Goal: Task Accomplishment & Management: Use online tool/utility

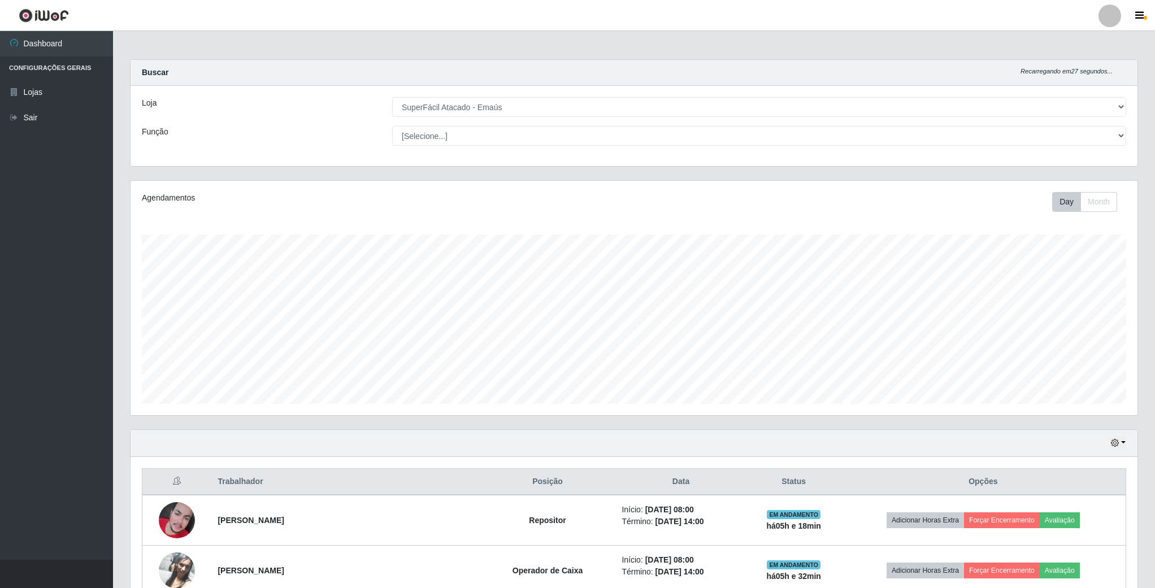
select select "407"
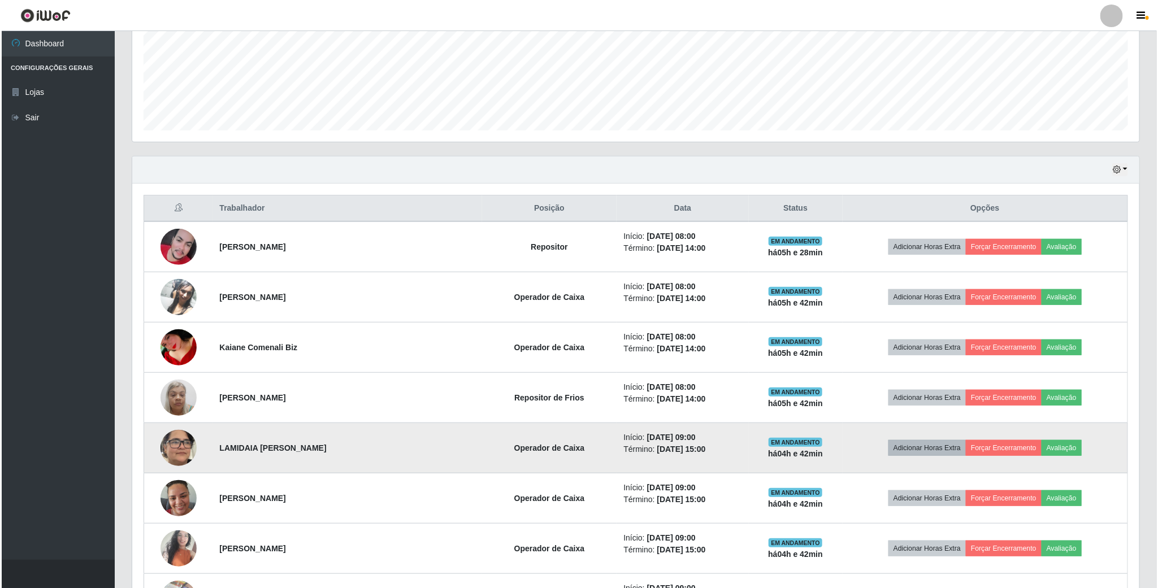
scroll to position [169, 0]
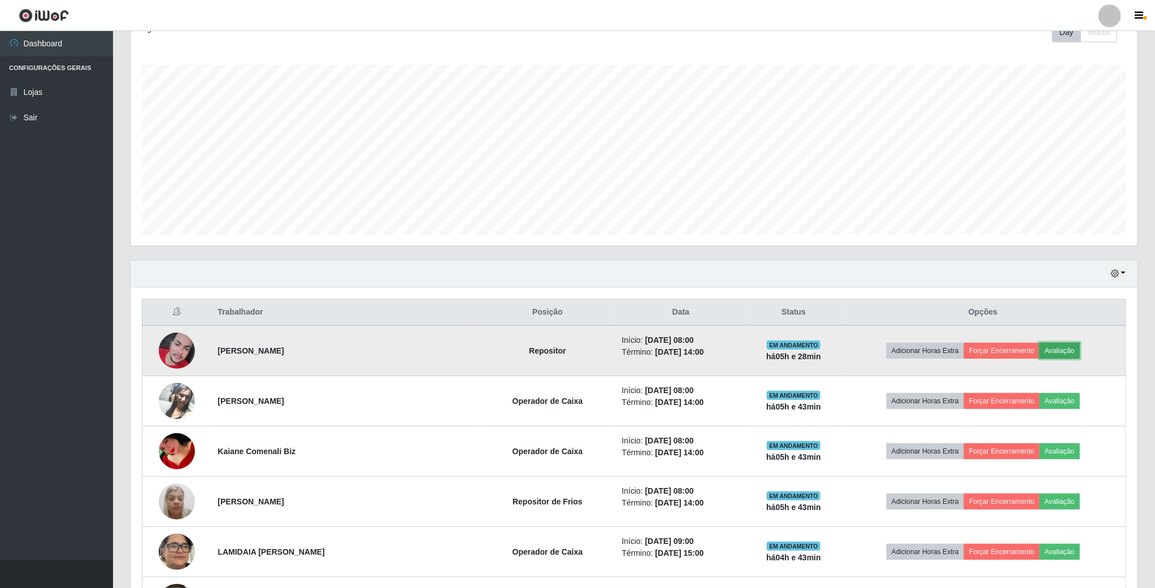
click at [1054, 350] on button "Avaliação" at bounding box center [1059, 351] width 40 height 16
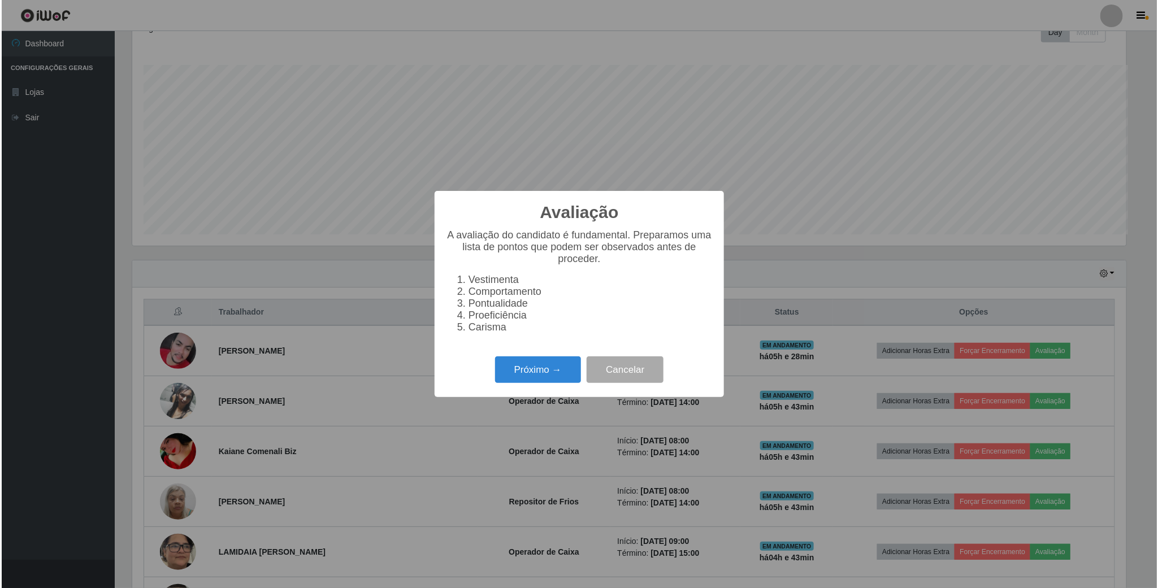
scroll to position [236, 997]
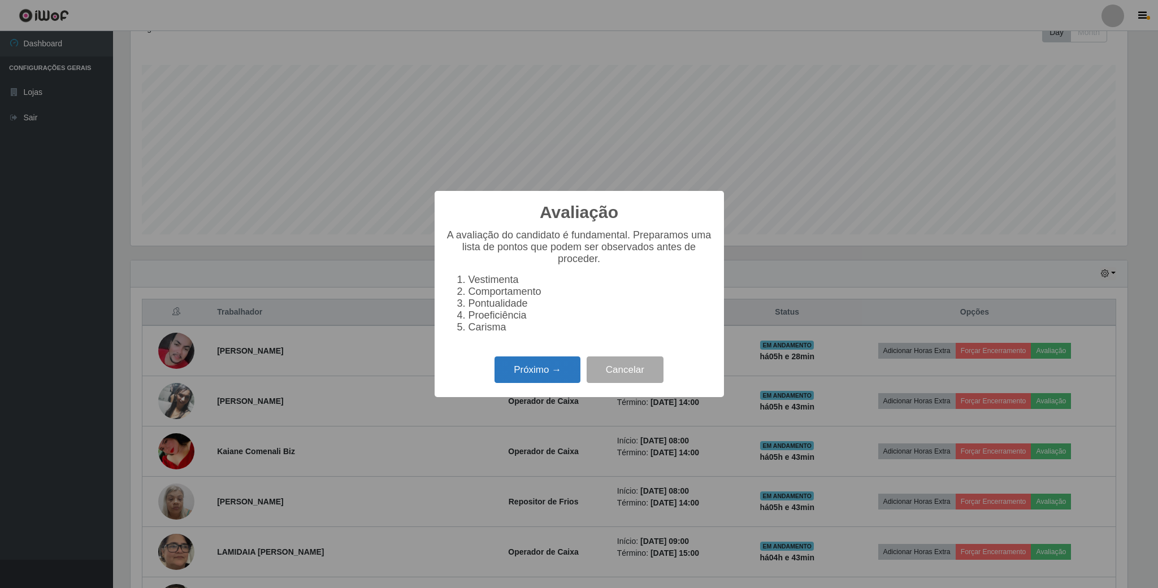
click at [561, 368] on button "Próximo →" at bounding box center [537, 369] width 86 height 27
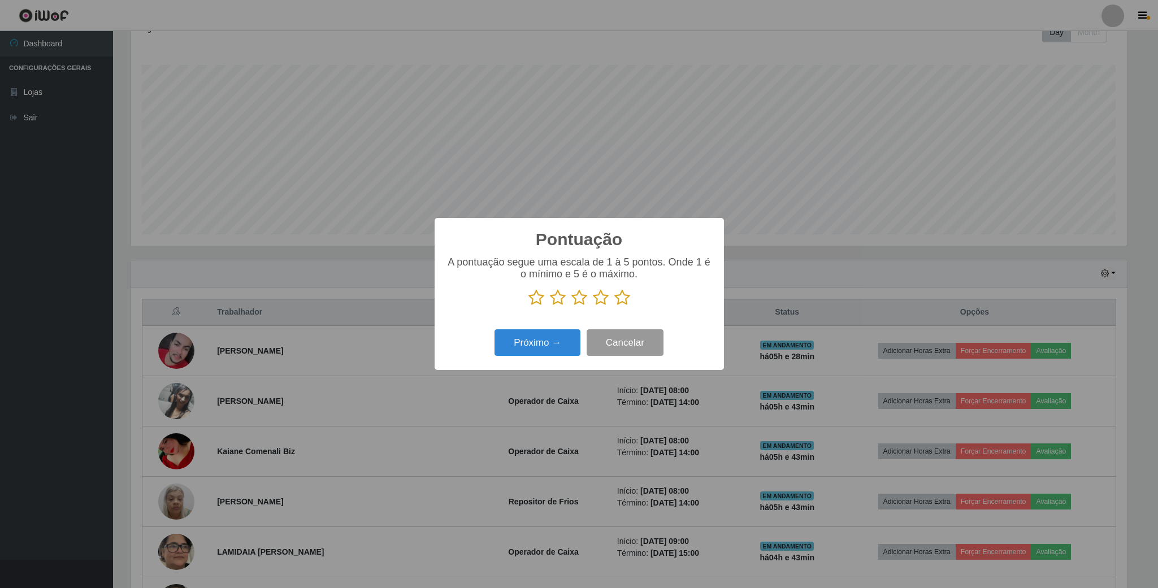
scroll to position [564710, 563949]
click at [621, 290] on div "A pontuação segue uma escala de 1 à 5 pontos. Onde 1 é o mínimo e 5 é o máximo." at bounding box center [579, 281] width 267 height 50
click at [621, 300] on icon at bounding box center [622, 297] width 16 height 17
click at [614, 306] on input "radio" at bounding box center [614, 306] width 0 height 0
click at [558, 340] on button "Próximo →" at bounding box center [537, 342] width 86 height 27
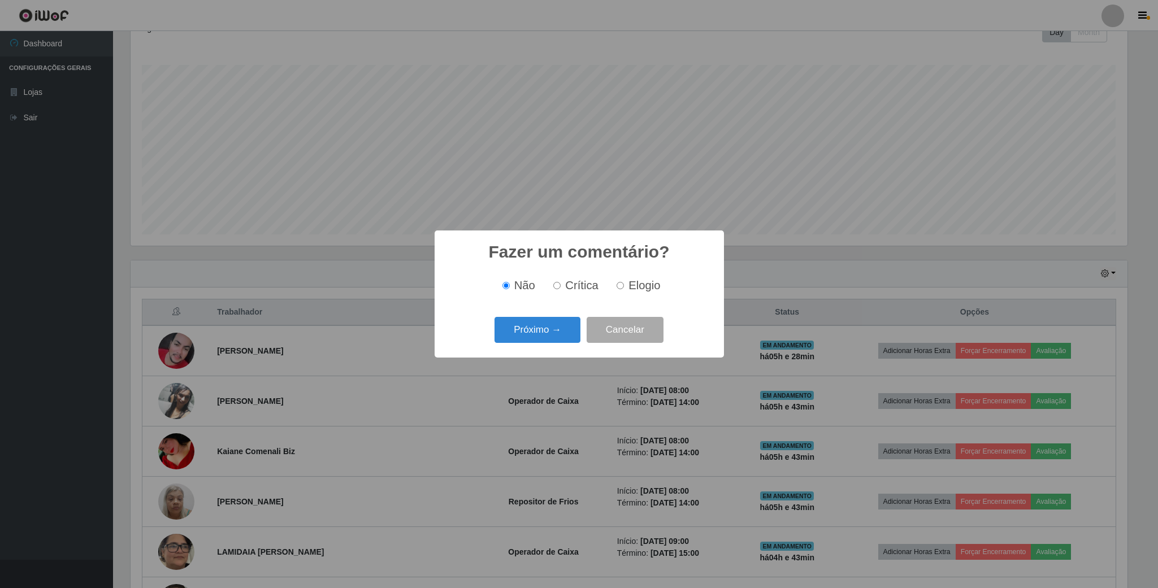
drag, startPoint x: 623, startPoint y: 289, endPoint x: 595, endPoint y: 300, distance: 29.4
click at [622, 289] on input "Elogio" at bounding box center [619, 285] width 7 height 7
radio input "true"
click at [571, 322] on button "Próximo →" at bounding box center [537, 330] width 86 height 27
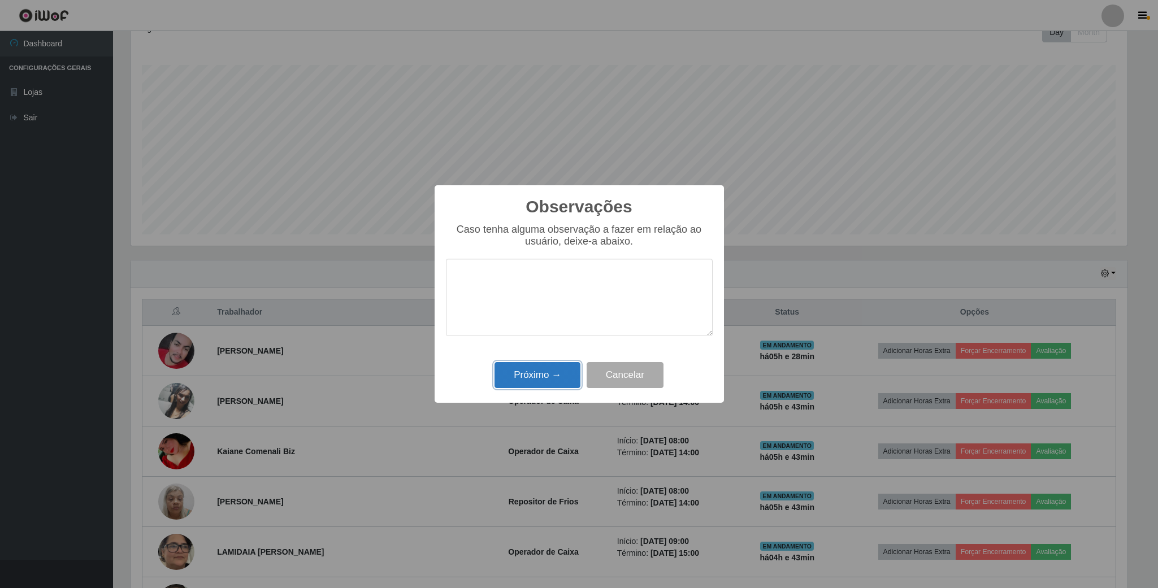
click at [537, 373] on button "Próximo →" at bounding box center [537, 375] width 86 height 27
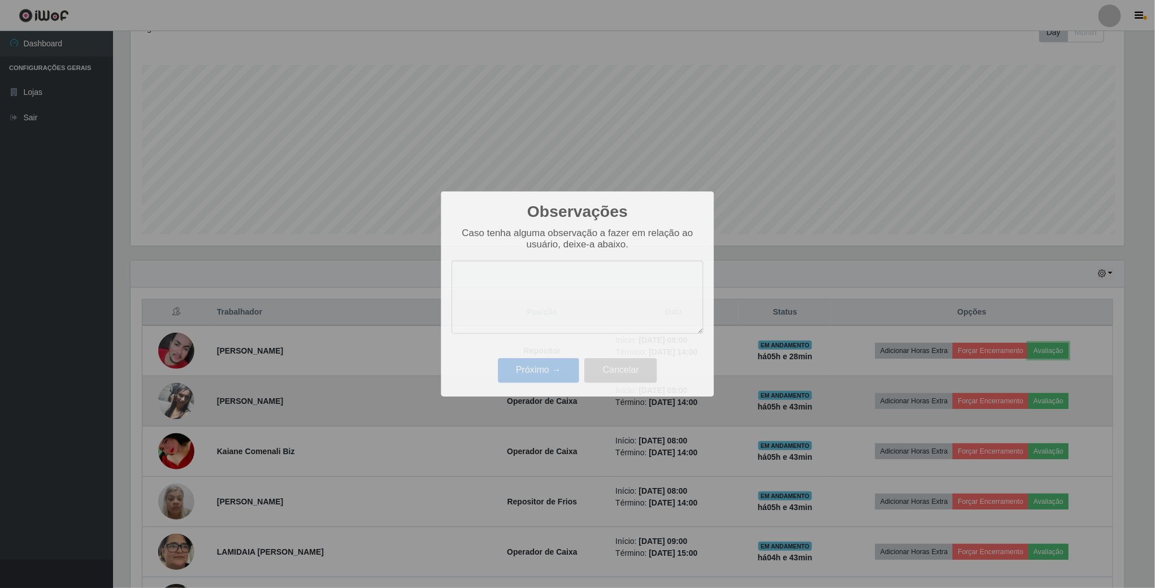
scroll to position [236, 1006]
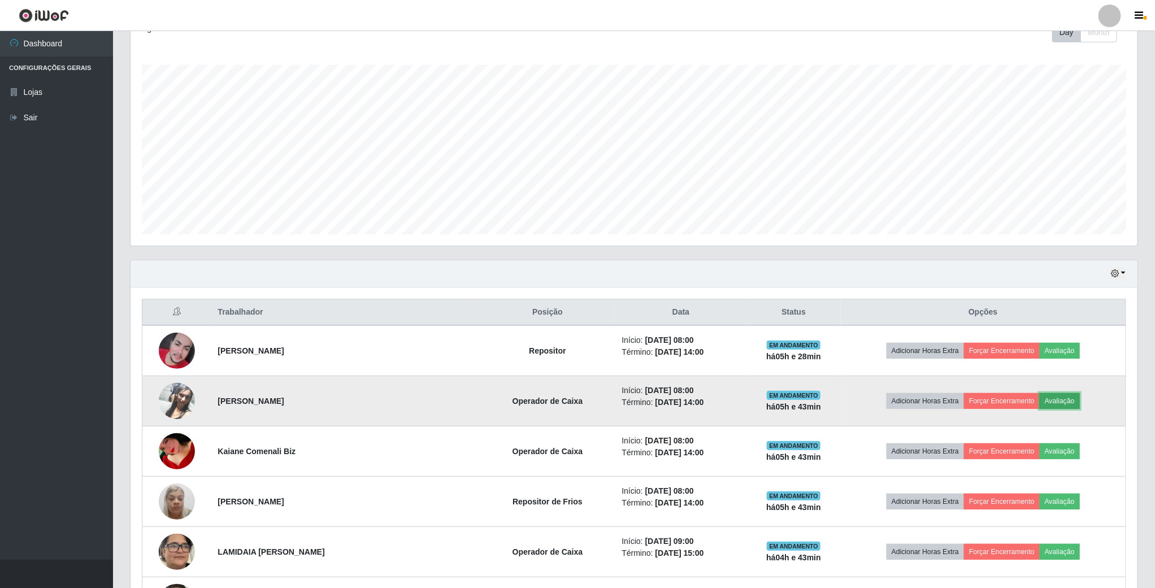
click at [1062, 407] on button "Avaliação" at bounding box center [1059, 401] width 40 height 16
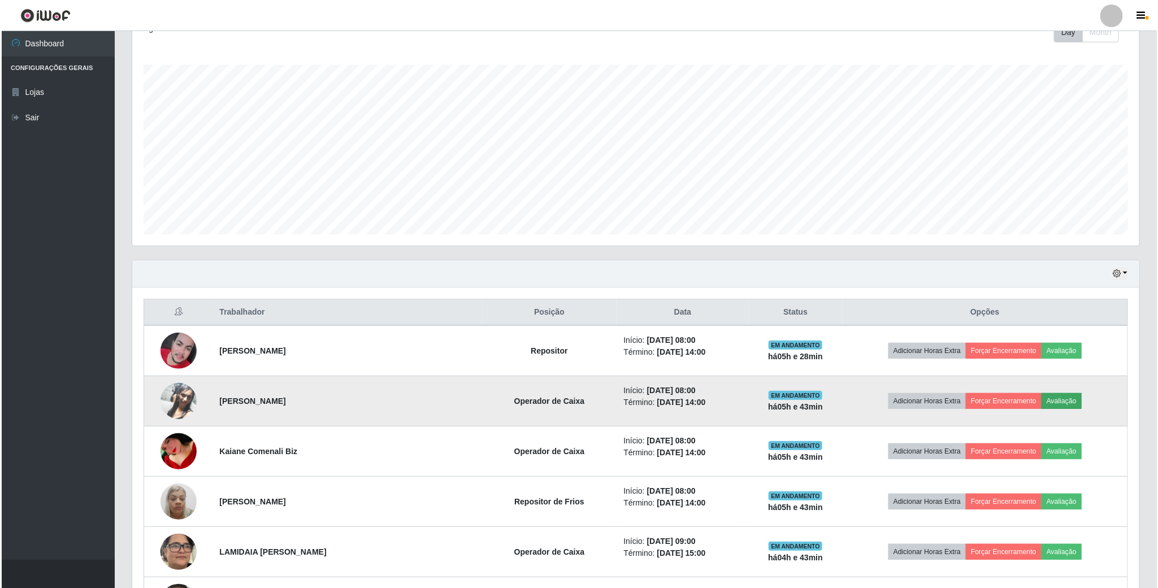
scroll to position [236, 997]
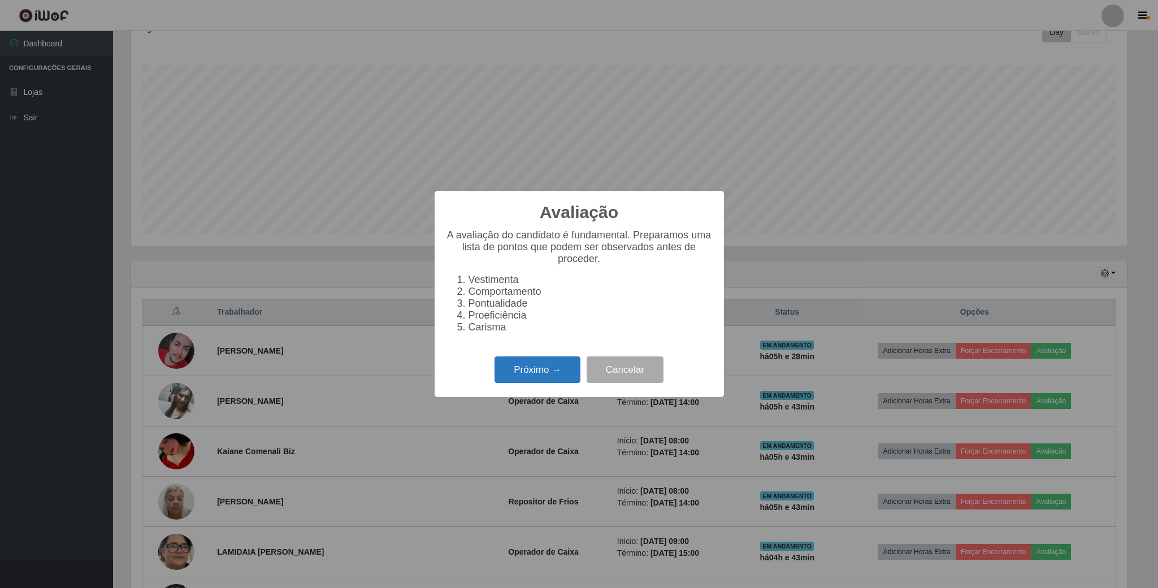
click at [540, 367] on button "Próximo →" at bounding box center [537, 369] width 86 height 27
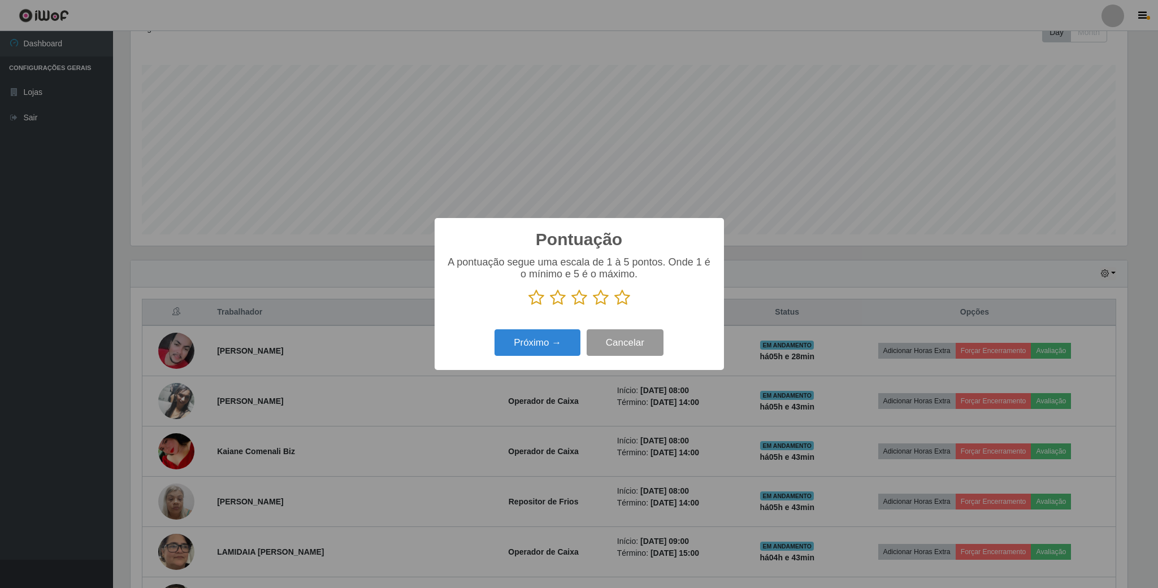
scroll to position [564710, 563949]
click at [627, 305] on icon at bounding box center [622, 297] width 16 height 17
click at [614, 306] on input "radio" at bounding box center [614, 306] width 0 height 0
click at [560, 342] on button "Próximo →" at bounding box center [537, 342] width 86 height 27
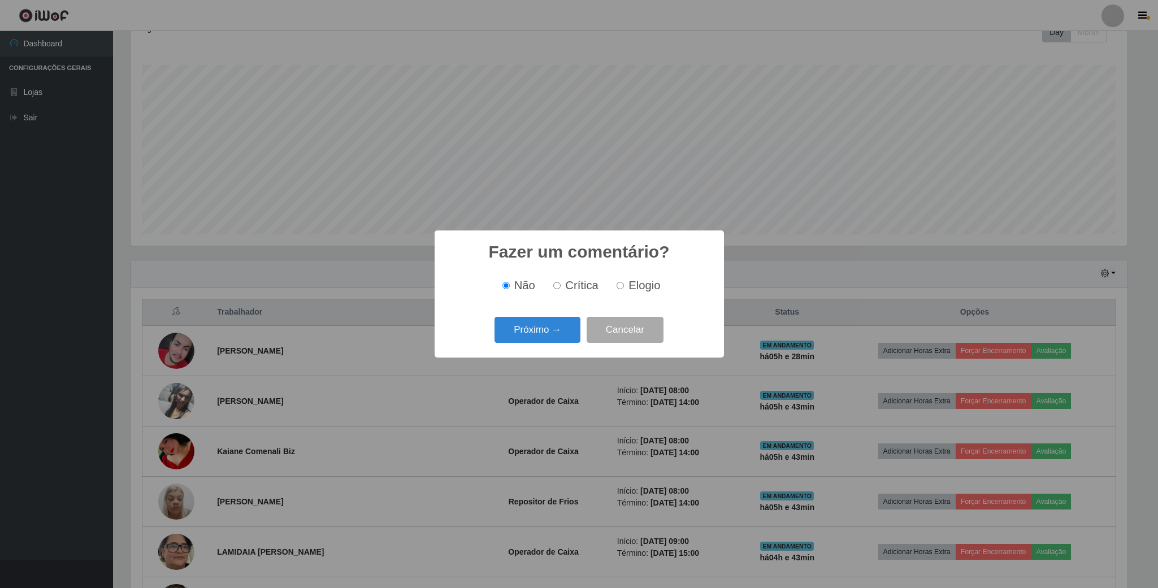
click at [628, 289] on span "Elogio" at bounding box center [644, 285] width 32 height 12
click at [624, 289] on input "Elogio" at bounding box center [619, 285] width 7 height 7
radio input "true"
click at [553, 331] on button "Próximo →" at bounding box center [537, 330] width 86 height 27
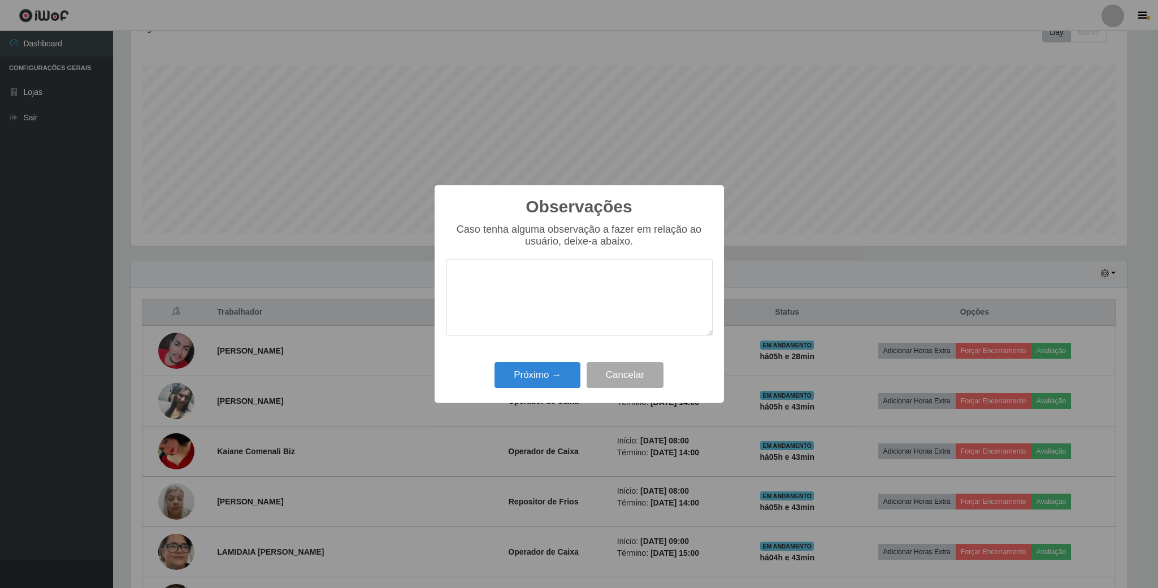
click at [542, 397] on div "Observações × Caso tenha alguma observação a fazer em relação ao usuário, deixe…" at bounding box center [578, 294] width 289 height 218
click at [521, 375] on button "Próximo →" at bounding box center [537, 375] width 86 height 27
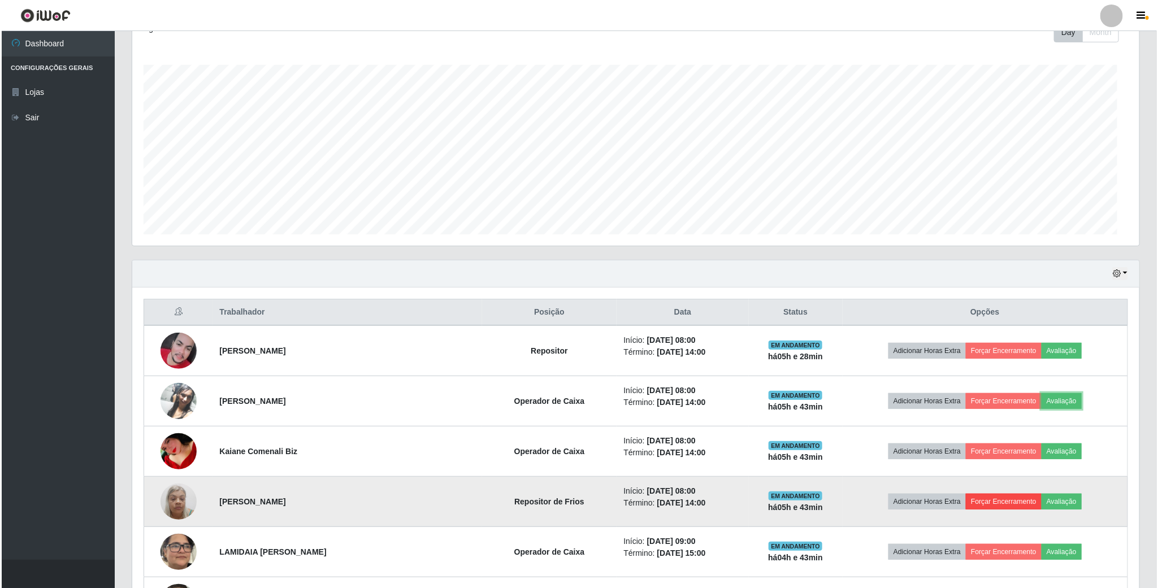
scroll to position [236, 1006]
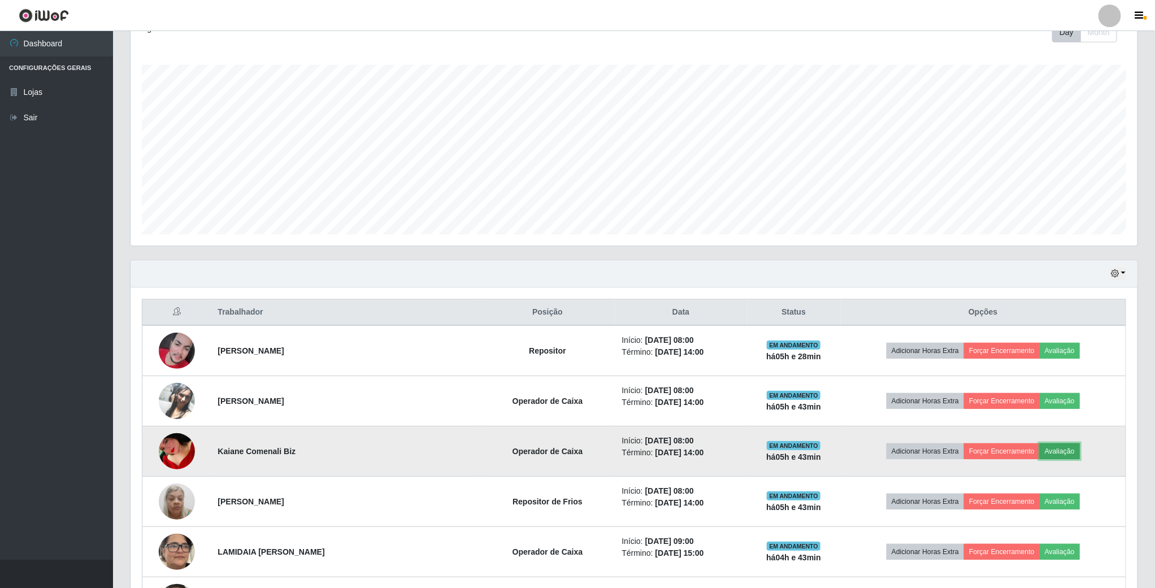
click at [1056, 448] on button "Avaliação" at bounding box center [1059, 451] width 40 height 16
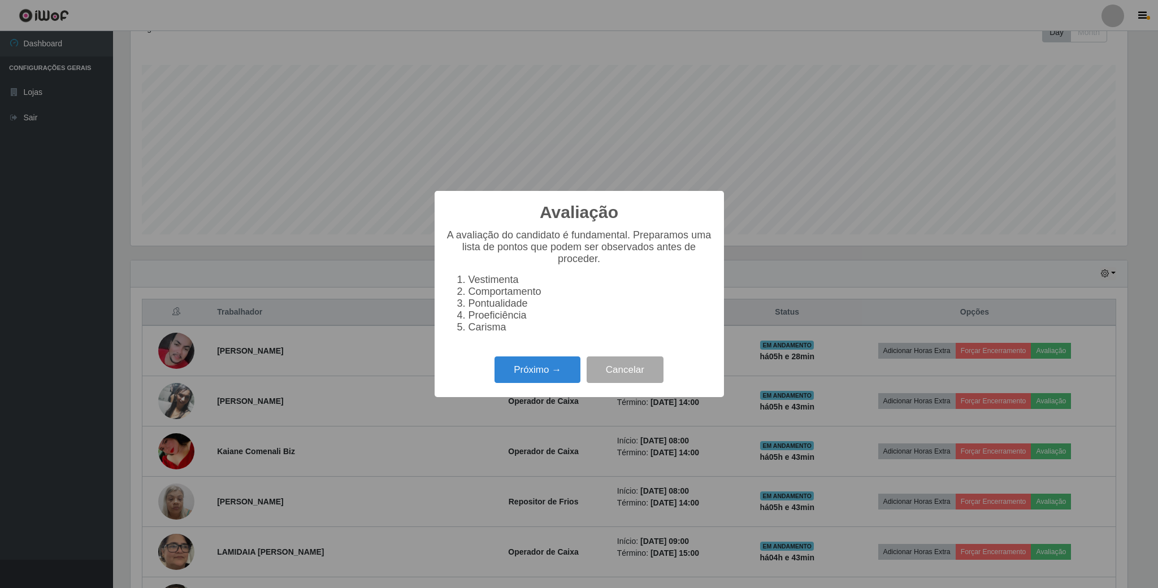
scroll to position [236, 997]
click at [547, 381] on button "Próximo →" at bounding box center [537, 369] width 86 height 27
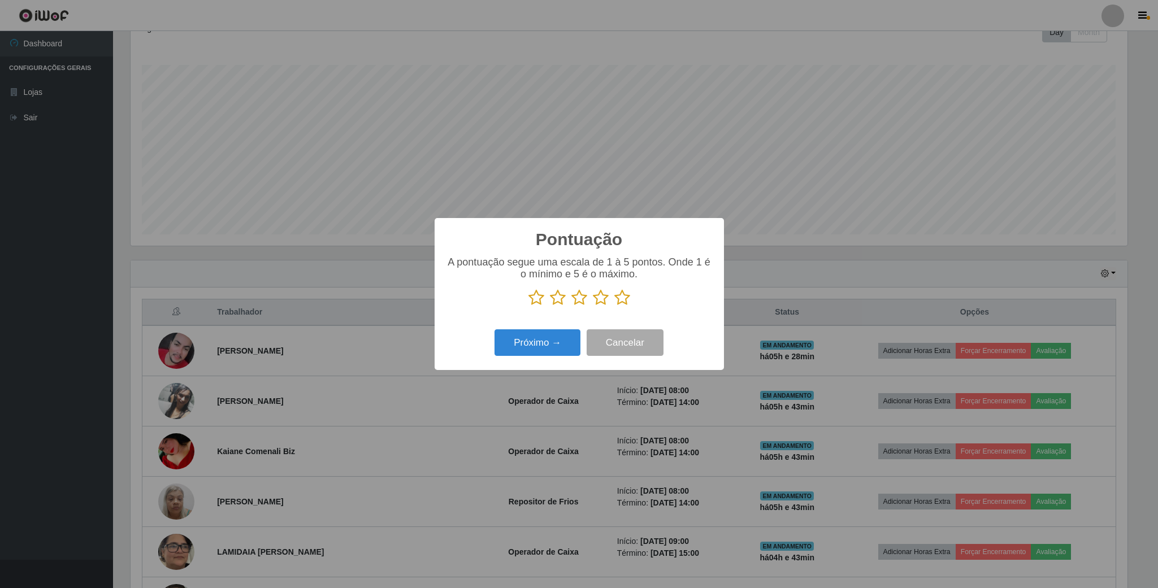
scroll to position [564710, 563949]
click at [619, 295] on icon at bounding box center [622, 297] width 16 height 17
click at [614, 306] on input "radio" at bounding box center [614, 306] width 0 height 0
click at [549, 350] on button "Próximo →" at bounding box center [537, 342] width 86 height 27
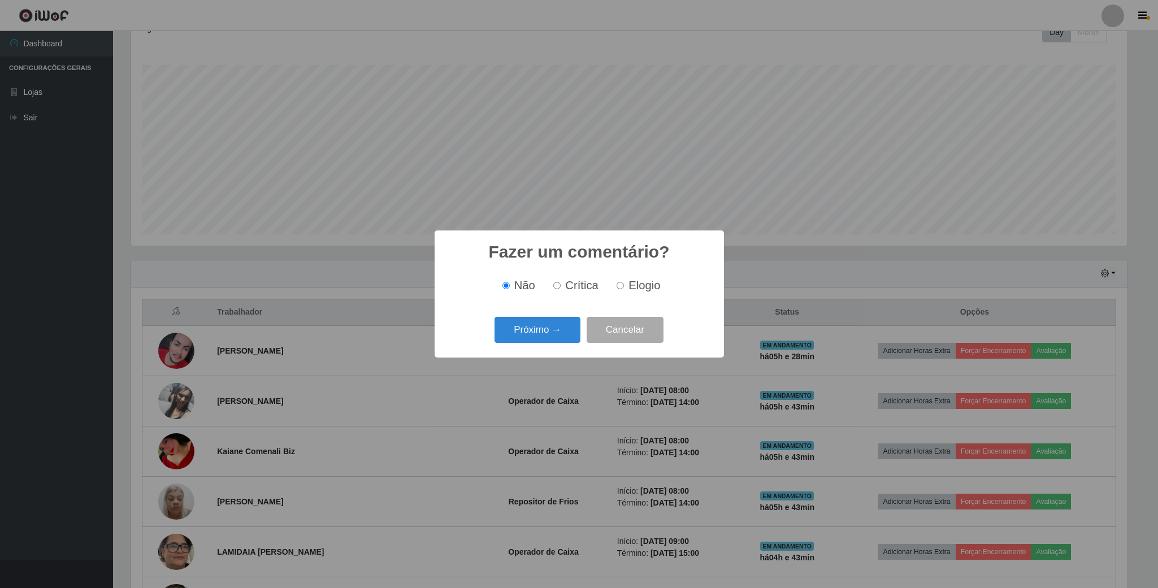
click at [619, 289] on input "Elogio" at bounding box center [619, 285] width 7 height 7
radio input "true"
click at [558, 328] on button "Próximo →" at bounding box center [537, 330] width 86 height 27
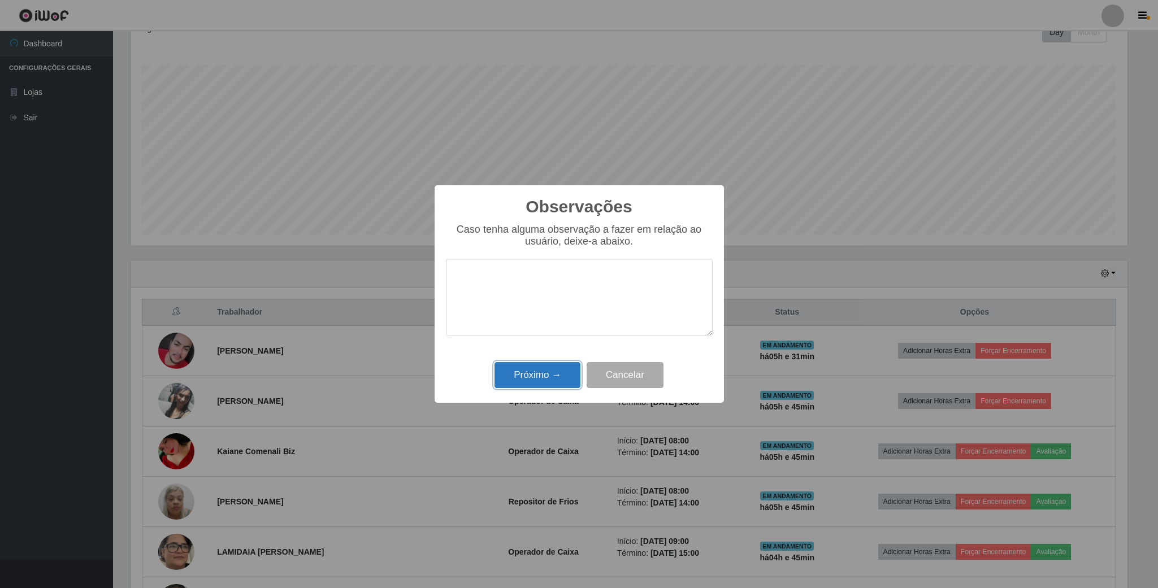
click at [561, 379] on button "Próximo →" at bounding box center [537, 375] width 86 height 27
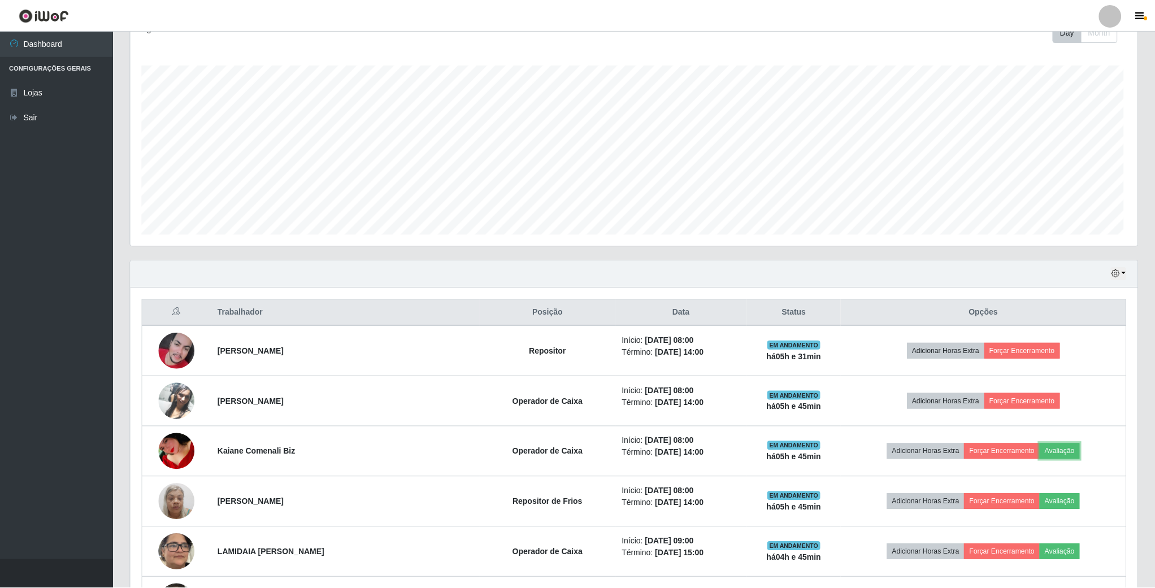
scroll to position [236, 1006]
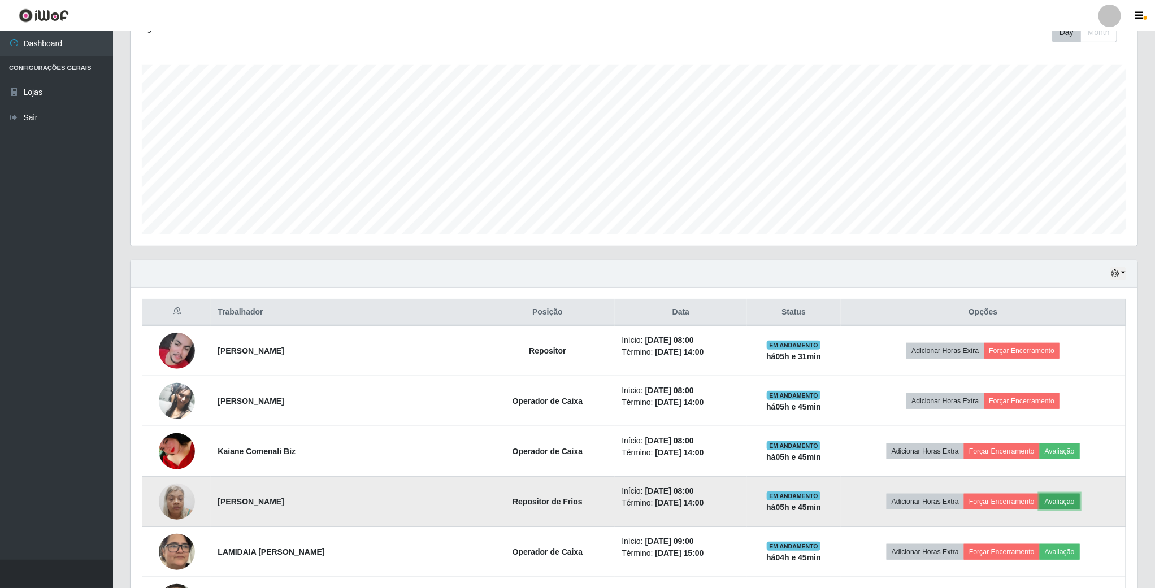
click at [1075, 510] on button "Avaliação" at bounding box center [1059, 502] width 40 height 16
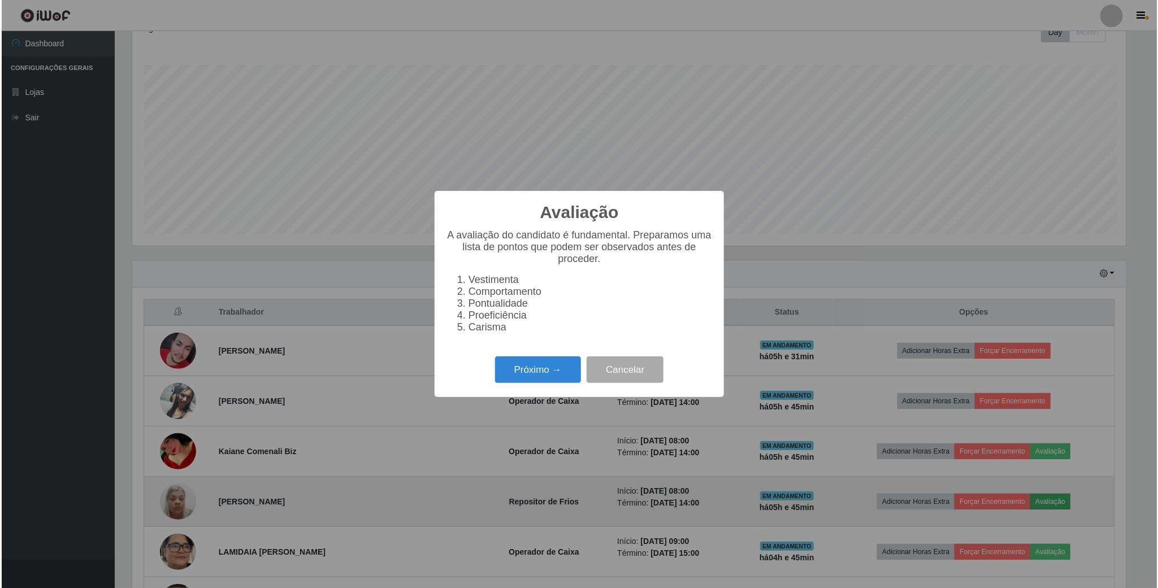
scroll to position [236, 997]
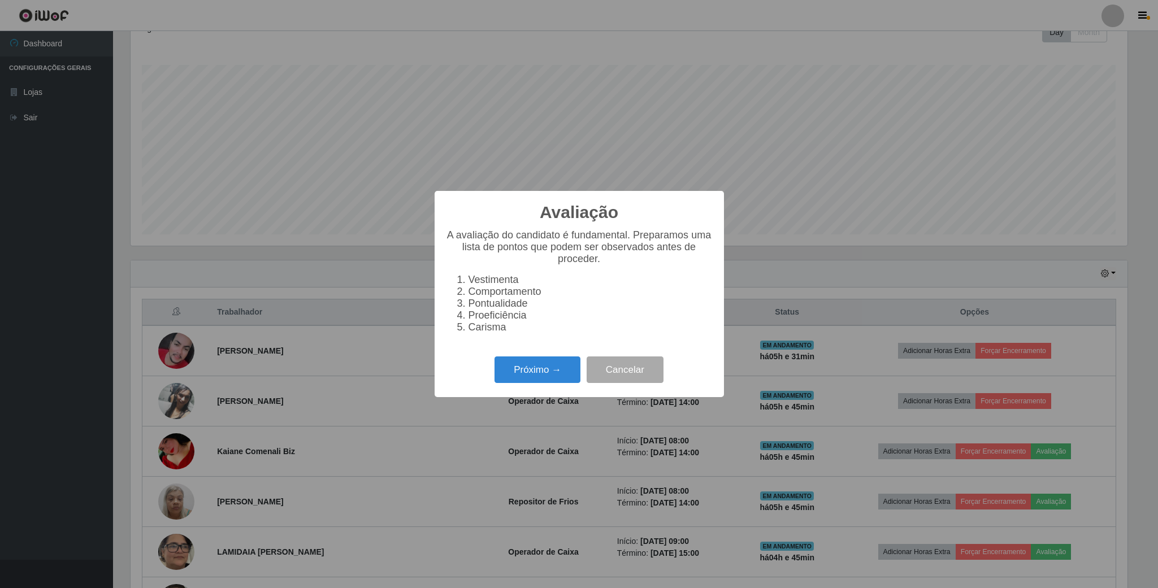
click at [1067, 507] on div "Avaliação × A avaliação do candidato é fundamental. Preparamos uma lista de pon…" at bounding box center [579, 294] width 1158 height 588
click at [539, 386] on div "Próximo → Cancelar" at bounding box center [579, 370] width 267 height 32
click at [551, 370] on button "Próximo →" at bounding box center [537, 369] width 86 height 27
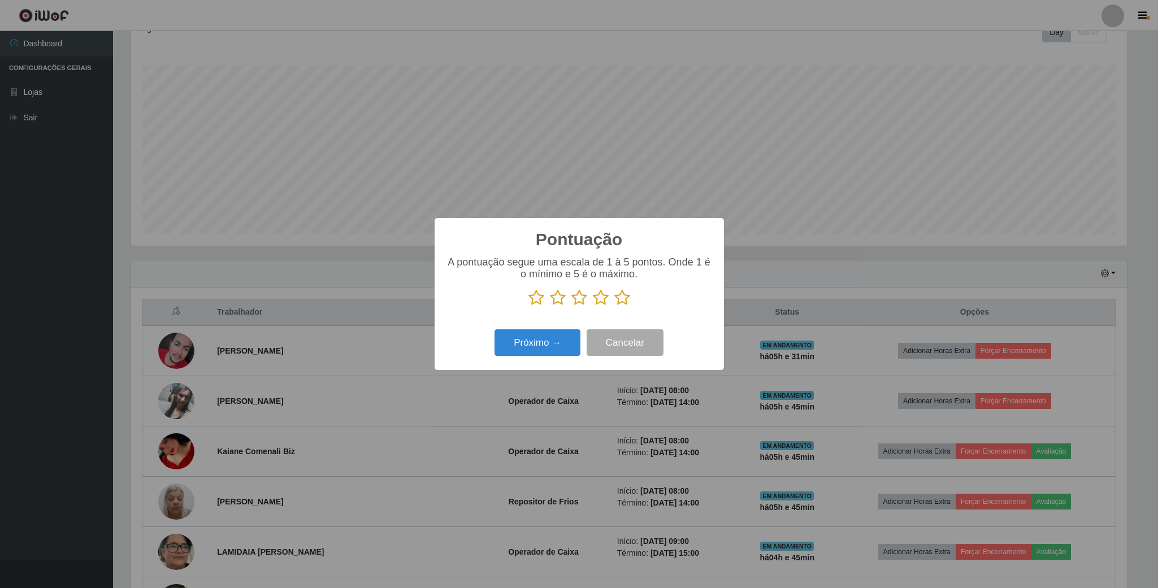
click at [620, 298] on icon at bounding box center [622, 297] width 16 height 17
click at [614, 306] on input "radio" at bounding box center [614, 306] width 0 height 0
click at [536, 347] on button "Próximo →" at bounding box center [537, 342] width 86 height 27
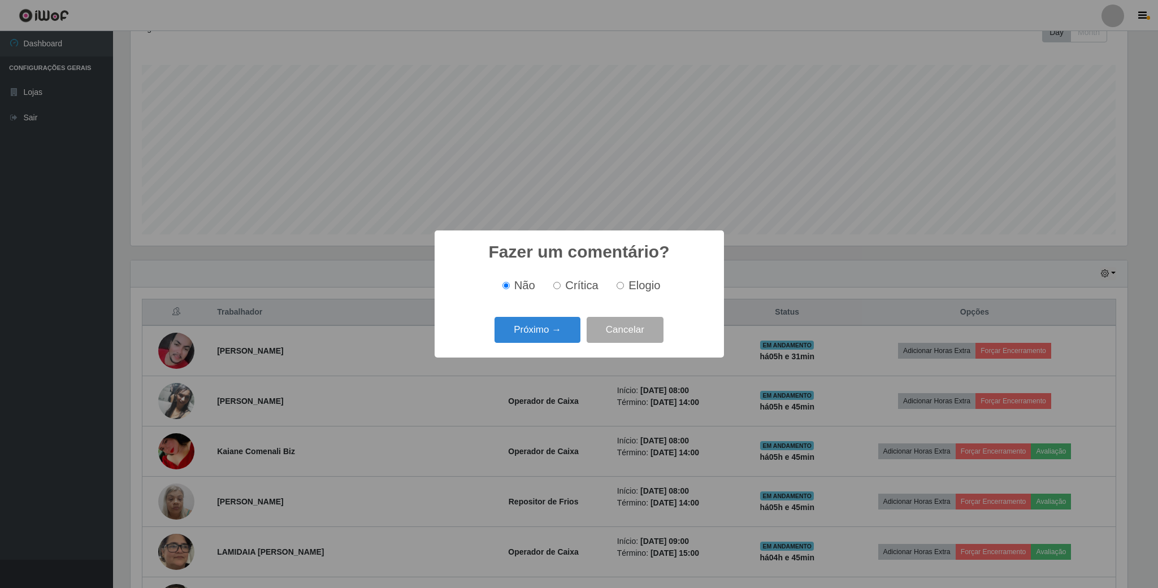
click at [623, 285] on input "Elogio" at bounding box center [619, 285] width 7 height 7
radio input "true"
click at [551, 334] on button "Próximo →" at bounding box center [537, 330] width 86 height 27
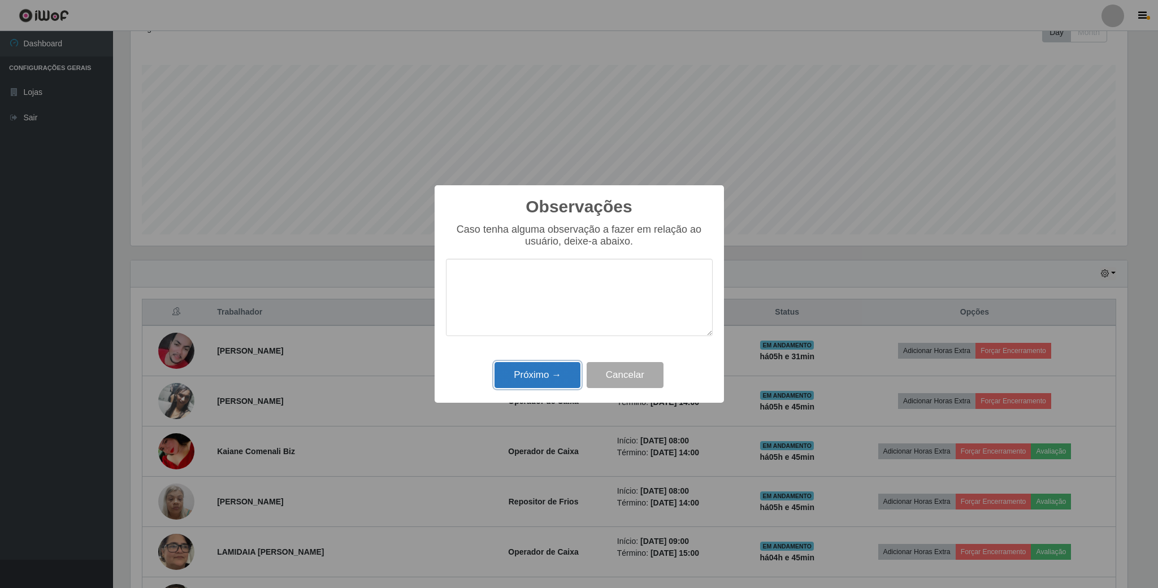
click at [560, 384] on button "Próximo →" at bounding box center [537, 375] width 86 height 27
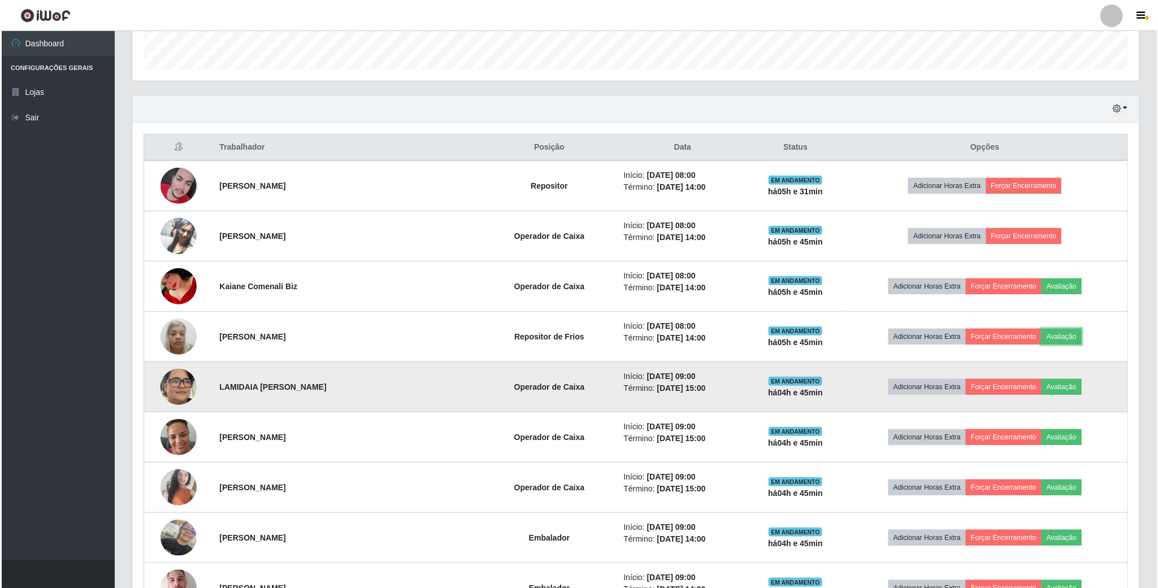
scroll to position [339, 0]
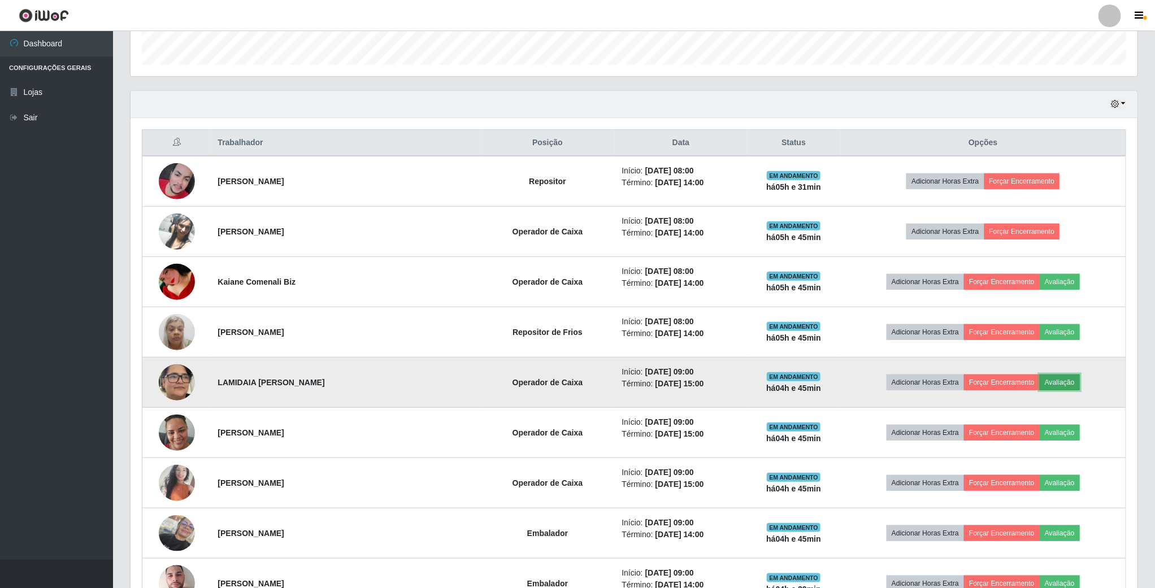
click at [1073, 390] on button "Avaliação" at bounding box center [1059, 383] width 40 height 16
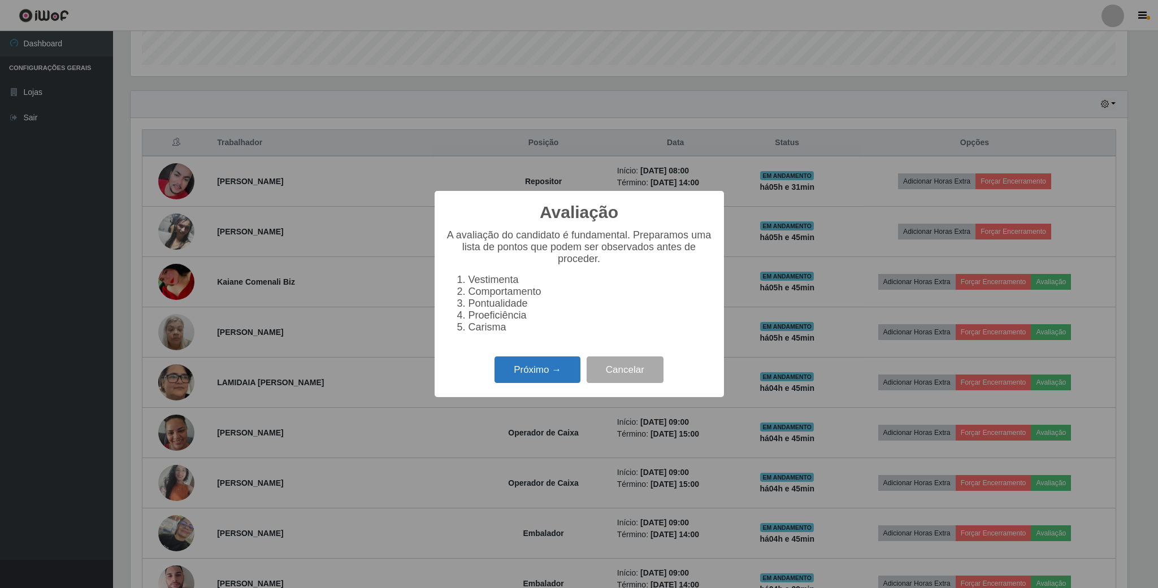
click at [528, 379] on button "Próximo →" at bounding box center [537, 369] width 86 height 27
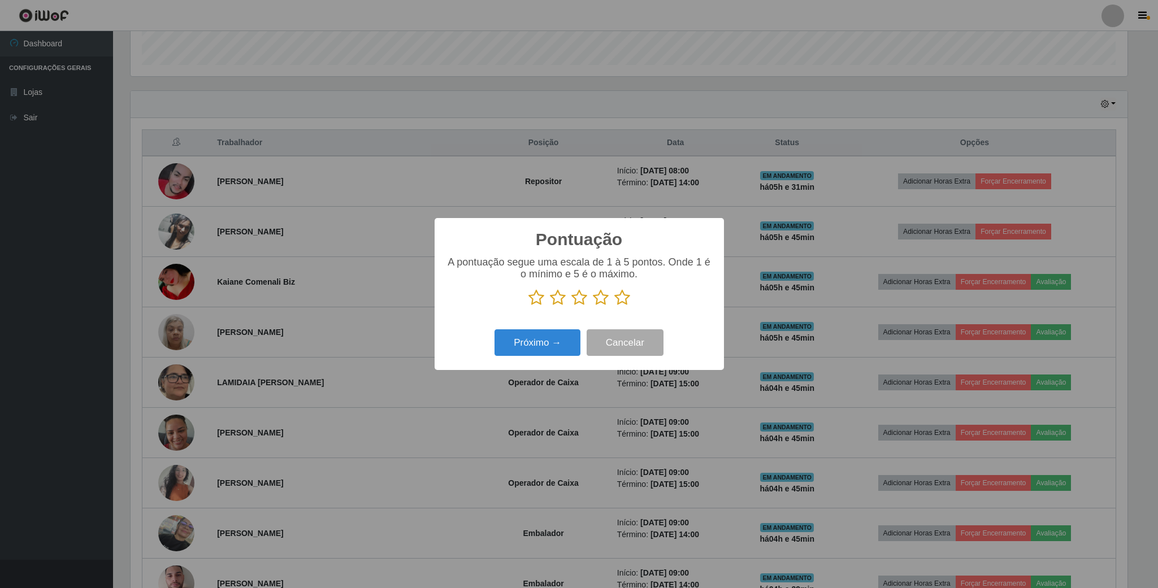
click at [619, 299] on icon at bounding box center [622, 297] width 16 height 17
click at [614, 306] on input "radio" at bounding box center [614, 306] width 0 height 0
click at [556, 346] on button "Próximo →" at bounding box center [537, 342] width 86 height 27
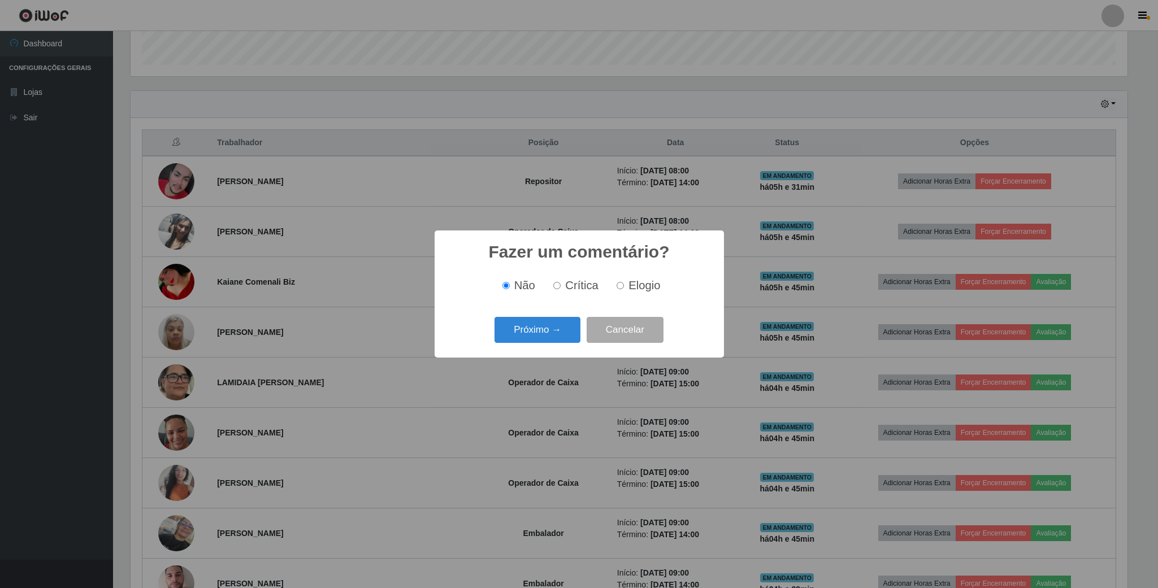
click at [619, 286] on input "Elogio" at bounding box center [619, 285] width 7 height 7
radio input "true"
click at [571, 320] on button "Próximo →" at bounding box center [537, 330] width 86 height 27
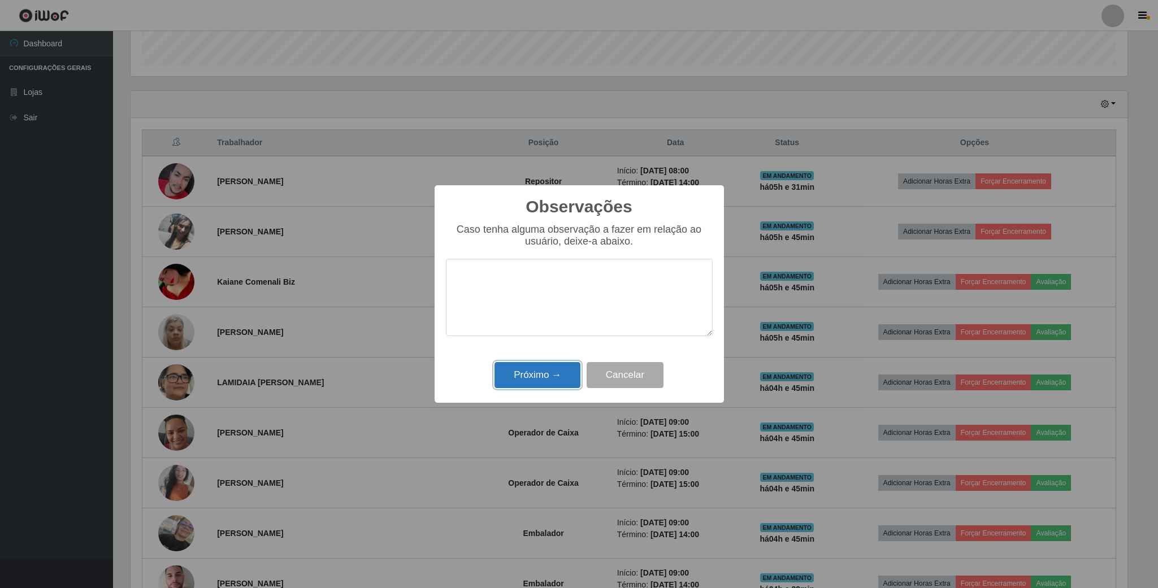
click at [568, 379] on button "Próximo →" at bounding box center [537, 375] width 86 height 27
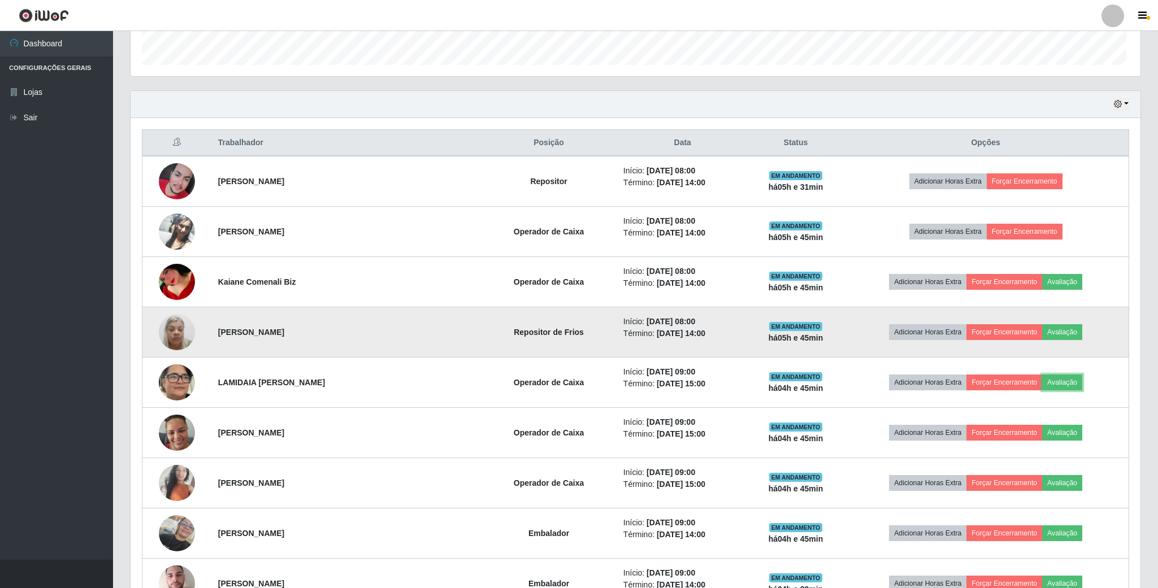
scroll to position [236, 1006]
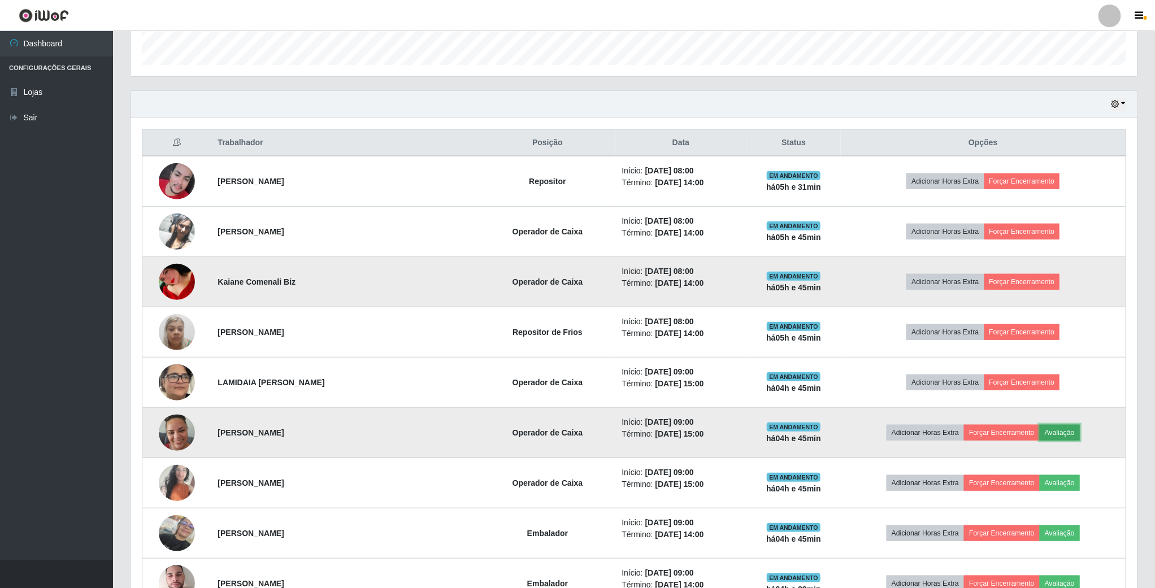
click at [1066, 430] on button "Avaliação" at bounding box center [1059, 433] width 40 height 16
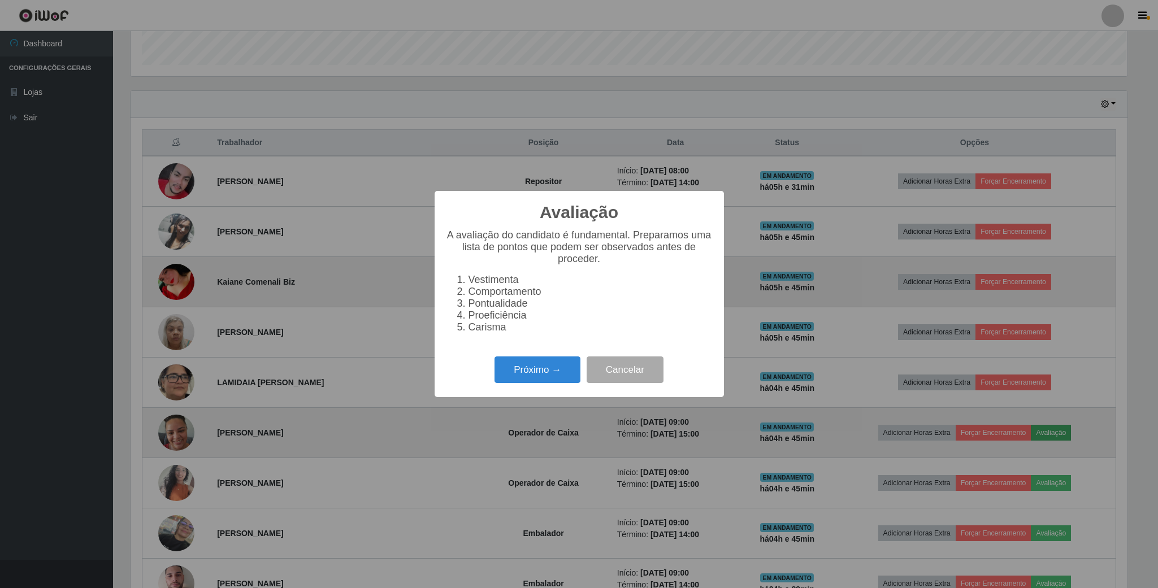
scroll to position [236, 997]
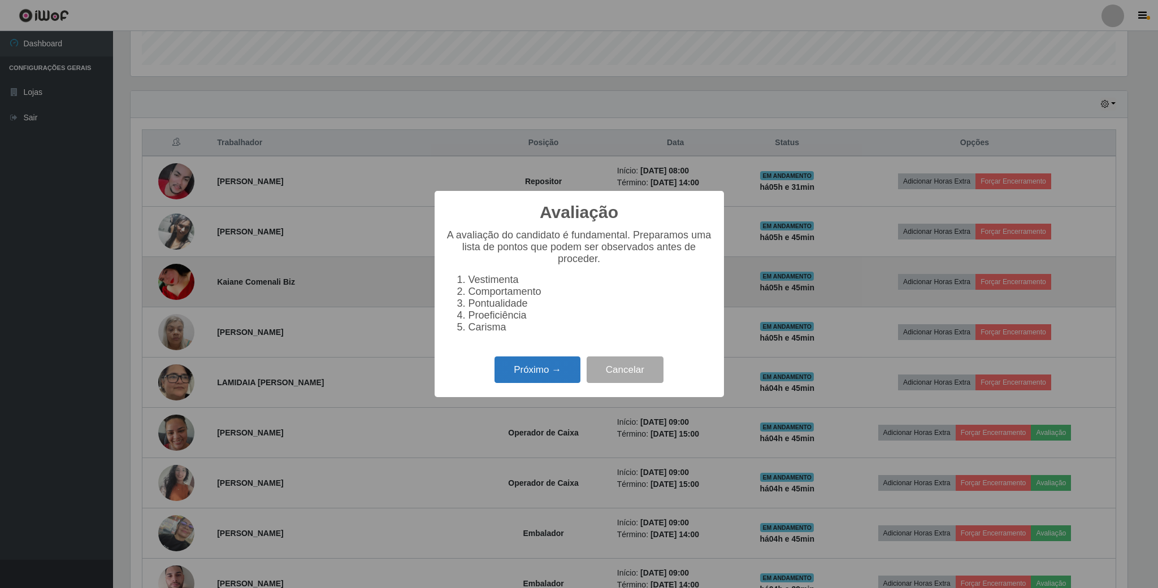
click at [544, 371] on button "Próximo →" at bounding box center [537, 369] width 86 height 27
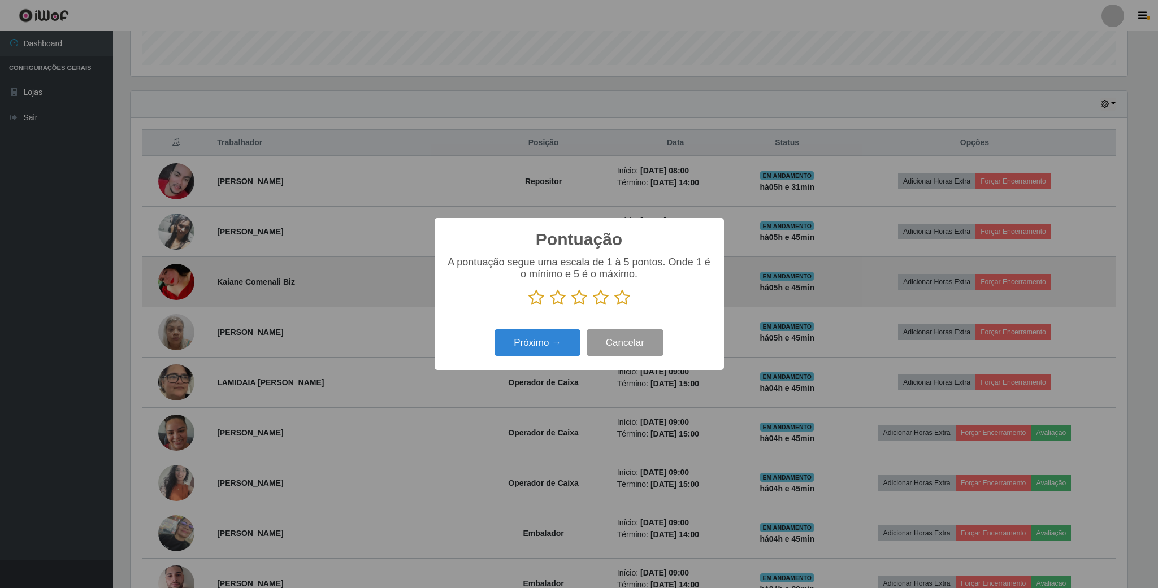
scroll to position [564710, 563949]
click at [619, 294] on icon at bounding box center [622, 297] width 16 height 17
click at [614, 306] on input "radio" at bounding box center [614, 306] width 0 height 0
click at [536, 354] on button "Próximo →" at bounding box center [537, 342] width 86 height 27
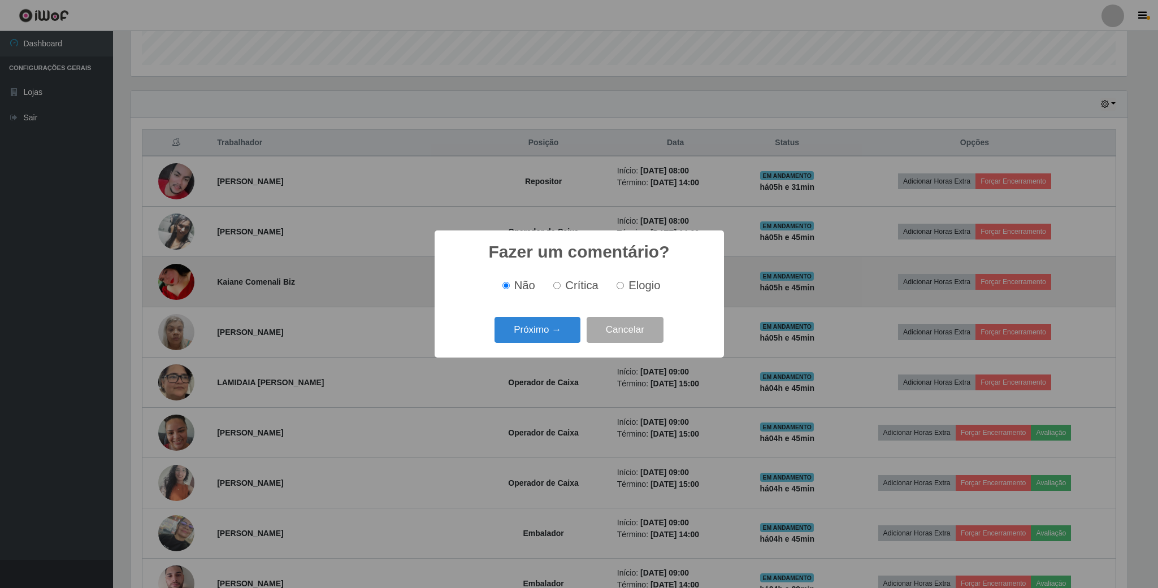
click at [619, 289] on input "Elogio" at bounding box center [619, 285] width 7 height 7
radio input "true"
click at [558, 322] on button "Próximo →" at bounding box center [537, 330] width 86 height 27
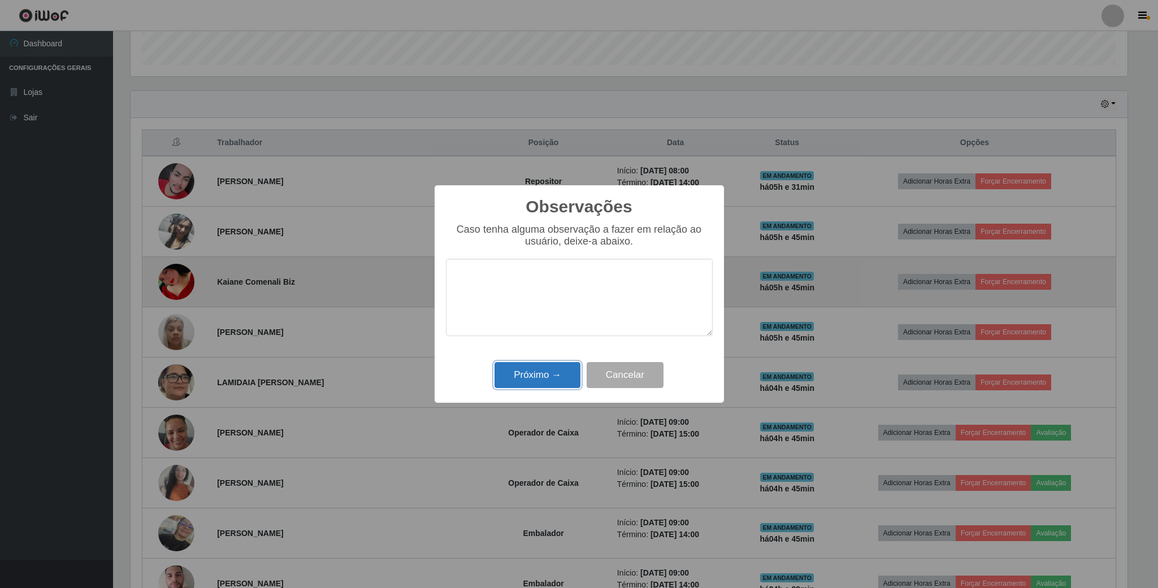
click at [547, 371] on button "Próximo →" at bounding box center [537, 375] width 86 height 27
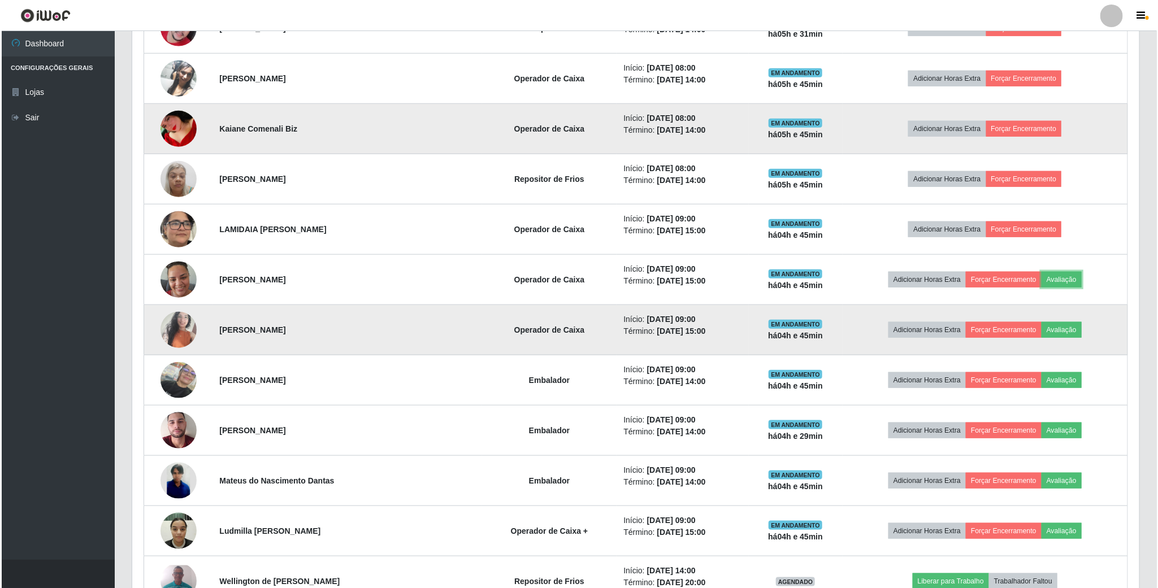
scroll to position [508, 0]
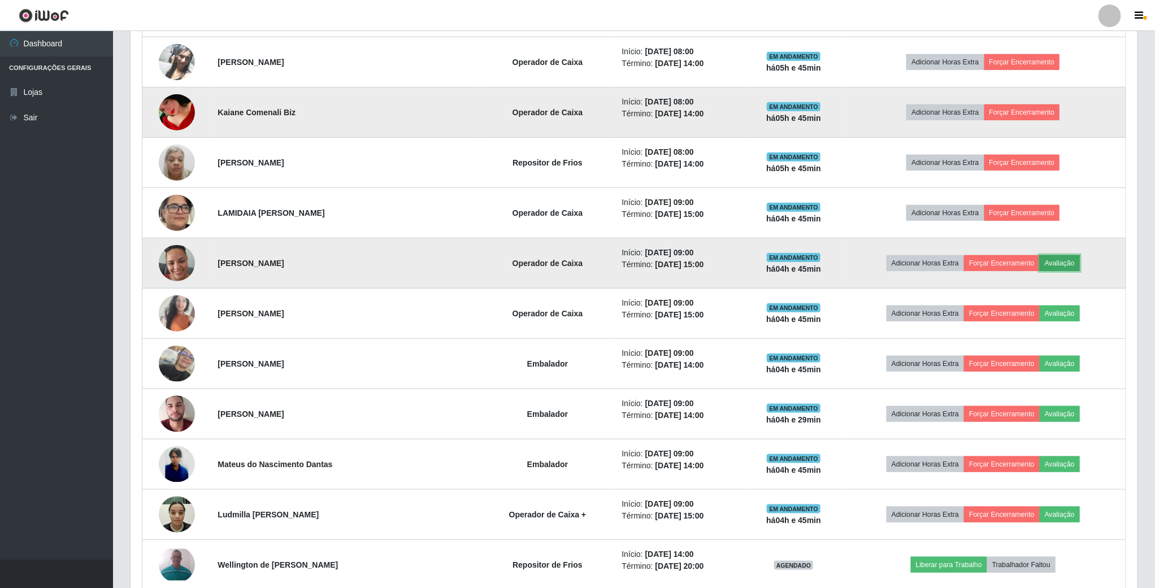
click at [1058, 266] on button "Avaliação" at bounding box center [1059, 263] width 40 height 16
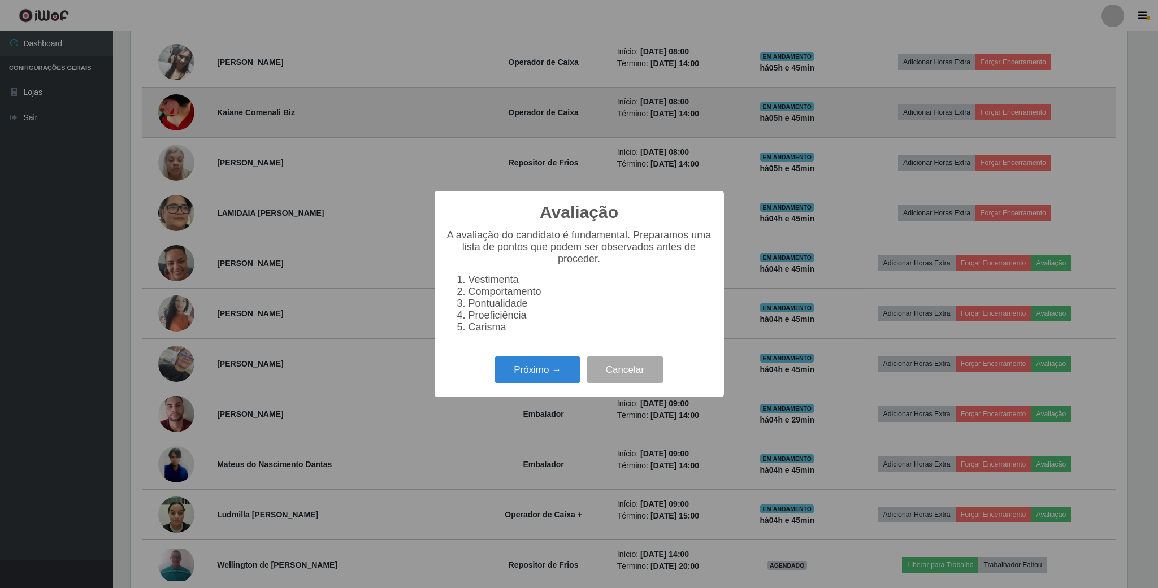
scroll to position [236, 997]
click at [532, 368] on button "Próximo →" at bounding box center [537, 369] width 86 height 27
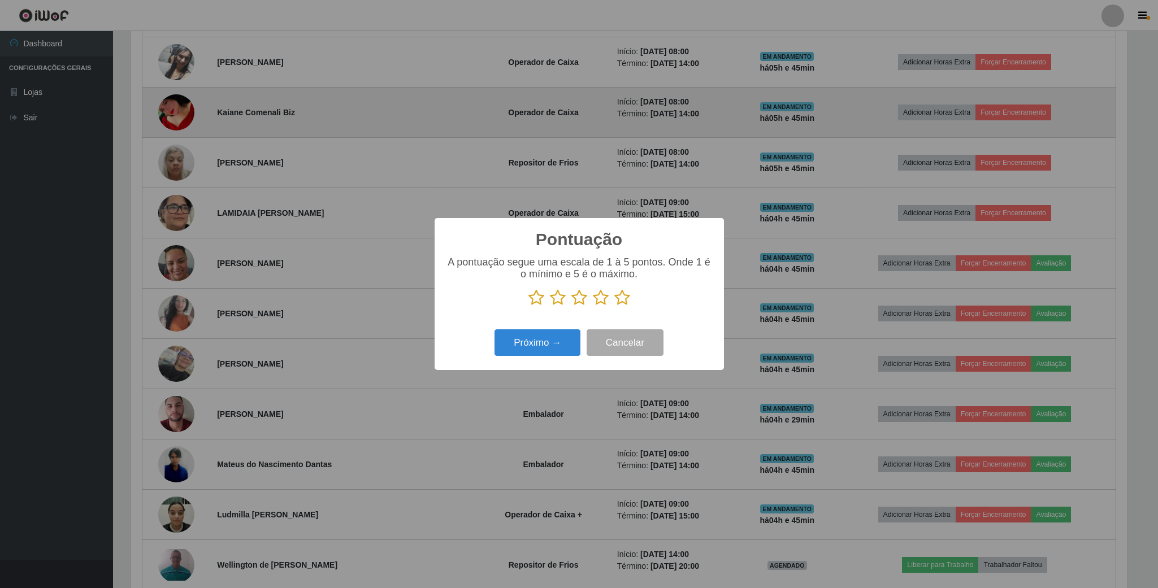
scroll to position [564710, 563949]
click at [624, 305] on icon at bounding box center [622, 297] width 16 height 17
click at [614, 306] on input "radio" at bounding box center [614, 306] width 0 height 0
click at [565, 340] on button "Próximo →" at bounding box center [537, 342] width 86 height 27
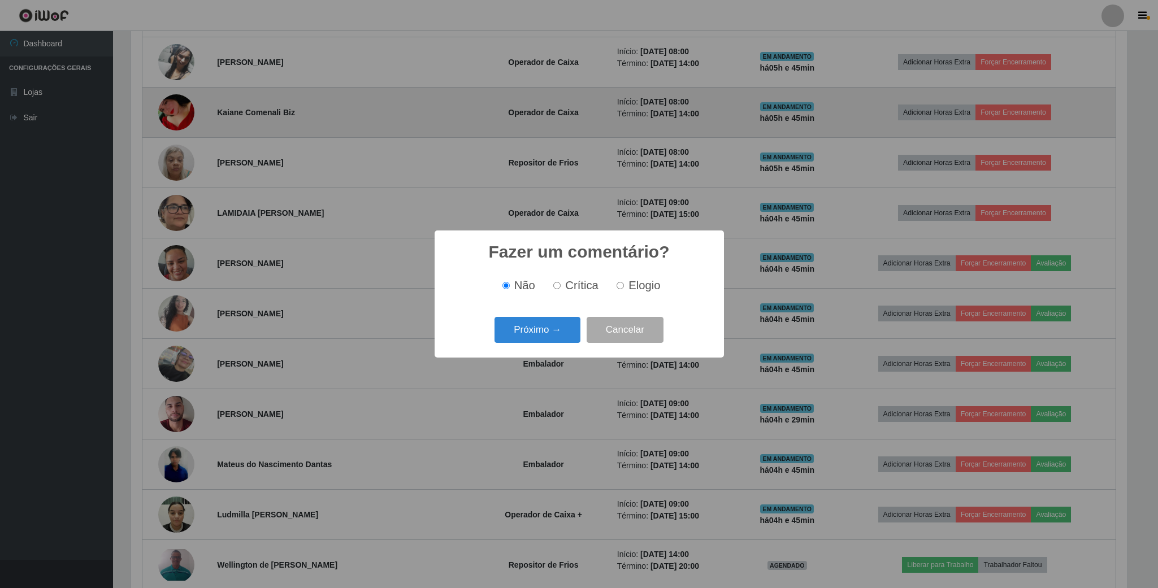
click at [614, 290] on label "Elogio" at bounding box center [636, 285] width 48 height 13
click at [616, 289] on input "Elogio" at bounding box center [619, 285] width 7 height 7
radio input "true"
click at [541, 333] on button "Próximo →" at bounding box center [537, 330] width 86 height 27
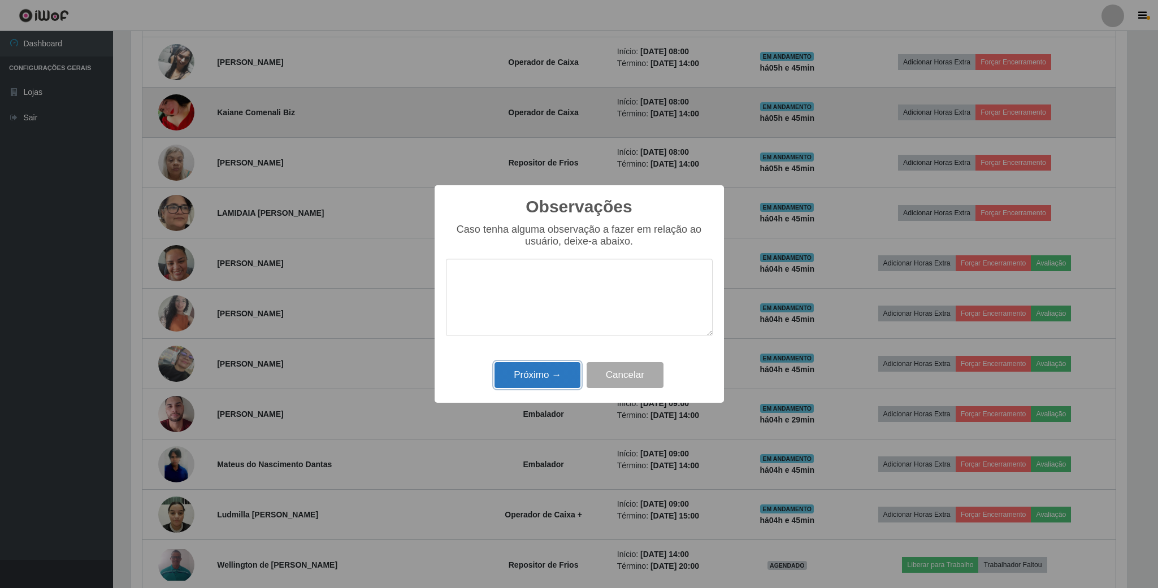
click at [545, 379] on button "Próximo →" at bounding box center [537, 375] width 86 height 27
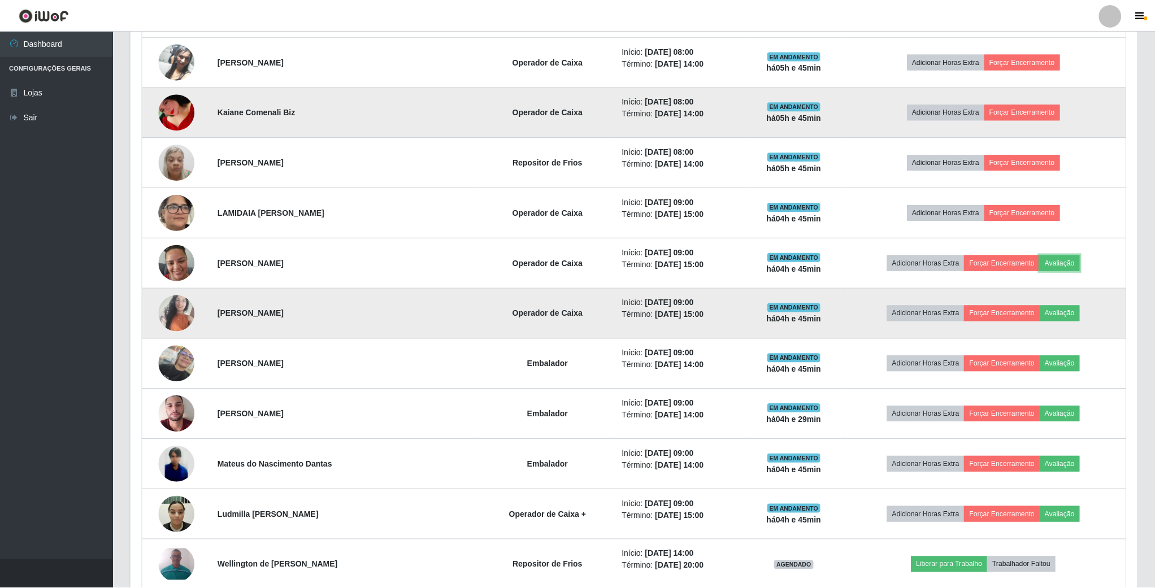
scroll to position [236, 1006]
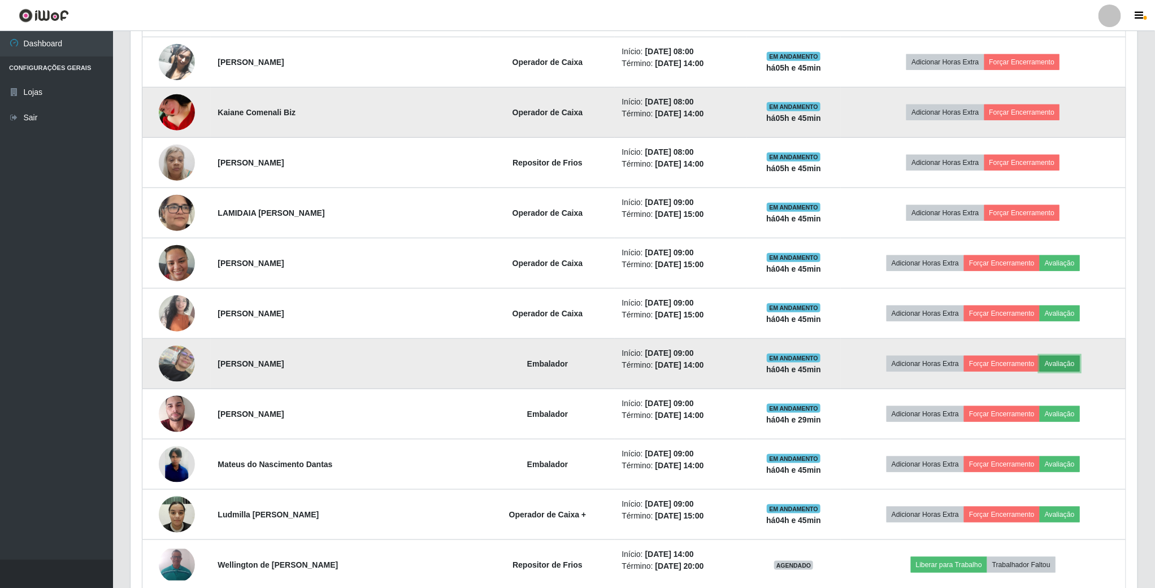
click at [1055, 365] on button "Avaliação" at bounding box center [1059, 364] width 40 height 16
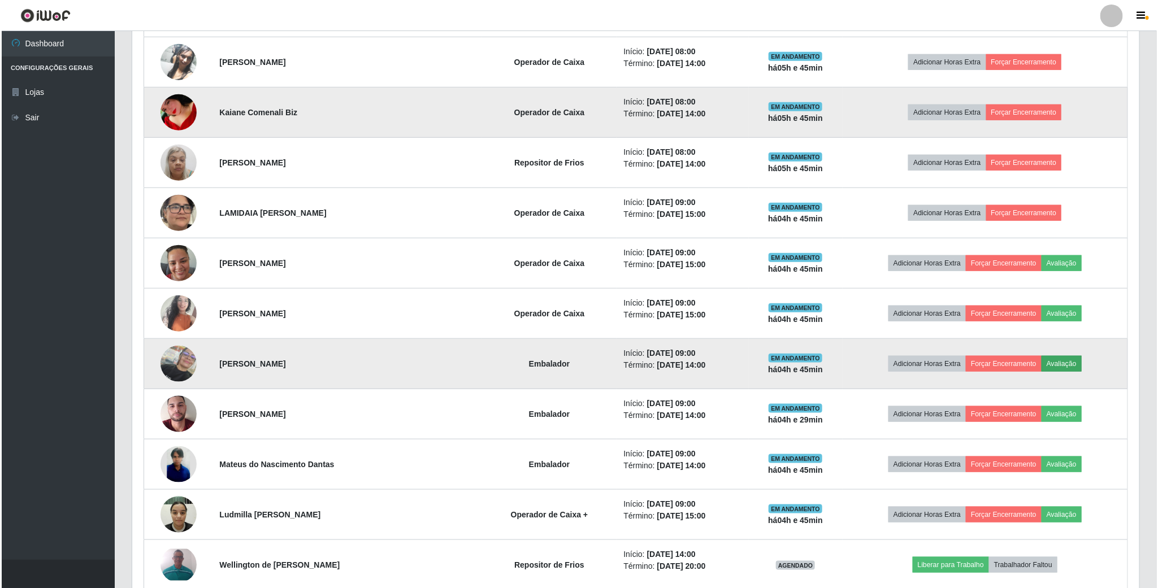
scroll to position [0, 0]
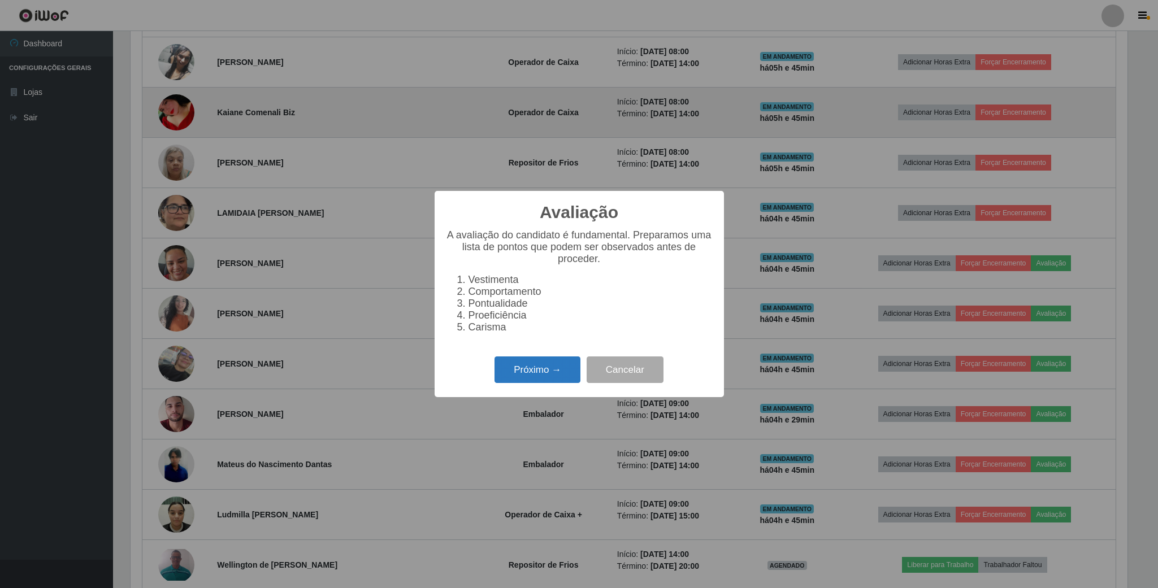
click at [556, 368] on button "Próximo →" at bounding box center [537, 369] width 86 height 27
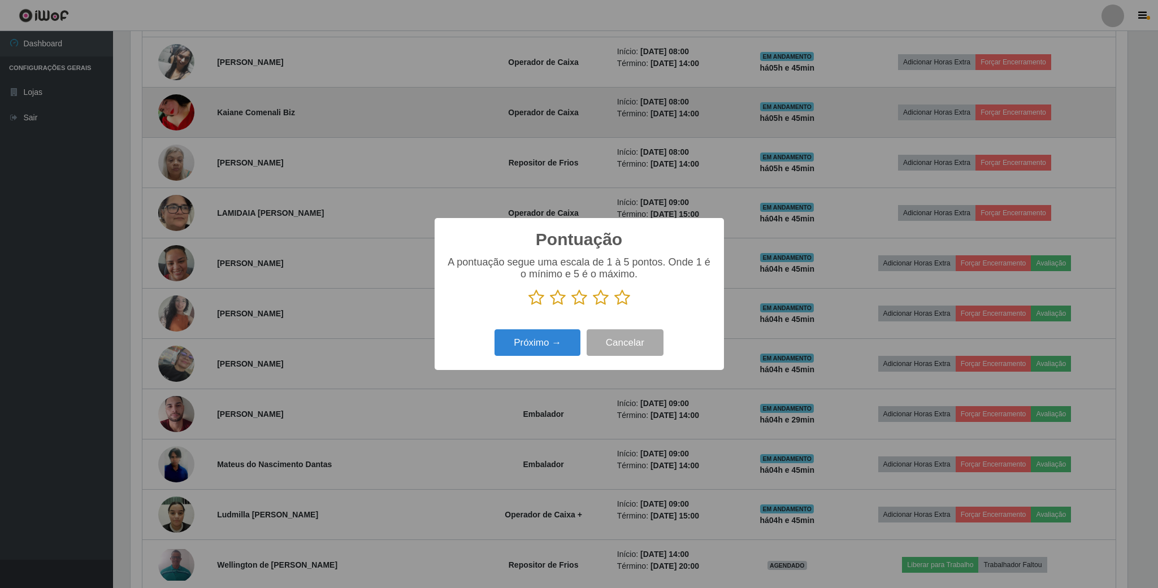
click at [617, 295] on icon at bounding box center [622, 297] width 16 height 17
click at [614, 306] on input "radio" at bounding box center [614, 306] width 0 height 0
click at [558, 353] on button "Próximo →" at bounding box center [537, 342] width 86 height 27
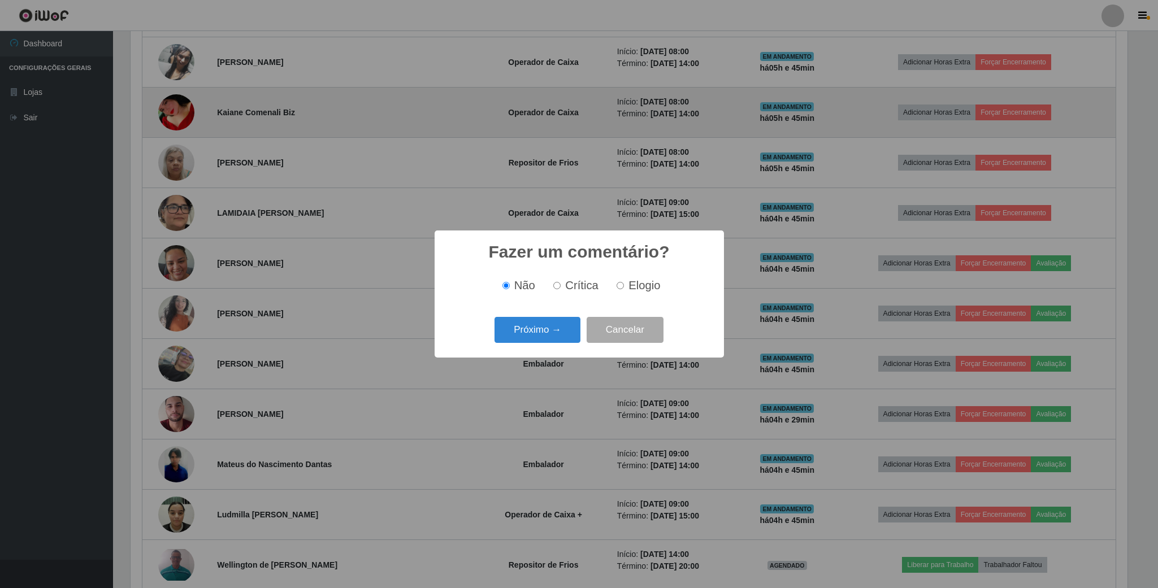
click at [619, 289] on input "Elogio" at bounding box center [619, 285] width 7 height 7
radio input "true"
click at [534, 331] on button "Próximo →" at bounding box center [537, 330] width 86 height 27
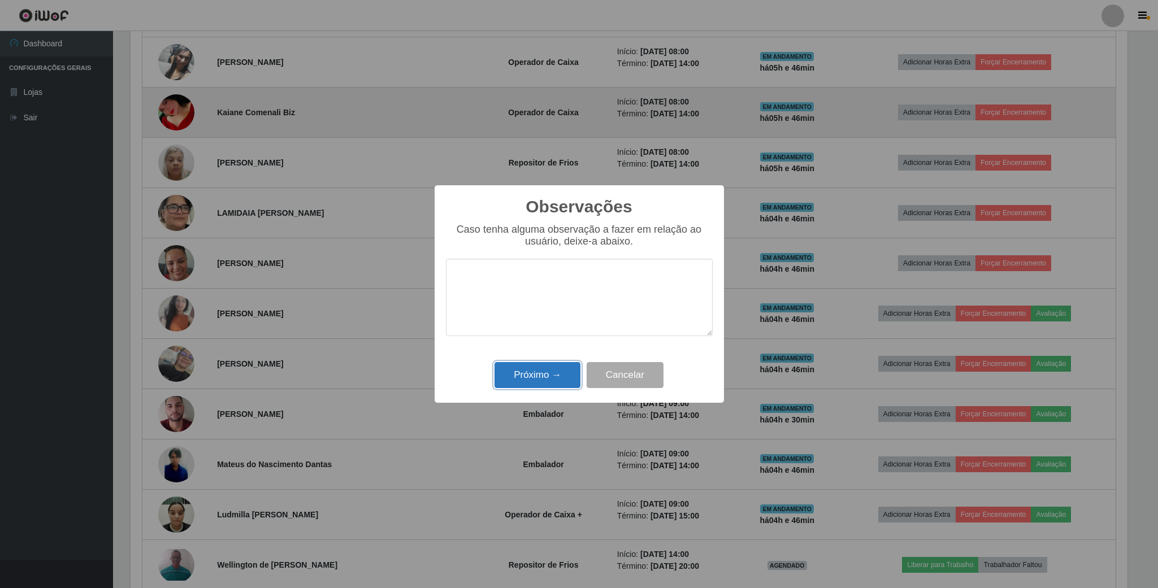
drag, startPoint x: 543, startPoint y: 380, endPoint x: 522, endPoint y: 370, distance: 23.2
click at [533, 375] on button "Próximo →" at bounding box center [537, 375] width 86 height 27
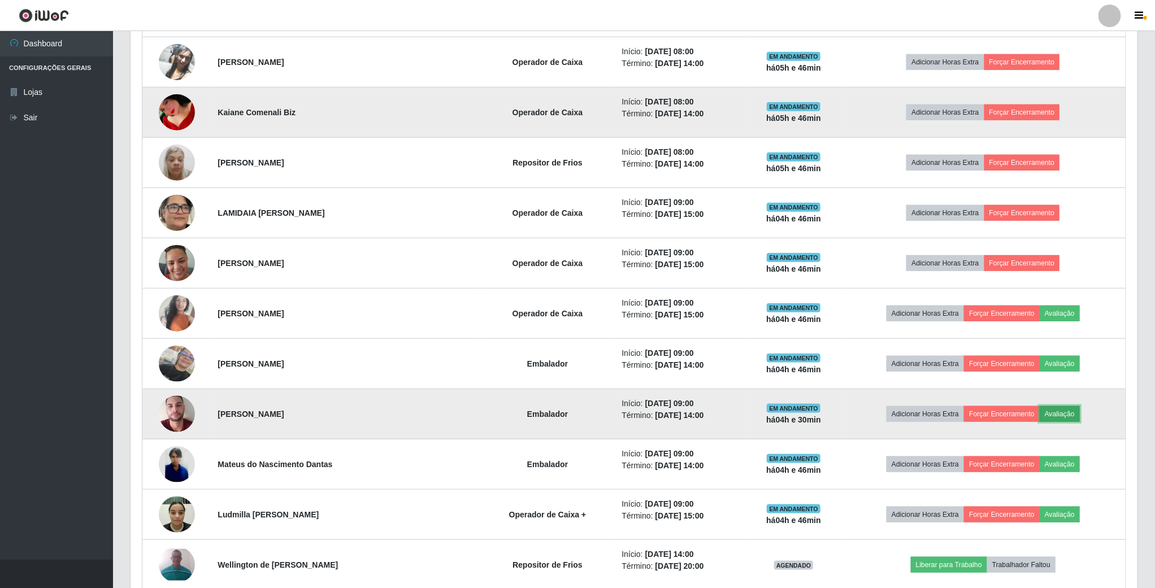
click at [1056, 419] on button "Avaliação" at bounding box center [1059, 414] width 40 height 16
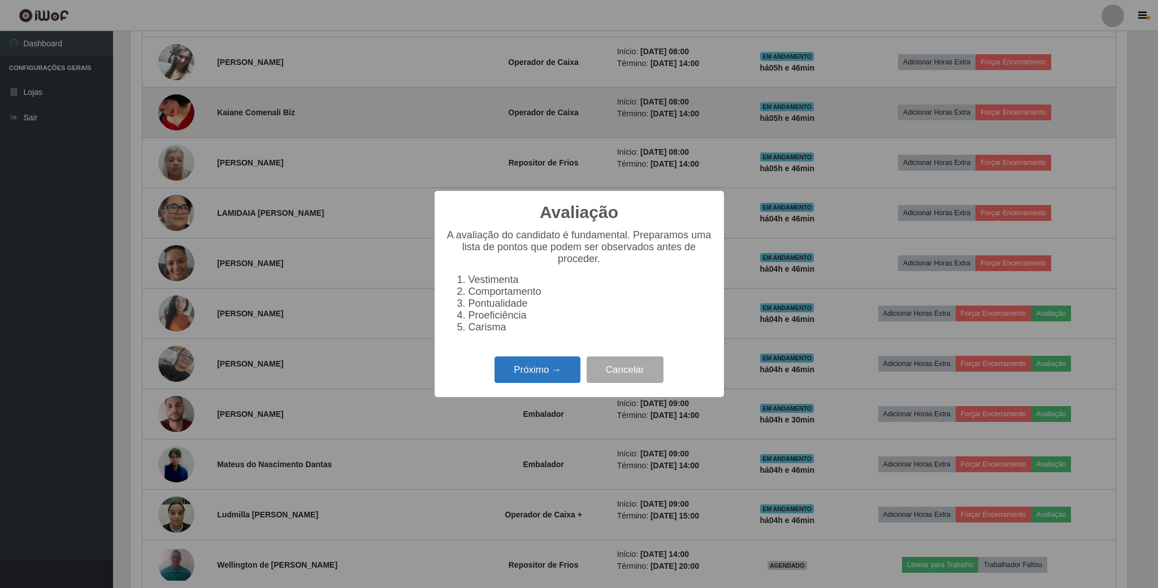
click at [559, 382] on button "Próximo →" at bounding box center [537, 369] width 86 height 27
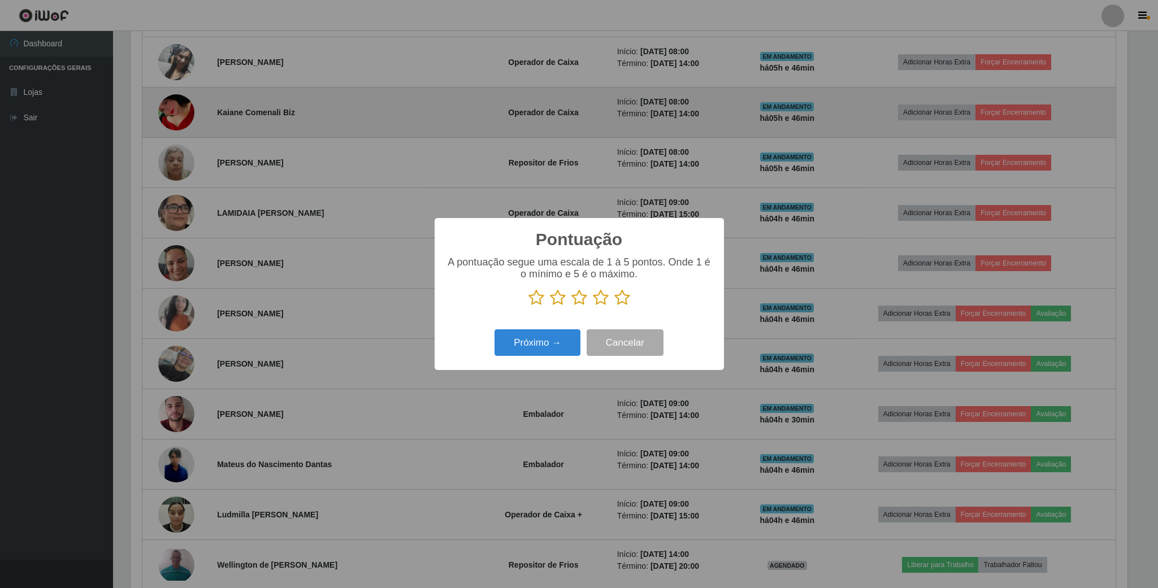
click at [621, 300] on icon at bounding box center [622, 297] width 16 height 17
click at [614, 306] on input "radio" at bounding box center [614, 306] width 0 height 0
click at [536, 348] on button "Próximo →" at bounding box center [537, 342] width 86 height 27
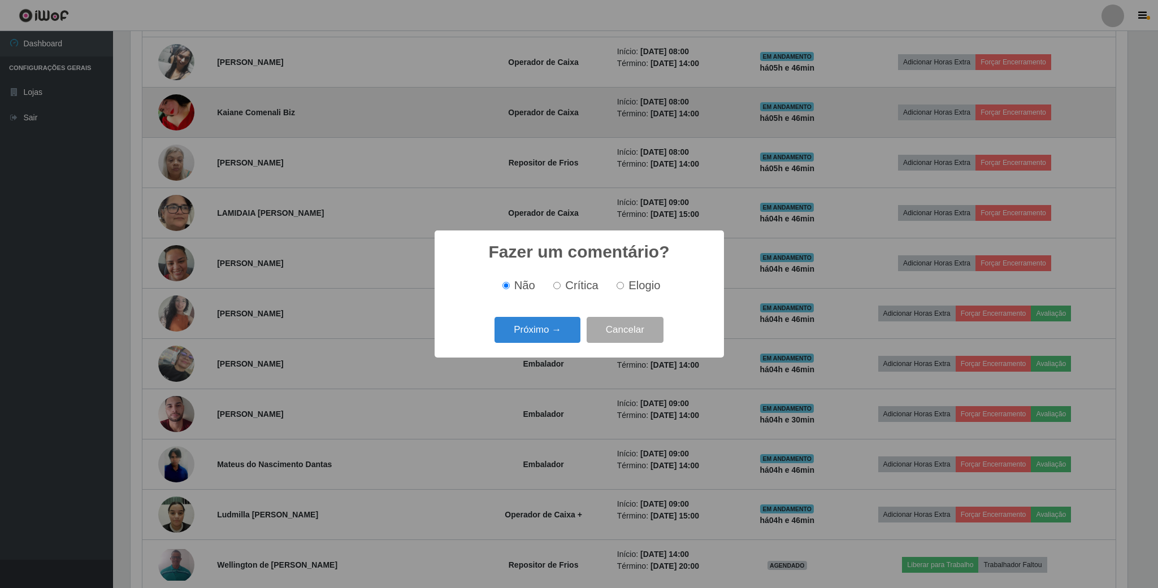
click at [625, 292] on label "Elogio" at bounding box center [636, 285] width 48 height 13
click at [624, 289] on input "Elogio" at bounding box center [619, 285] width 7 height 7
radio input "true"
click at [561, 330] on button "Próximo →" at bounding box center [537, 330] width 86 height 27
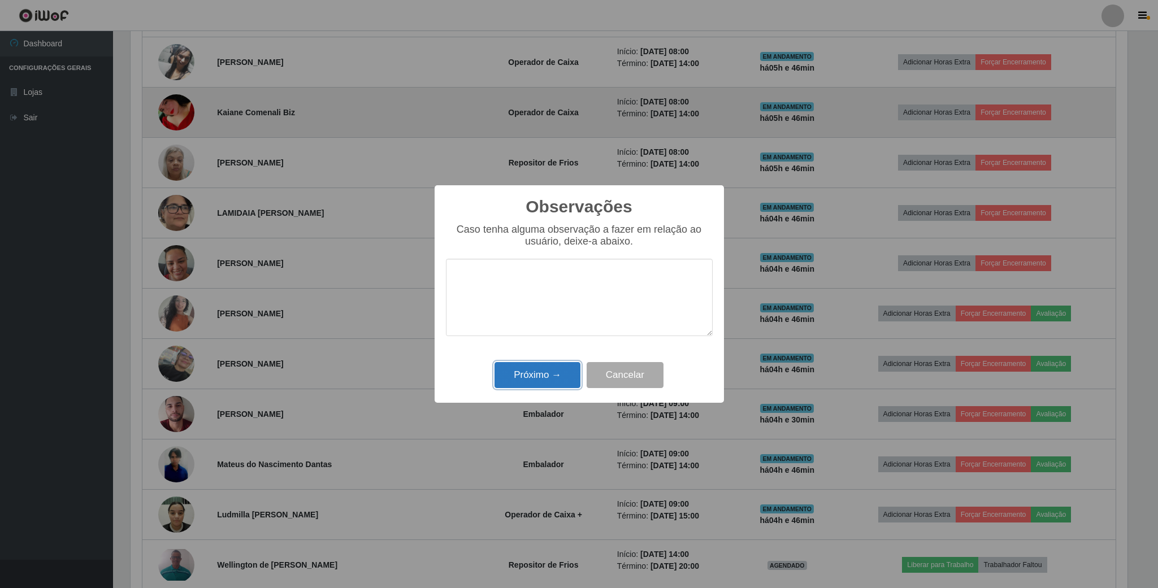
click at [560, 378] on button "Próximo →" at bounding box center [537, 375] width 86 height 27
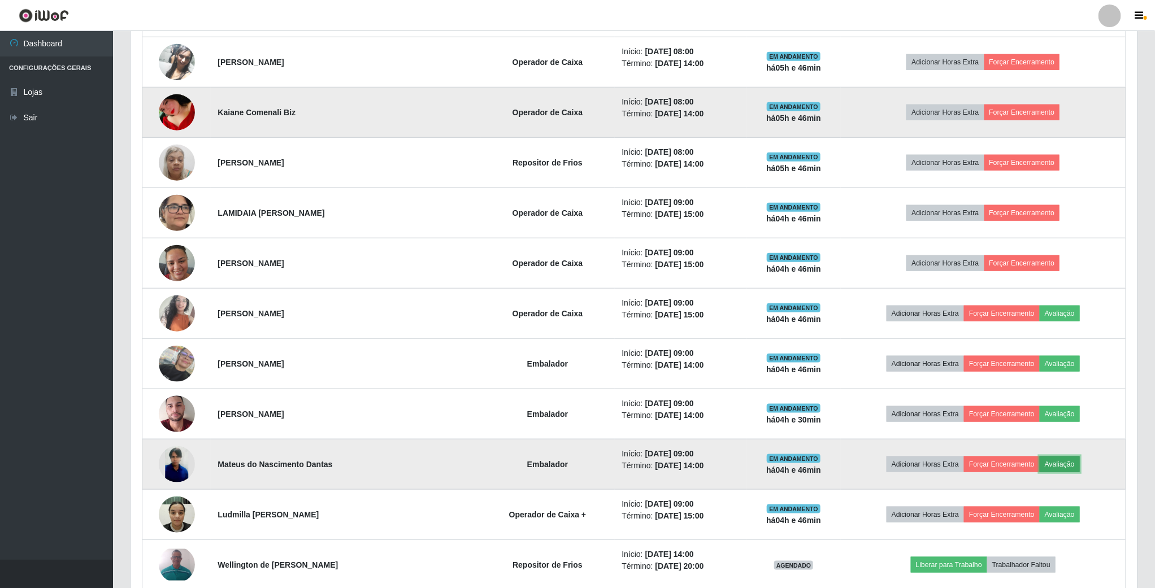
click at [1062, 468] on button "Avaliação" at bounding box center [1059, 464] width 40 height 16
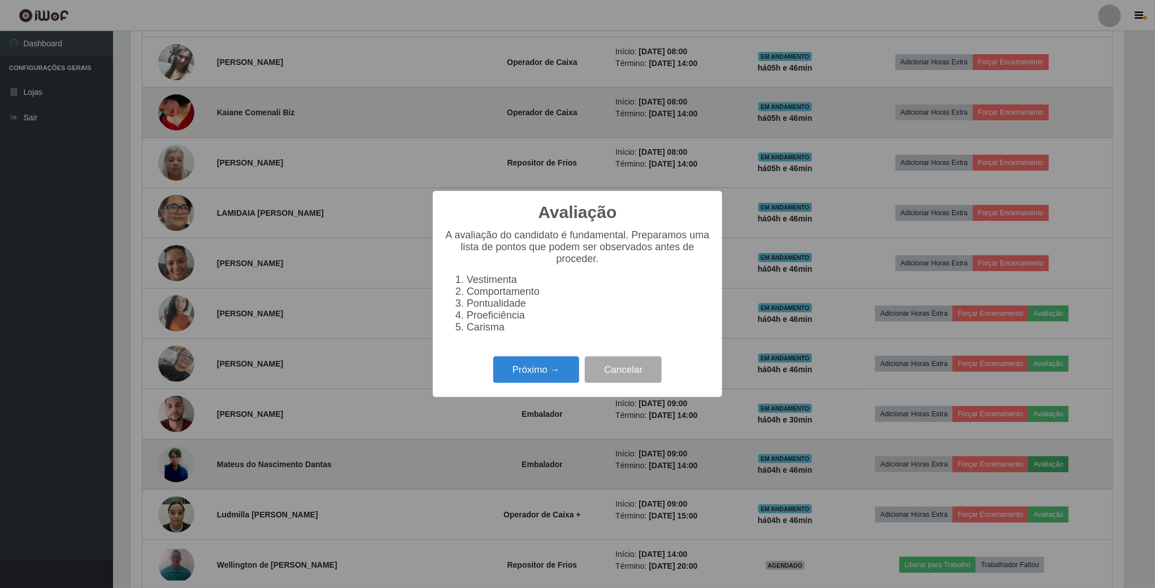
scroll to position [564710, 563949]
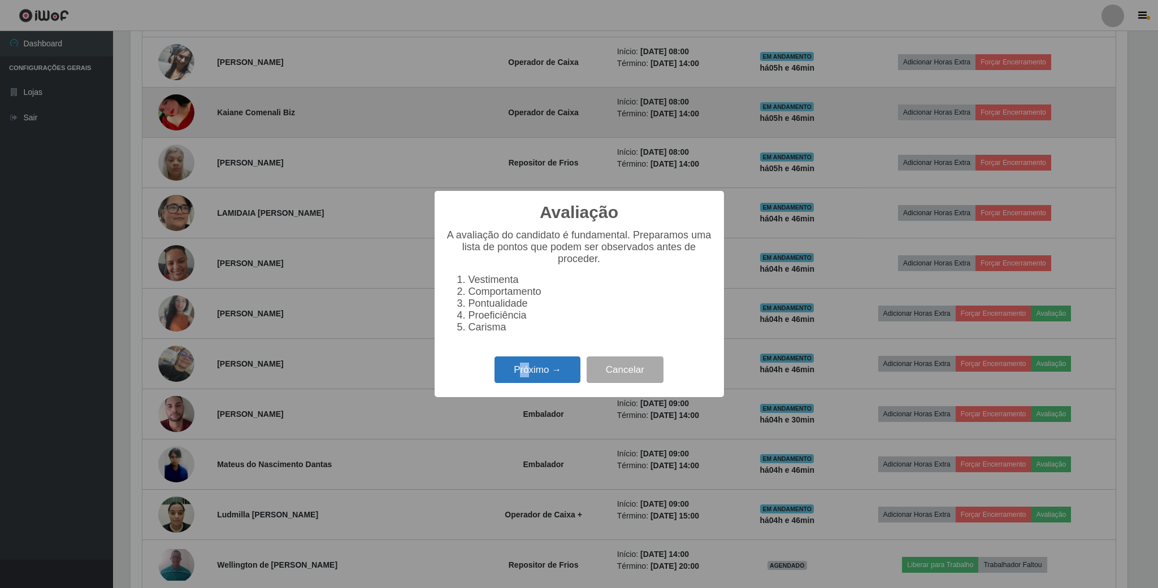
drag, startPoint x: 527, startPoint y: 362, endPoint x: 536, endPoint y: 363, distance: 8.6
click at [530, 362] on div "Próximo → Cancelar" at bounding box center [579, 370] width 267 height 32
click at [536, 368] on button "Próximo →" at bounding box center [537, 369] width 86 height 27
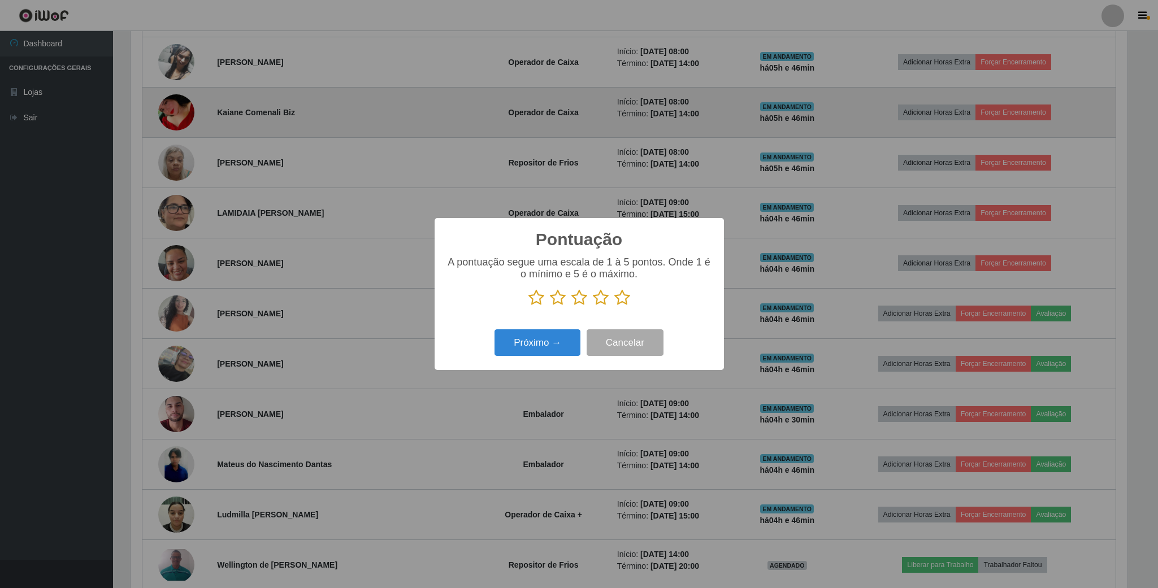
click at [616, 299] on icon at bounding box center [622, 297] width 16 height 17
click at [614, 306] on input "radio" at bounding box center [614, 306] width 0 height 0
click at [566, 338] on button "Próximo →" at bounding box center [537, 342] width 86 height 27
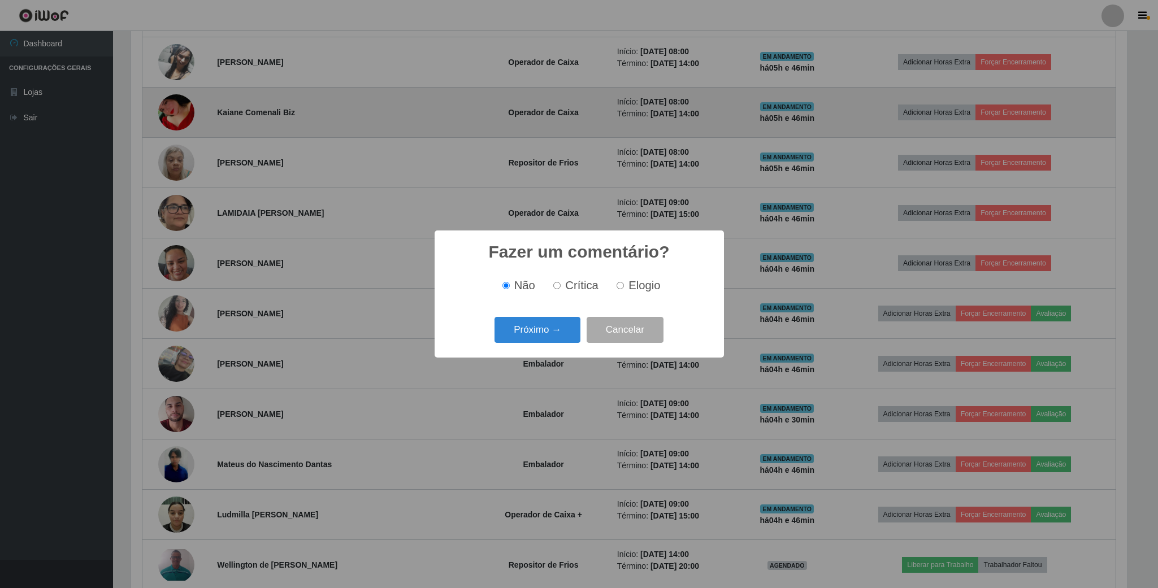
click at [612, 288] on label "Elogio" at bounding box center [636, 285] width 48 height 13
click at [616, 288] on input "Elogio" at bounding box center [619, 285] width 7 height 7
radio input "true"
click at [559, 325] on button "Próximo →" at bounding box center [537, 330] width 86 height 27
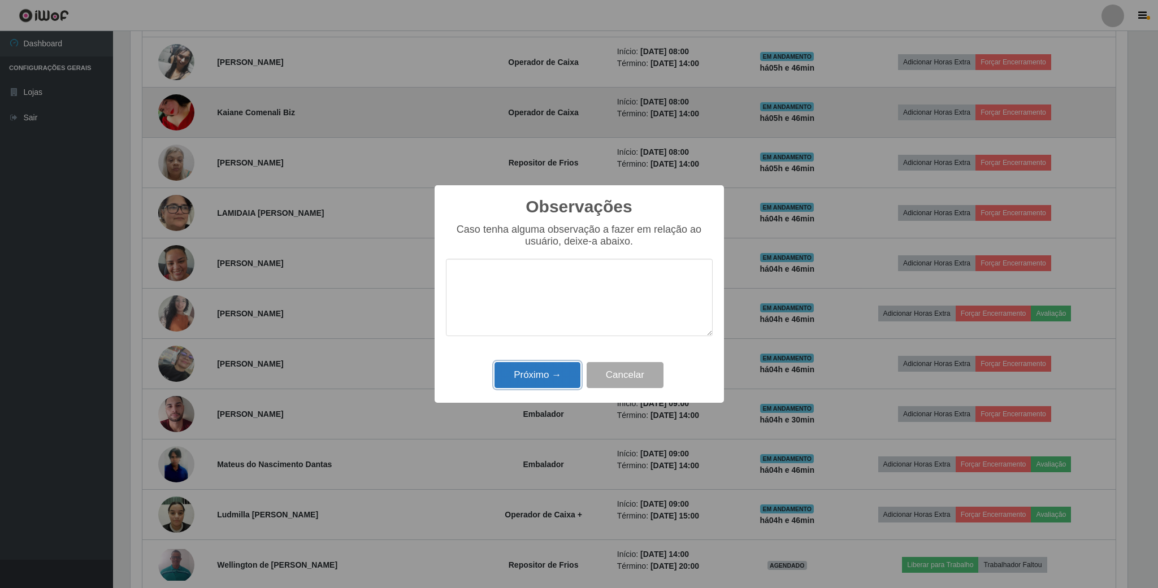
click at [563, 368] on button "Próximo →" at bounding box center [537, 375] width 86 height 27
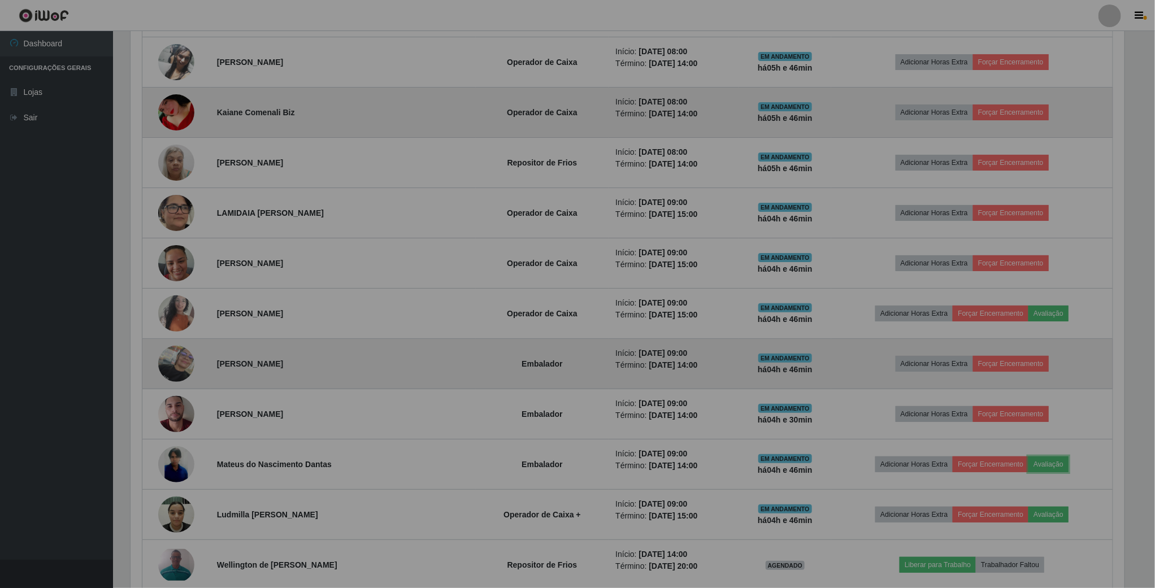
scroll to position [236, 1006]
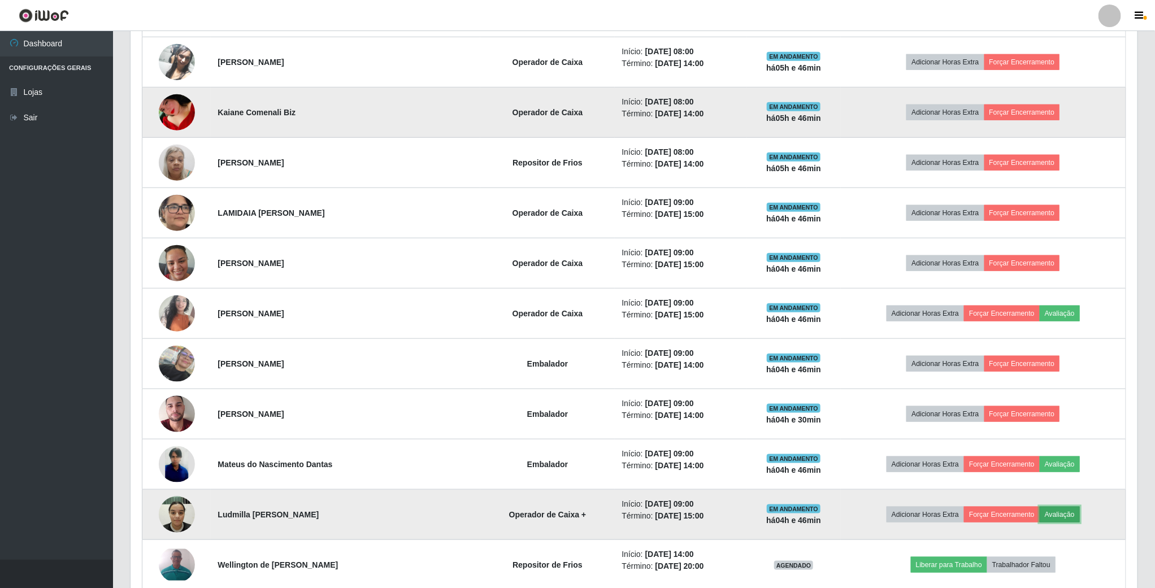
click at [1059, 522] on button "Avaliação" at bounding box center [1059, 515] width 40 height 16
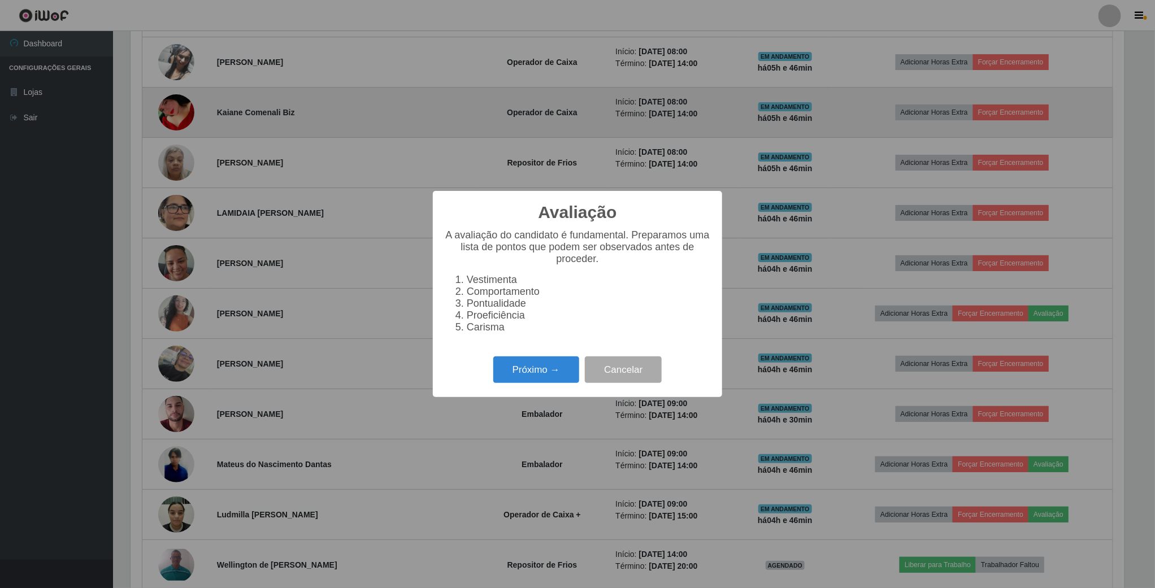
scroll to position [564710, 563949]
click at [560, 360] on div "Próximo → Cancelar" at bounding box center [579, 370] width 267 height 32
click at [559, 368] on button "Próximo →" at bounding box center [537, 369] width 86 height 27
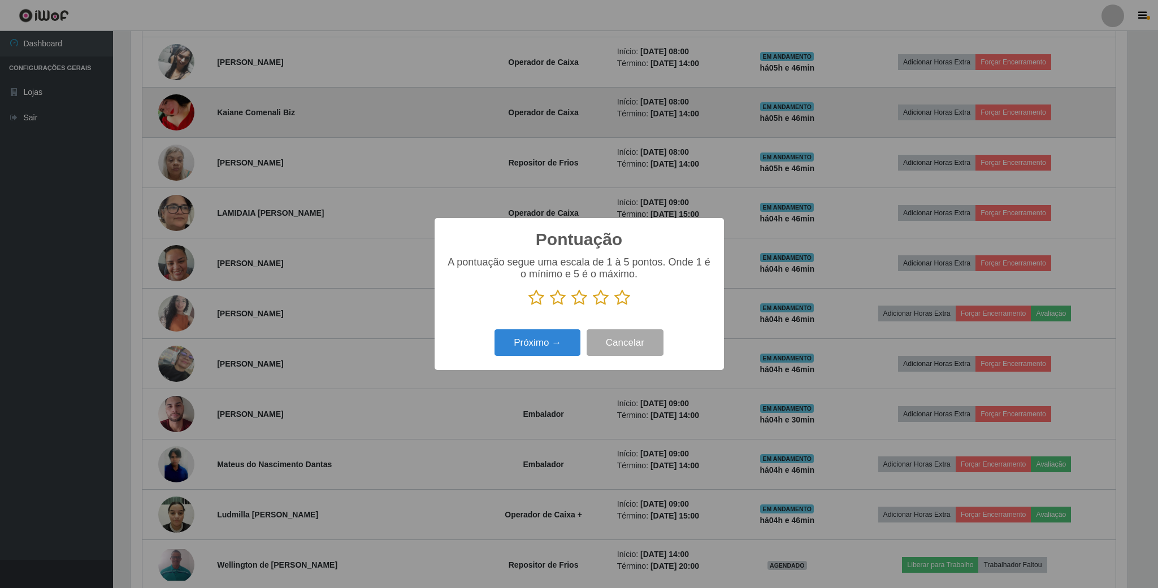
click at [619, 304] on icon at bounding box center [622, 297] width 16 height 17
click at [614, 306] on input "radio" at bounding box center [614, 306] width 0 height 0
click at [553, 336] on button "Próximo →" at bounding box center [537, 342] width 86 height 27
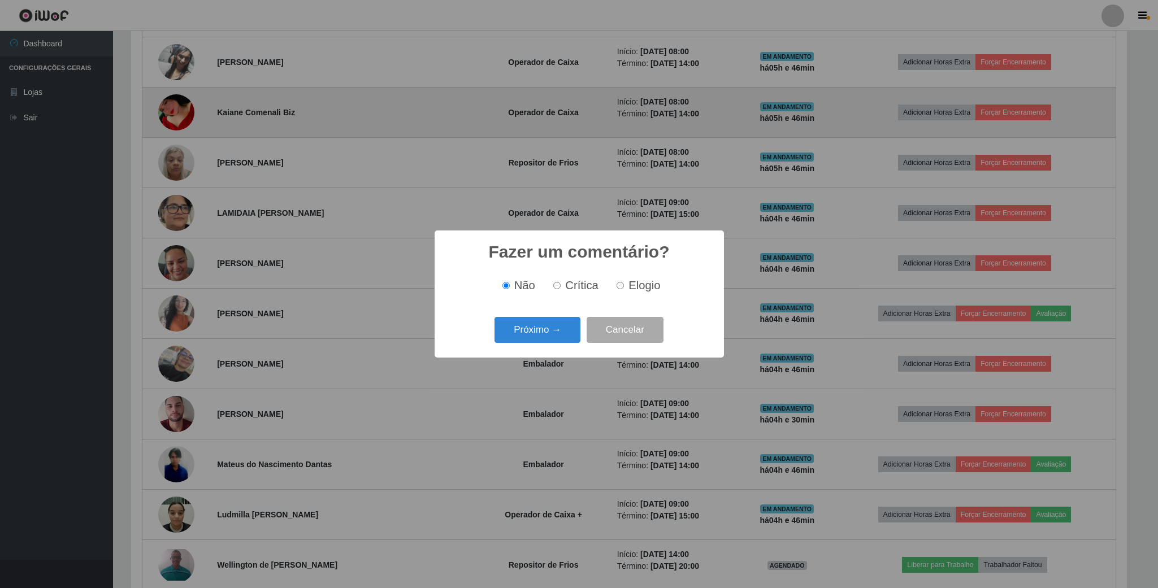
click at [623, 295] on div "Não Crítica Elogio" at bounding box center [579, 285] width 267 height 33
click at [621, 289] on input "Elogio" at bounding box center [619, 285] width 7 height 7
radio input "true"
click at [563, 323] on button "Próximo →" at bounding box center [537, 330] width 86 height 27
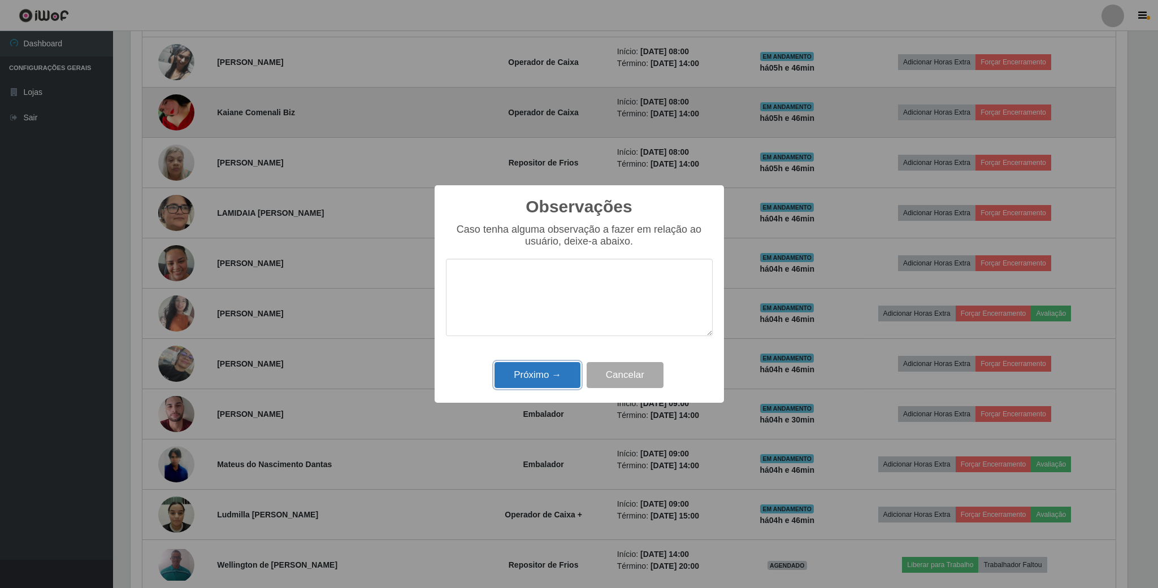
click at [553, 385] on button "Próximo →" at bounding box center [537, 375] width 86 height 27
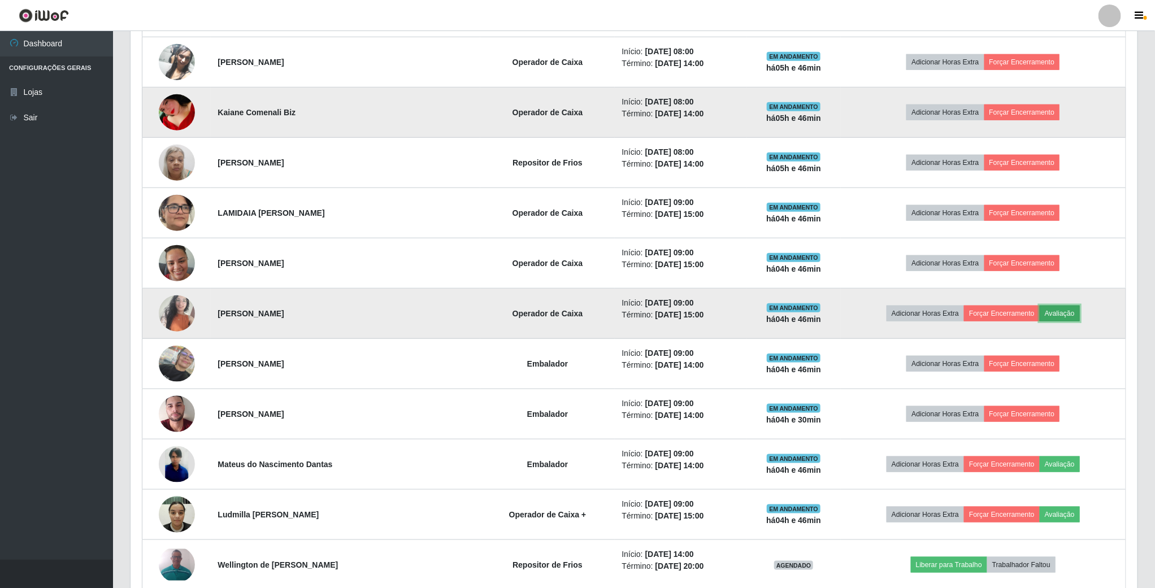
click at [1059, 321] on button "Avaliação" at bounding box center [1059, 314] width 40 height 16
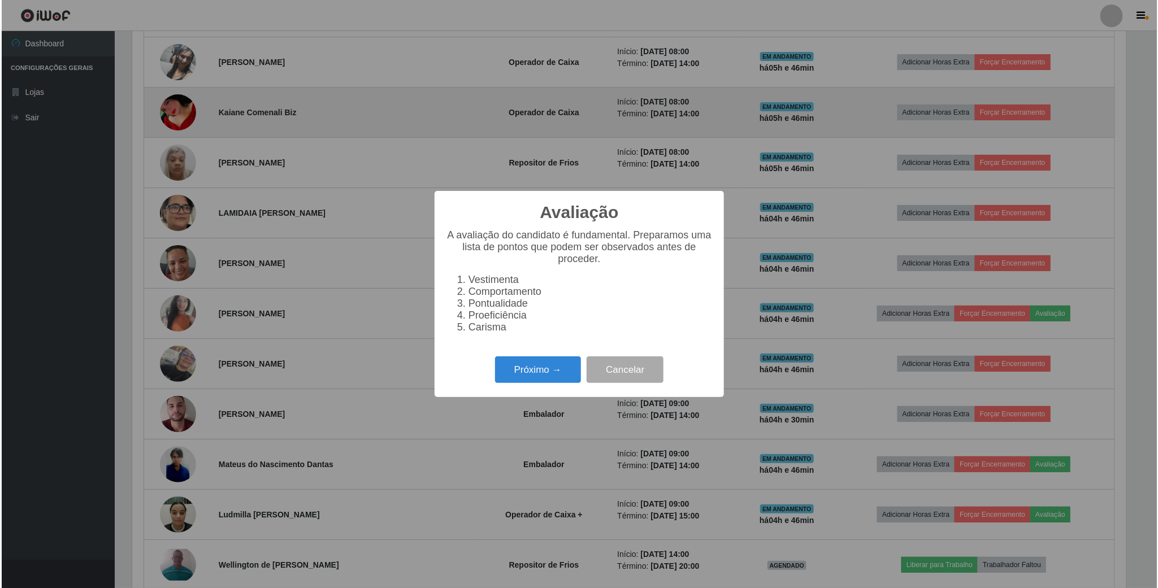
scroll to position [236, 997]
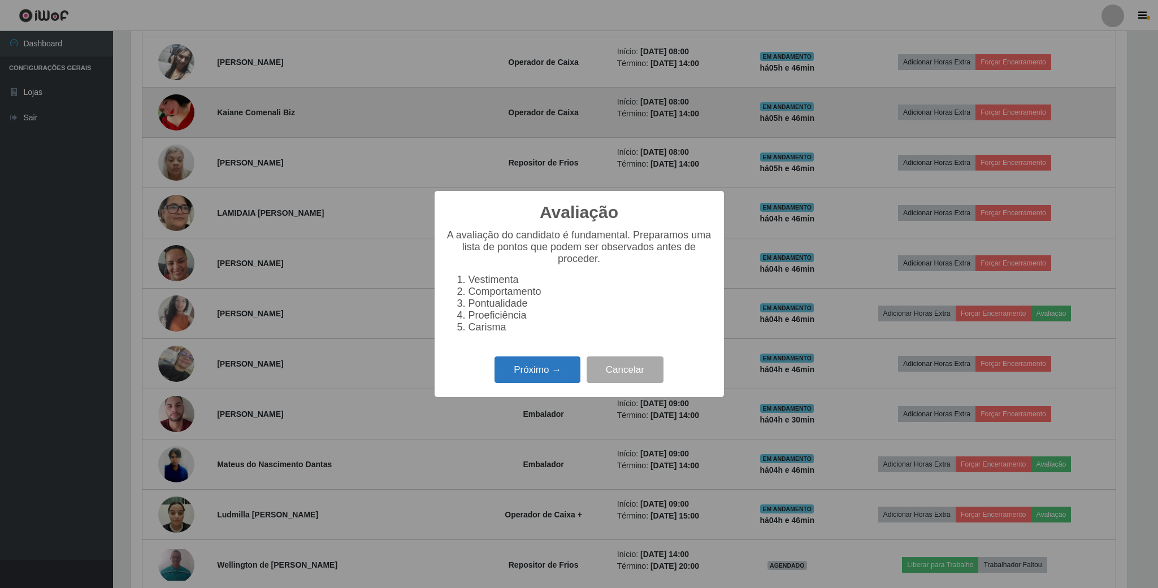
click at [571, 383] on button "Próximo →" at bounding box center [537, 369] width 86 height 27
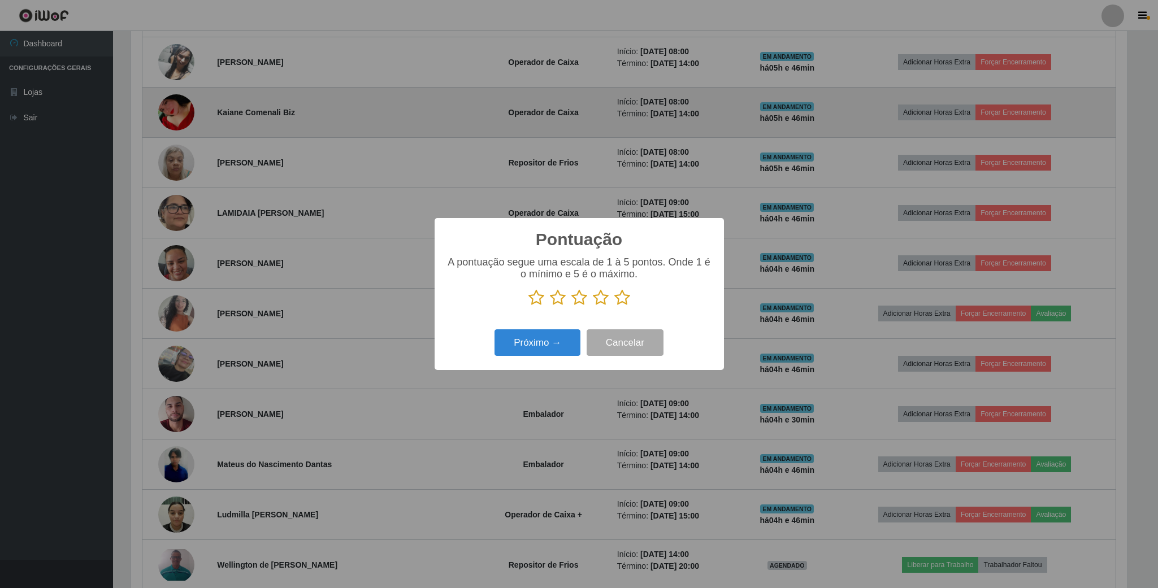
click at [630, 300] on p at bounding box center [579, 297] width 267 height 17
drag, startPoint x: 614, startPoint y: 302, endPoint x: 626, endPoint y: 302, distance: 11.9
click at [626, 302] on icon at bounding box center [622, 297] width 16 height 17
click at [614, 306] on input "radio" at bounding box center [614, 306] width 0 height 0
click at [541, 339] on button "Próximo →" at bounding box center [537, 342] width 86 height 27
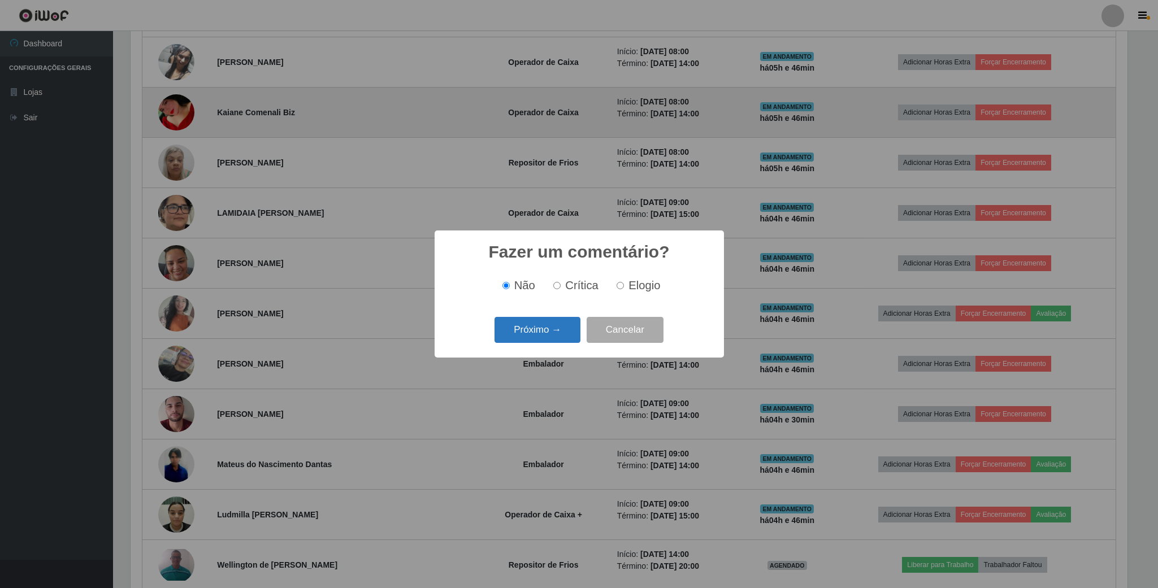
scroll to position [564710, 563949]
click at [621, 289] on input "Elogio" at bounding box center [619, 285] width 7 height 7
radio input "true"
click at [538, 331] on button "Próximo →" at bounding box center [537, 330] width 86 height 27
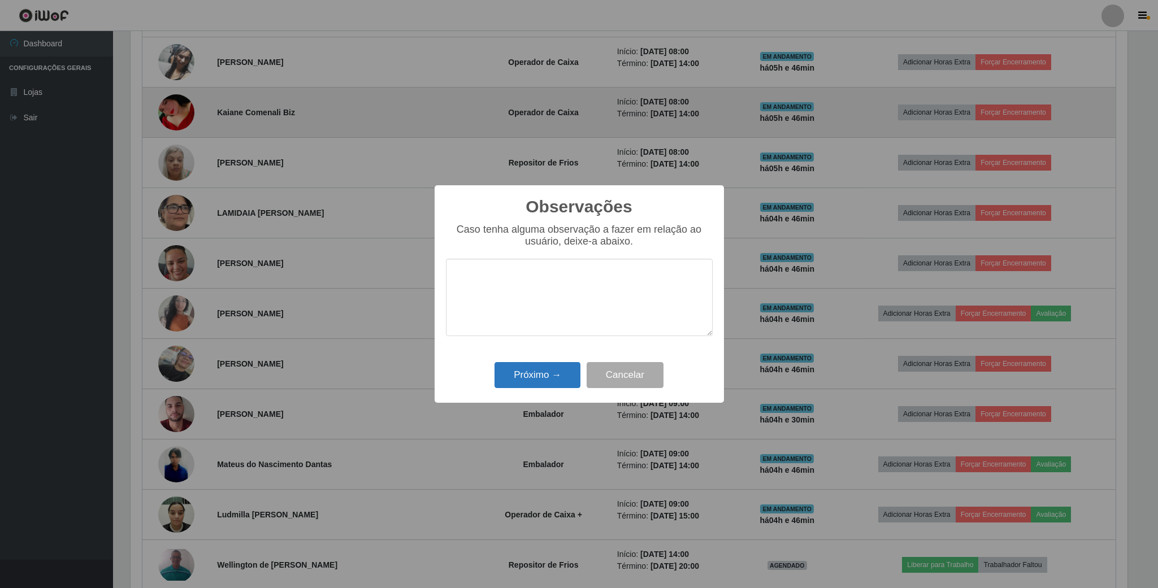
drag, startPoint x: 538, startPoint y: 362, endPoint x: 546, endPoint y: 366, distance: 9.6
click at [538, 363] on div "Próximo → Cancelar" at bounding box center [579, 375] width 267 height 32
click at [550, 373] on button "Próximo →" at bounding box center [537, 375] width 86 height 27
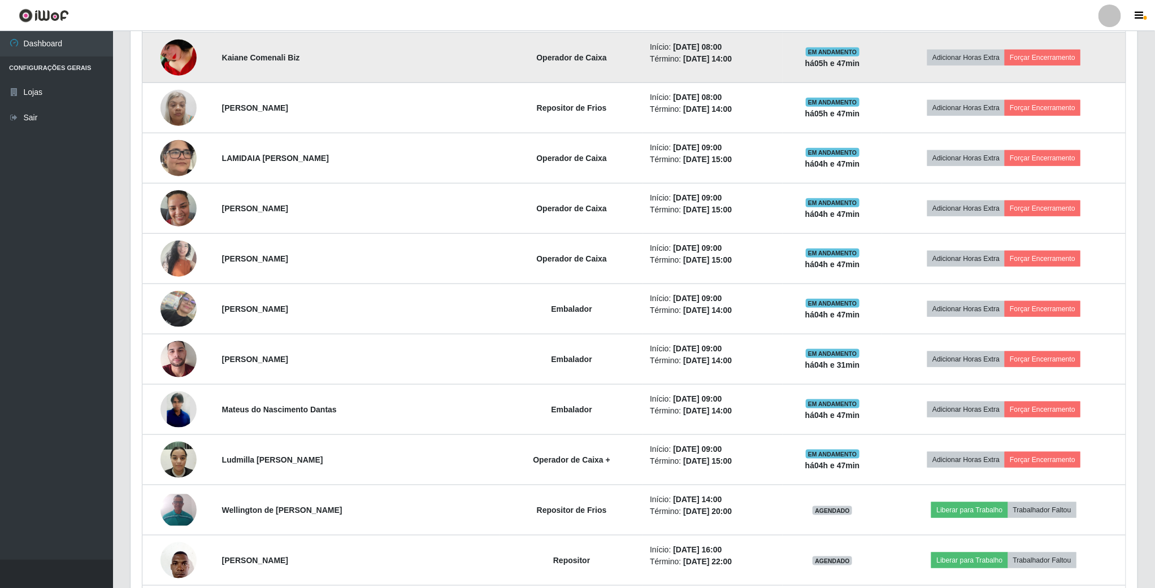
scroll to position [593, 0]
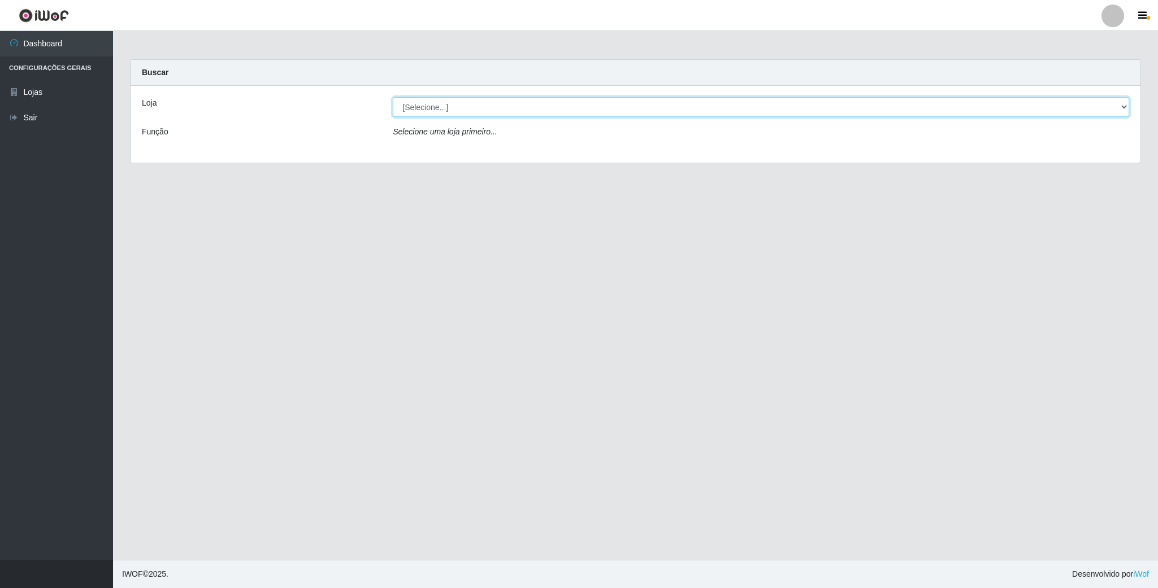
click at [490, 107] on select "[Selecione...] SuperFácil Atacado - Emaús" at bounding box center [761, 107] width 736 height 20
select select "407"
click at [393, 97] on select "[Selecione...] SuperFácil Atacado - Emaús" at bounding box center [761, 107] width 736 height 20
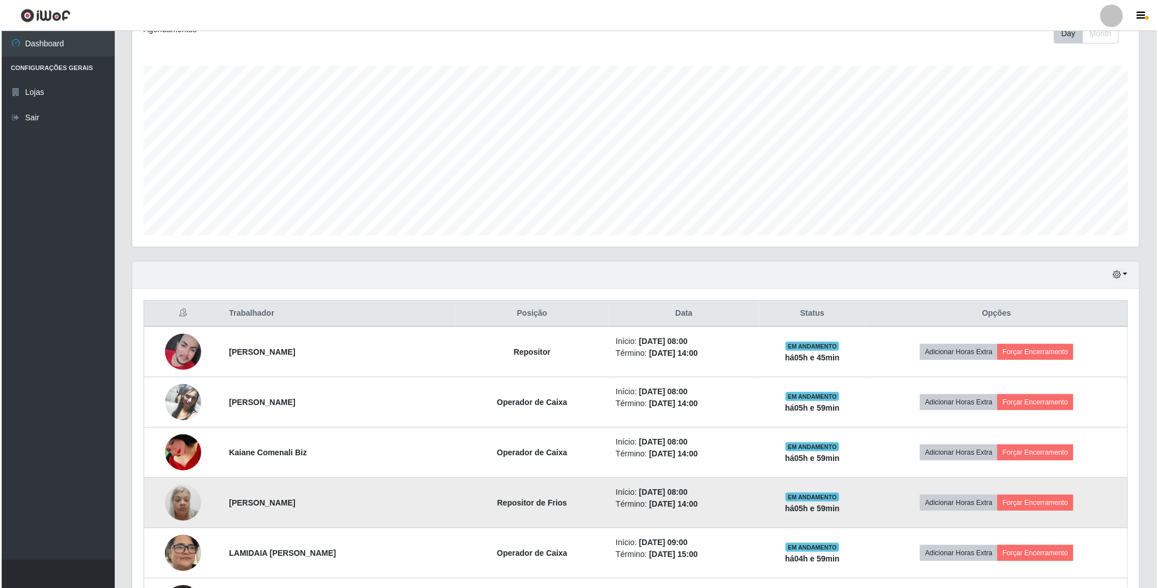
scroll to position [169, 0]
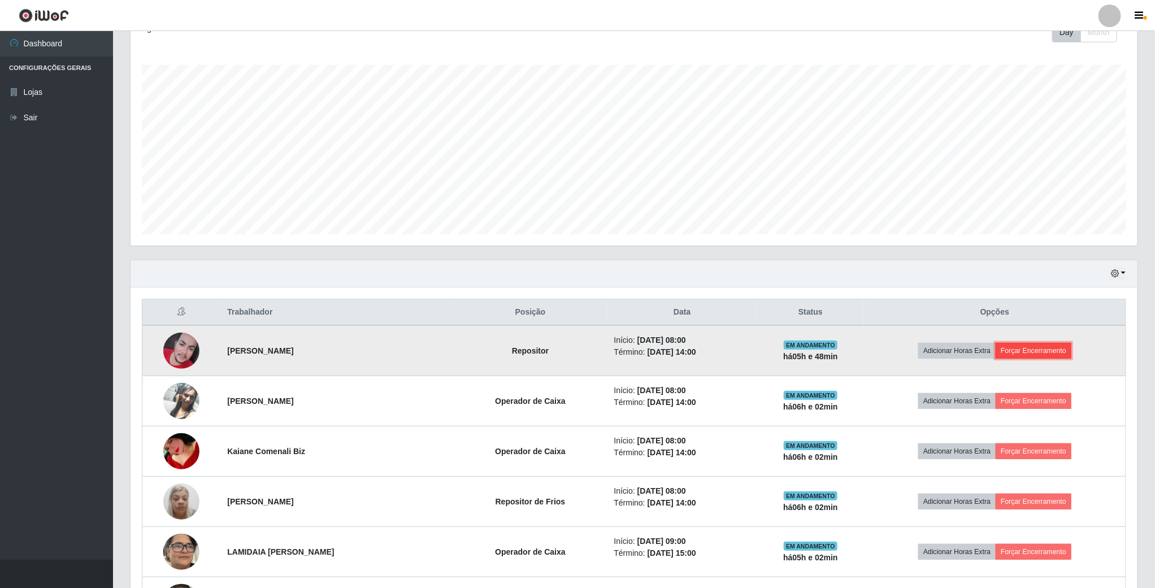
click at [1026, 349] on button "Forçar Encerramento" at bounding box center [1033, 351] width 76 height 16
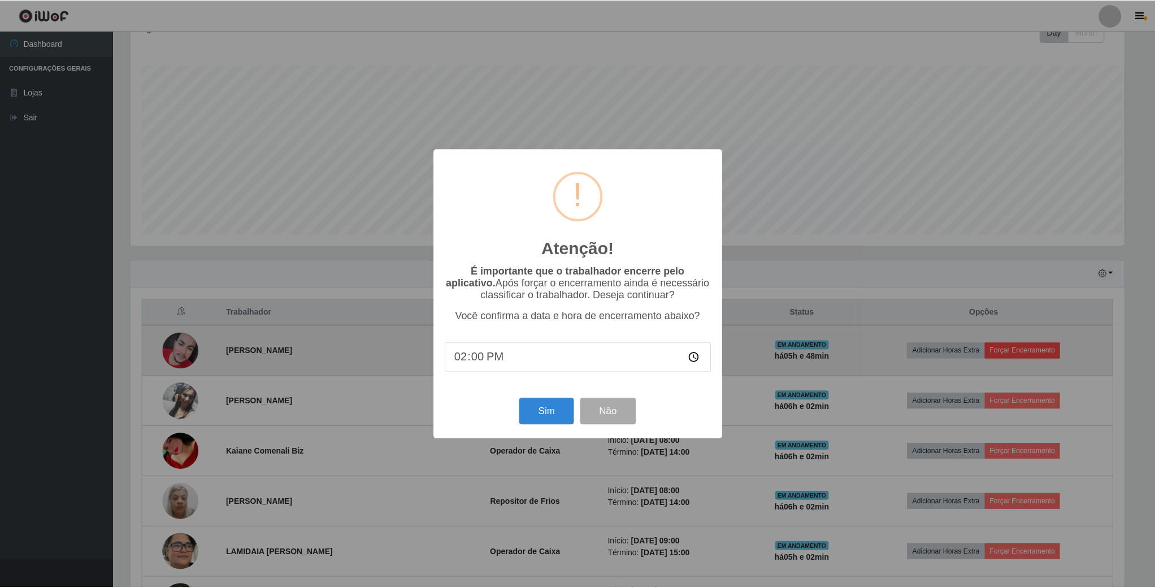
scroll to position [236, 997]
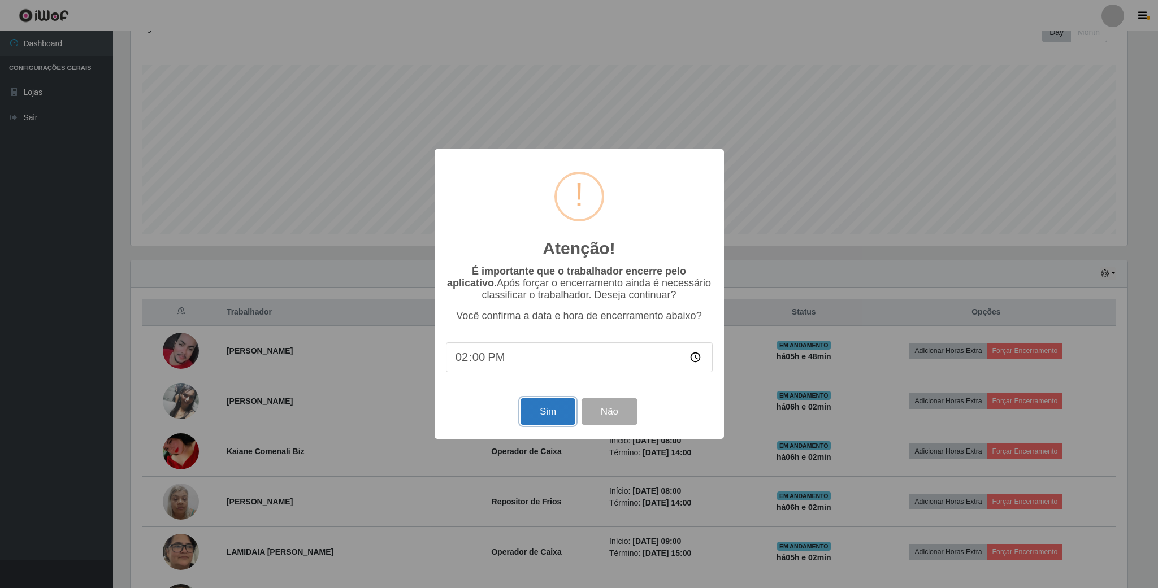
click at [559, 416] on button "Sim" at bounding box center [547, 411] width 55 height 27
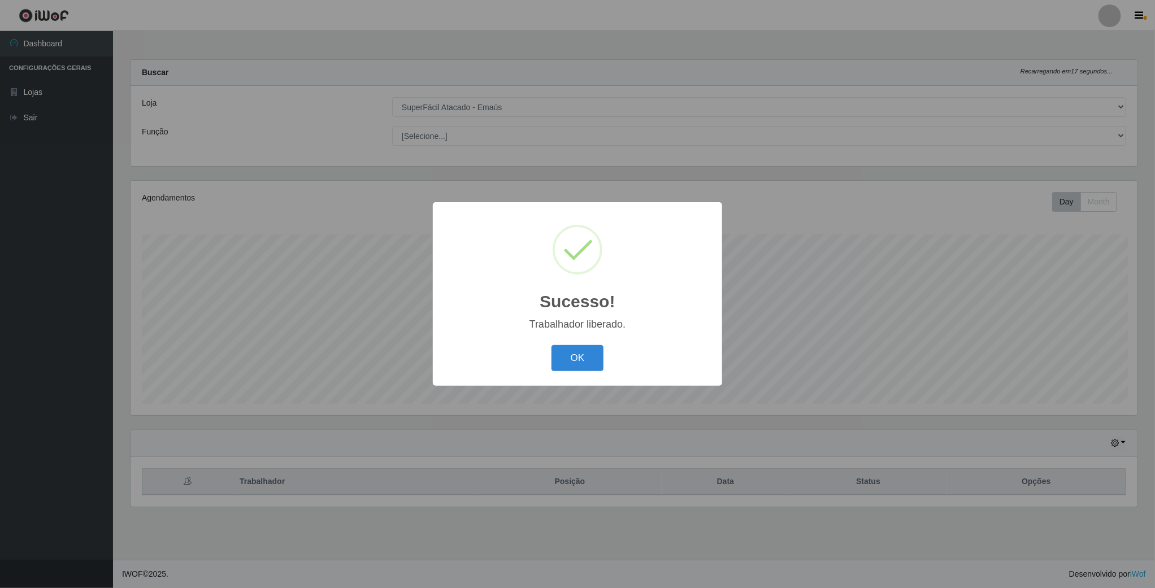
scroll to position [236, 1008]
click at [580, 353] on button "OK" at bounding box center [579, 358] width 53 height 27
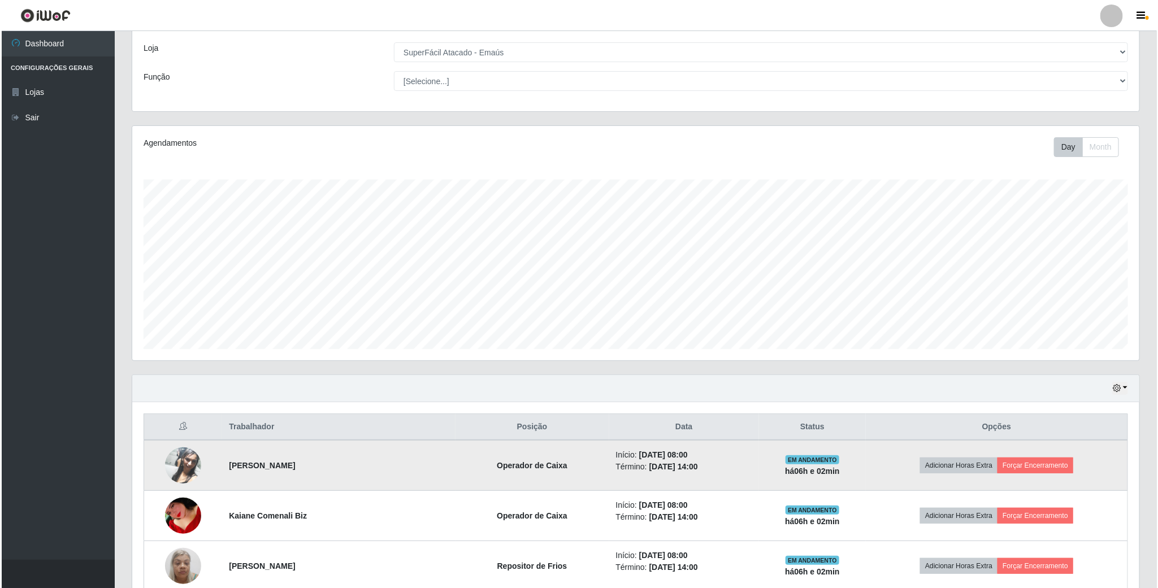
scroll to position [85, 0]
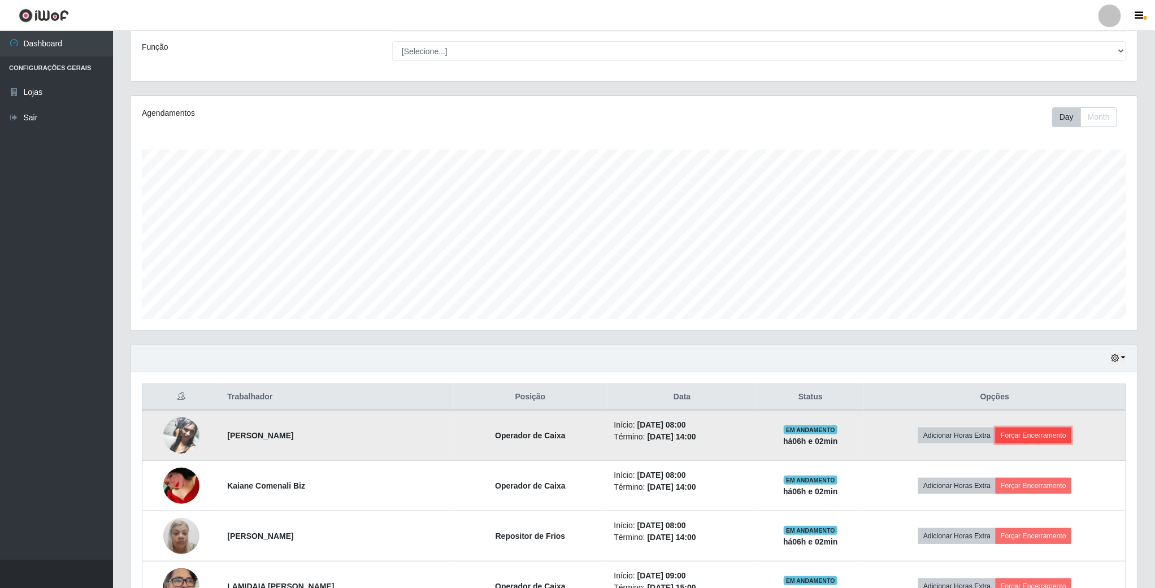
click at [1037, 441] on button "Forçar Encerramento" at bounding box center [1033, 436] width 76 height 16
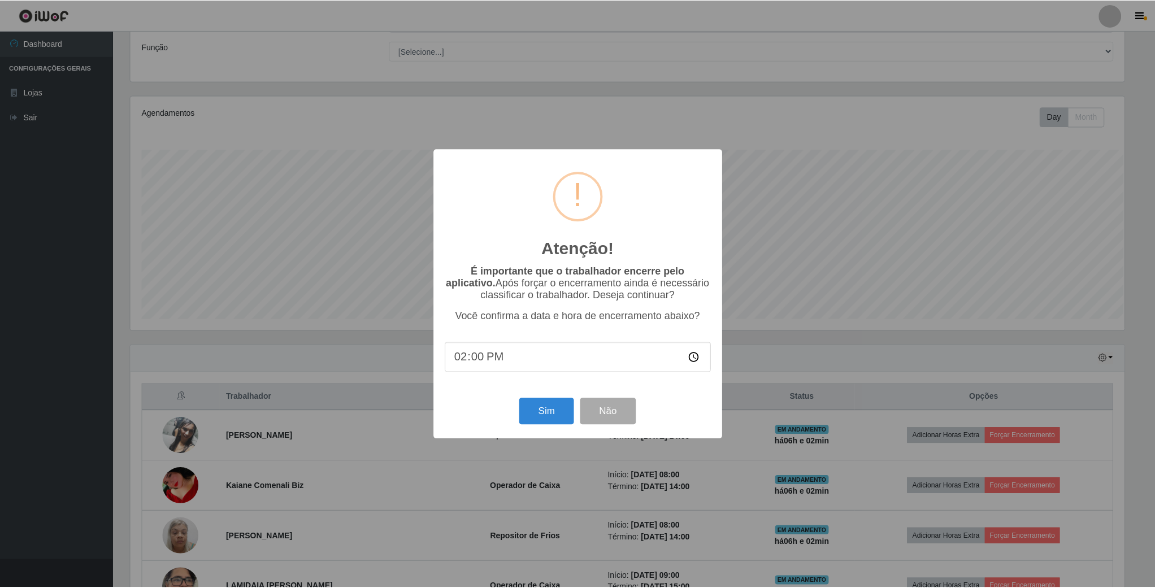
scroll to position [236, 997]
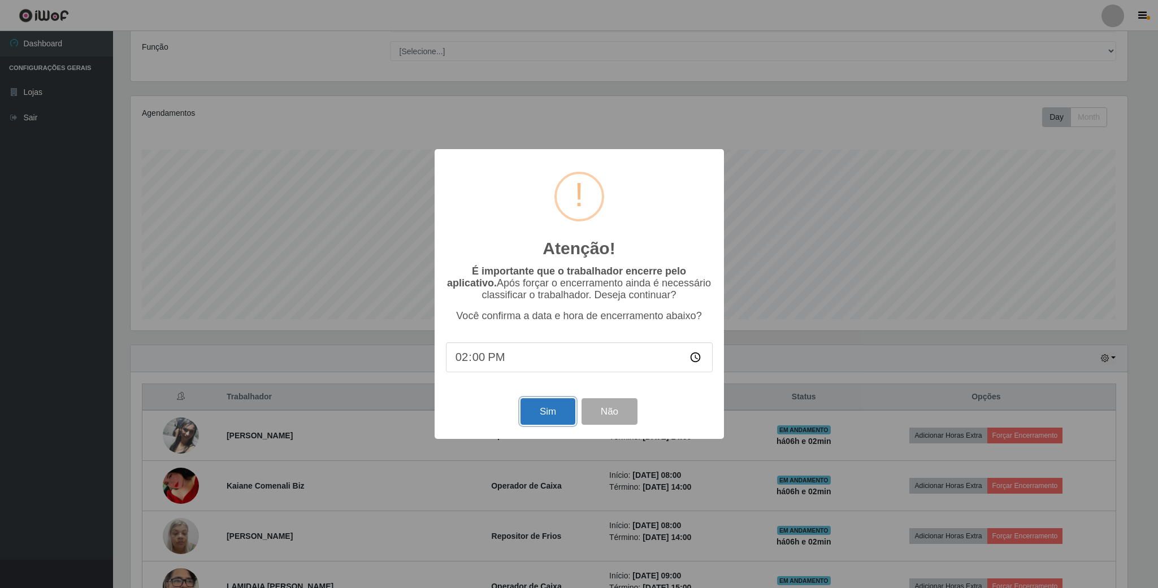
click at [554, 412] on button "Sim" at bounding box center [547, 411] width 55 height 27
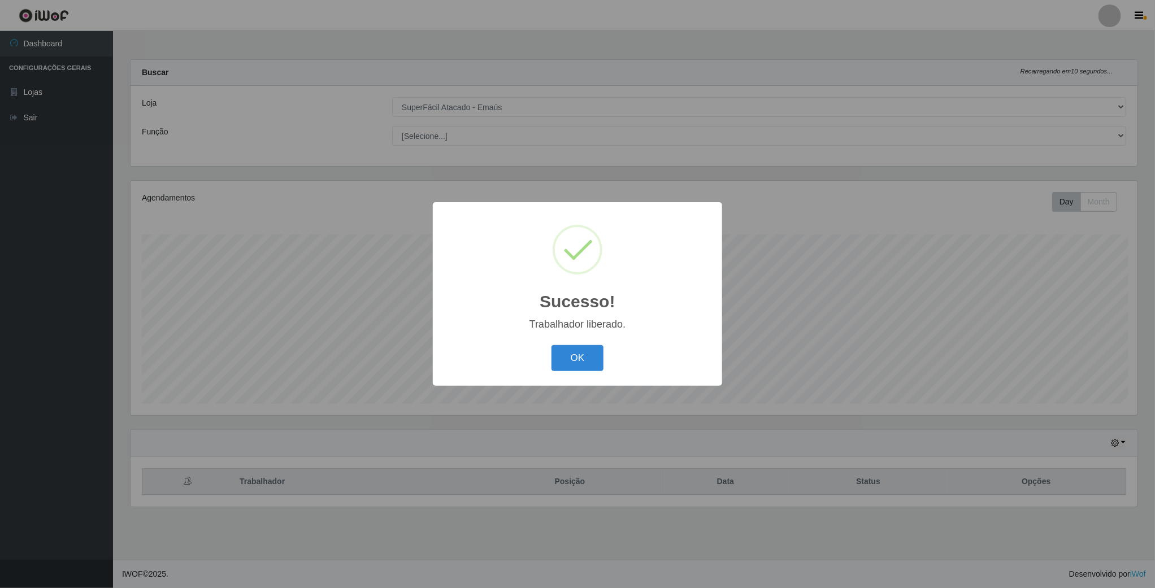
scroll to position [236, 1008]
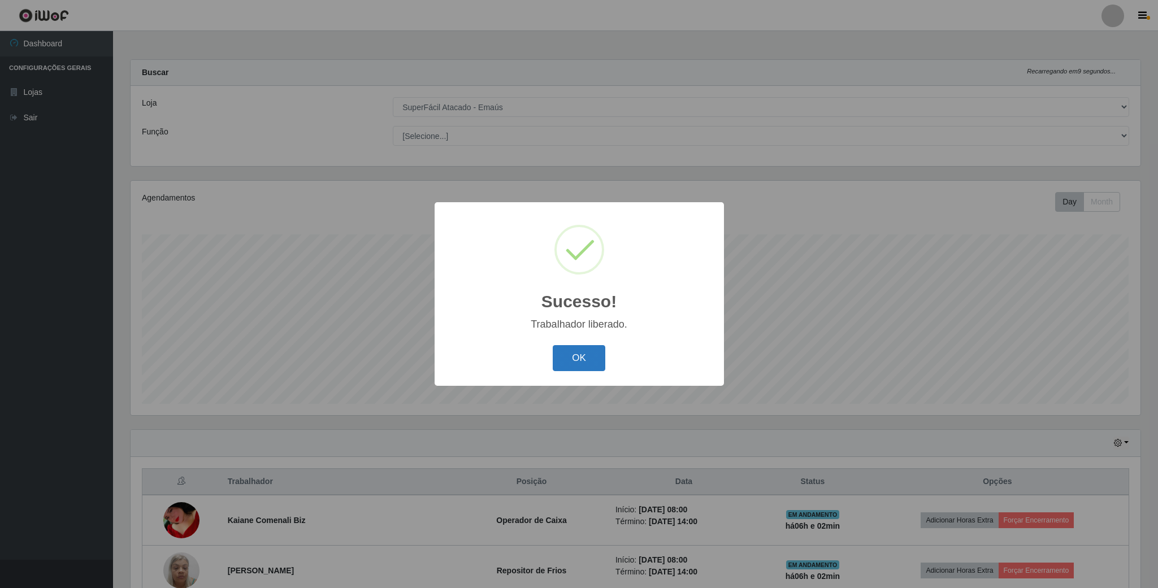
click at [586, 358] on button "OK" at bounding box center [579, 358] width 53 height 27
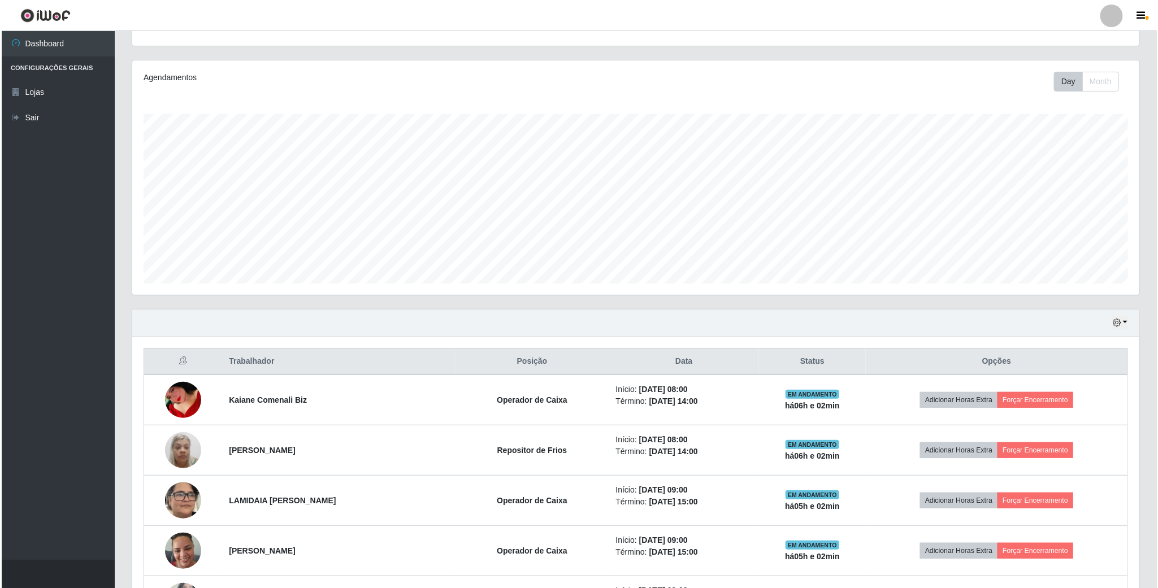
scroll to position [169, 0]
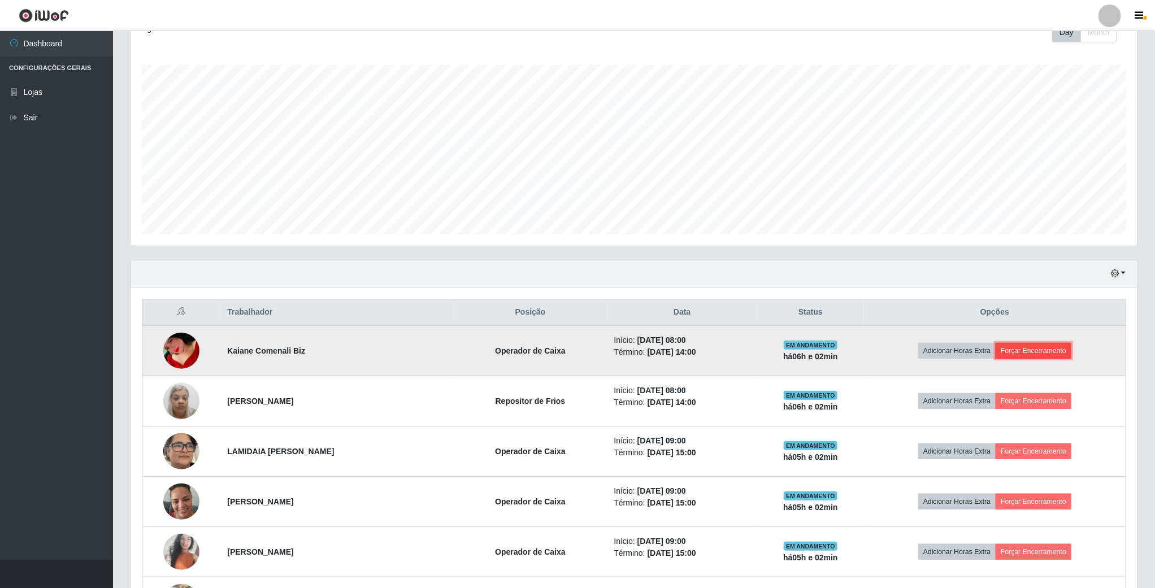
click at [1025, 358] on button "Forçar Encerramento" at bounding box center [1033, 351] width 76 height 16
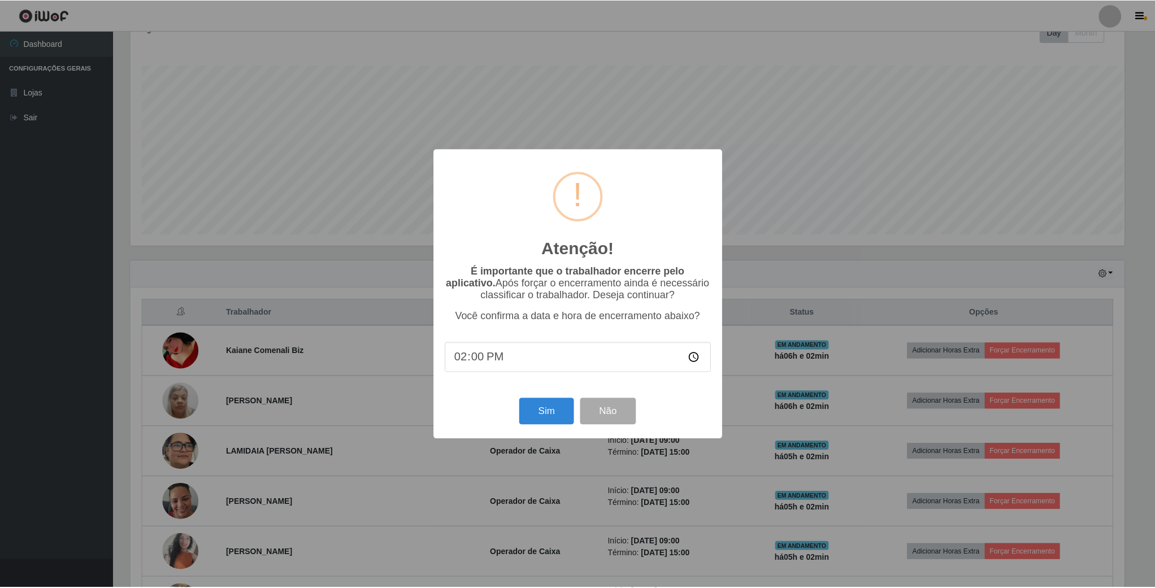
scroll to position [236, 997]
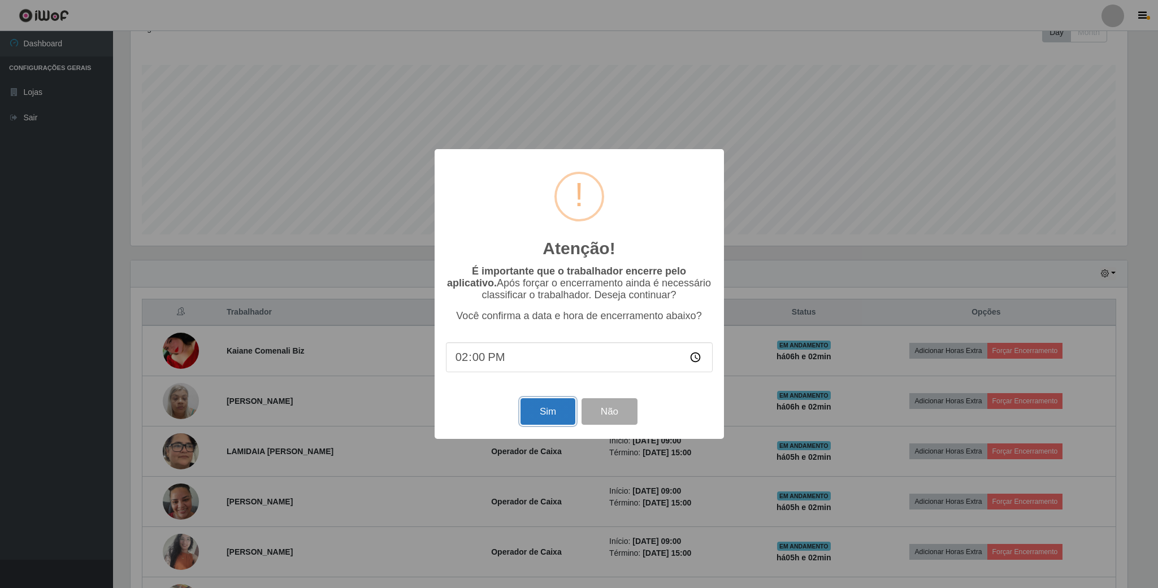
click at [548, 412] on button "Sim" at bounding box center [547, 411] width 55 height 27
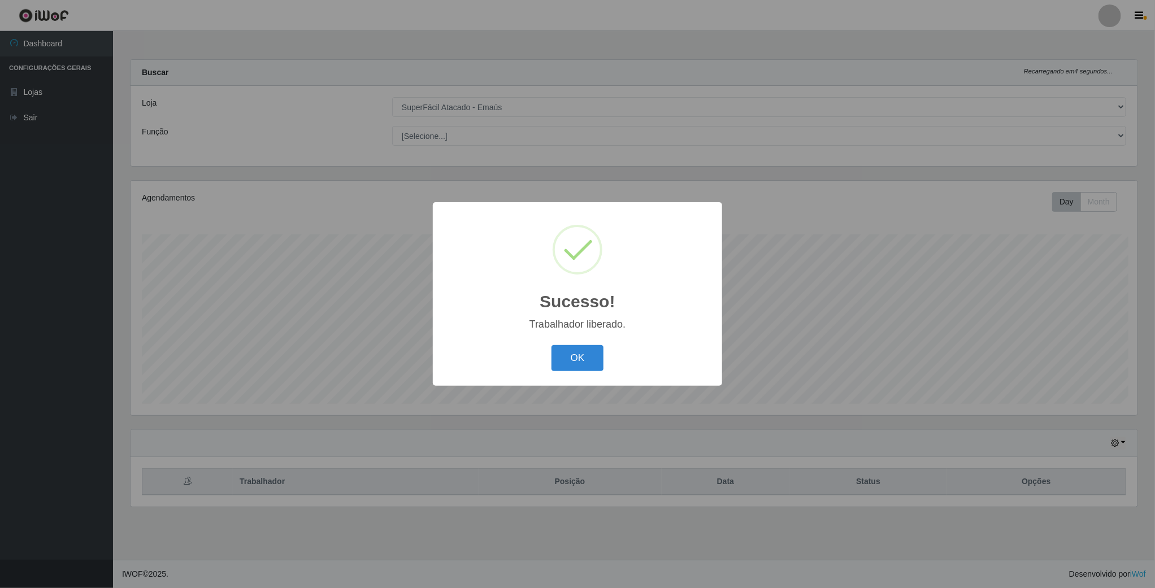
scroll to position [236, 1008]
click at [573, 350] on button "OK" at bounding box center [579, 358] width 53 height 27
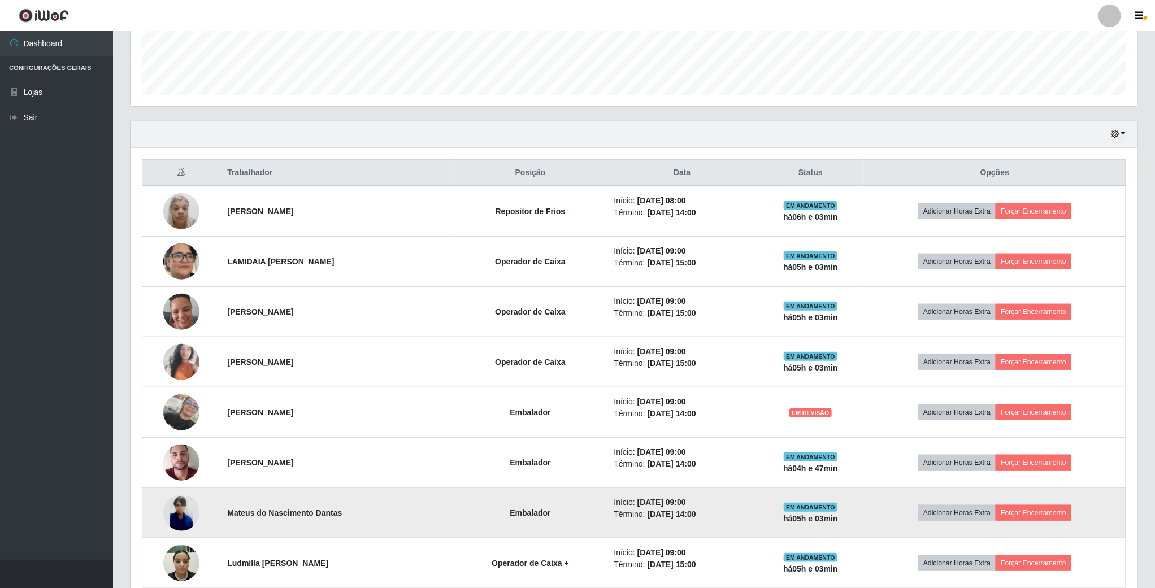
scroll to position [0, 0]
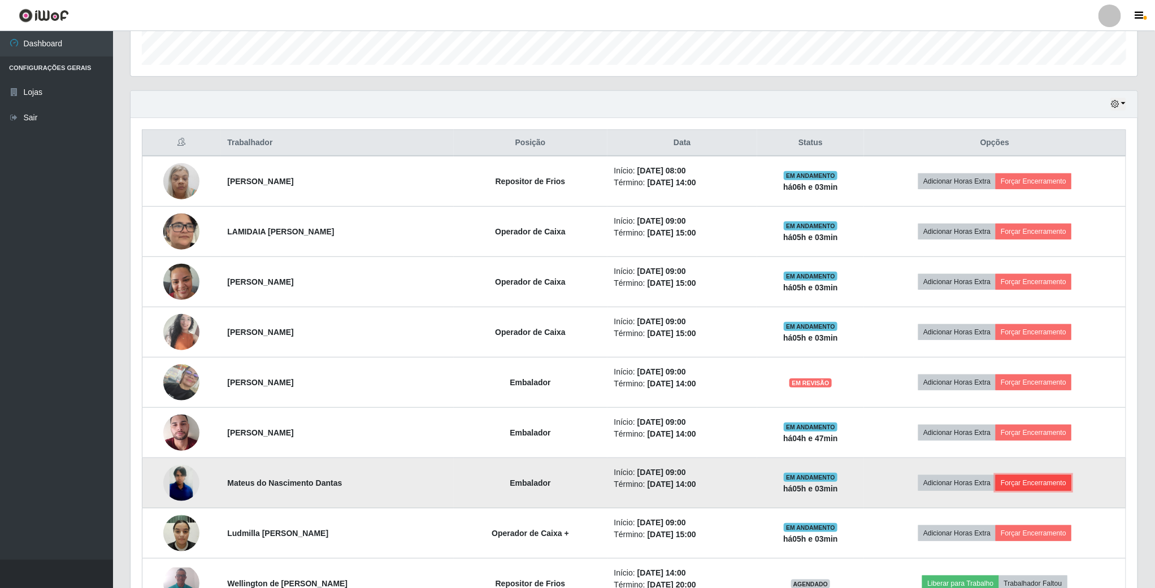
click at [1041, 487] on button "Forçar Encerramento" at bounding box center [1033, 483] width 76 height 16
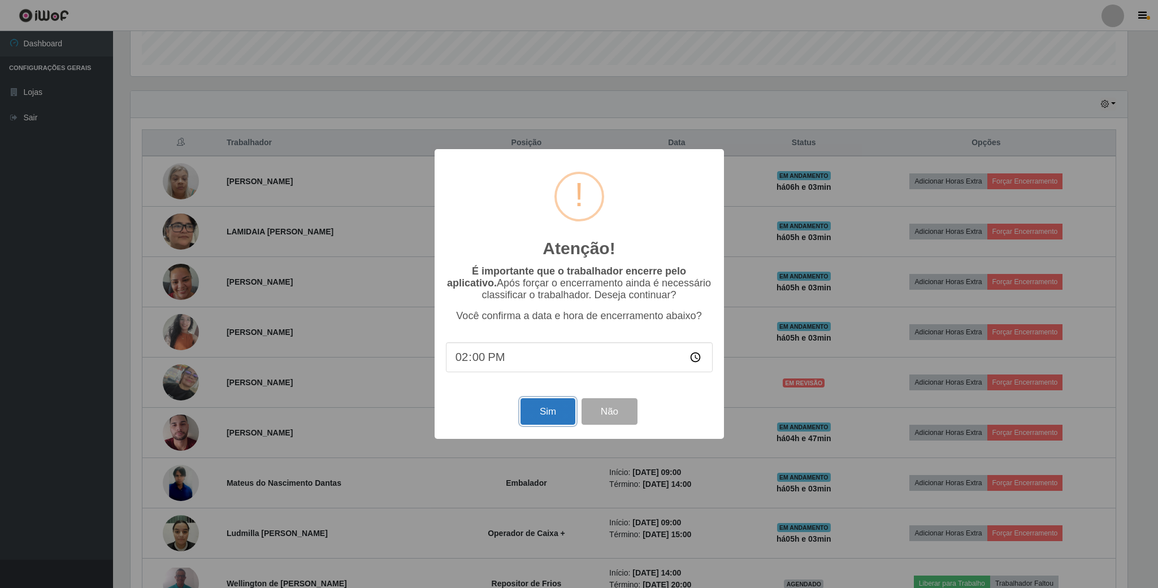
click at [536, 417] on button "Sim" at bounding box center [547, 411] width 55 height 27
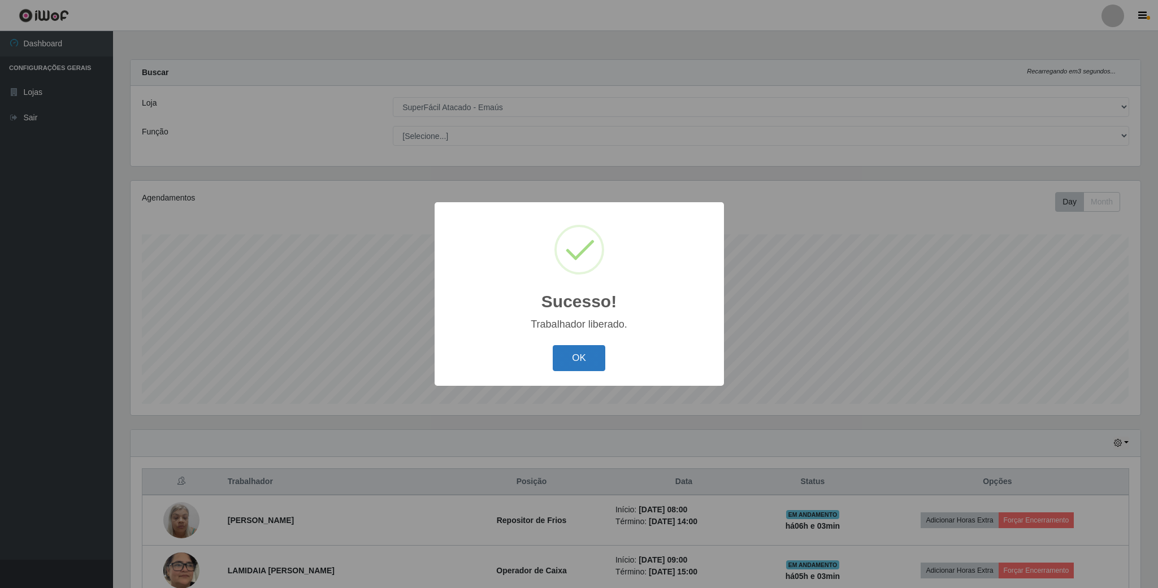
click at [580, 362] on button "OK" at bounding box center [579, 358] width 53 height 27
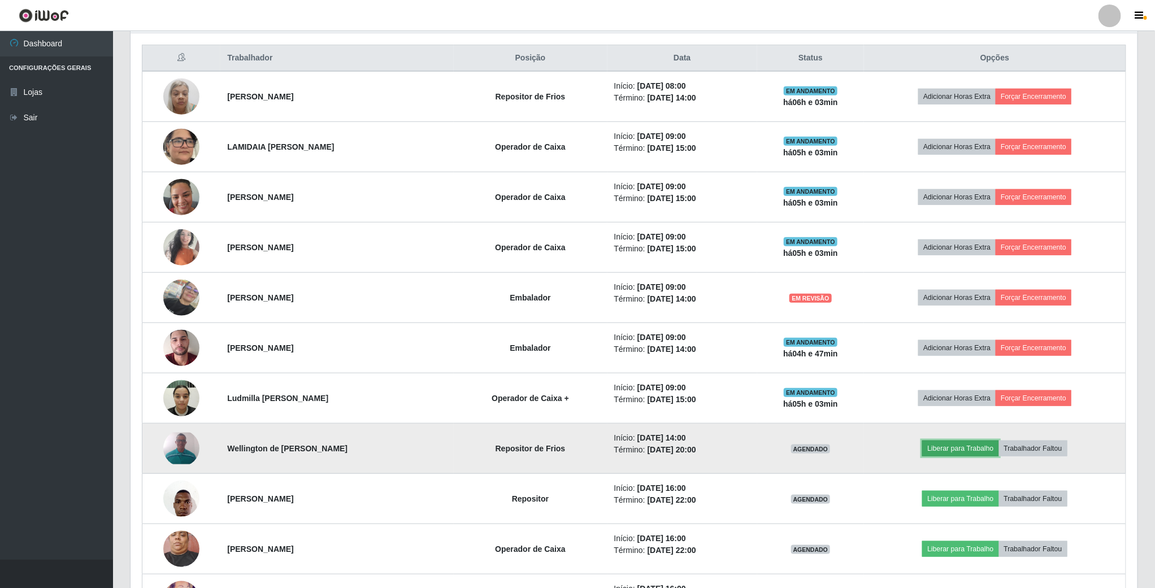
click at [955, 456] on button "Liberar para Trabalho" at bounding box center [960, 449] width 76 height 16
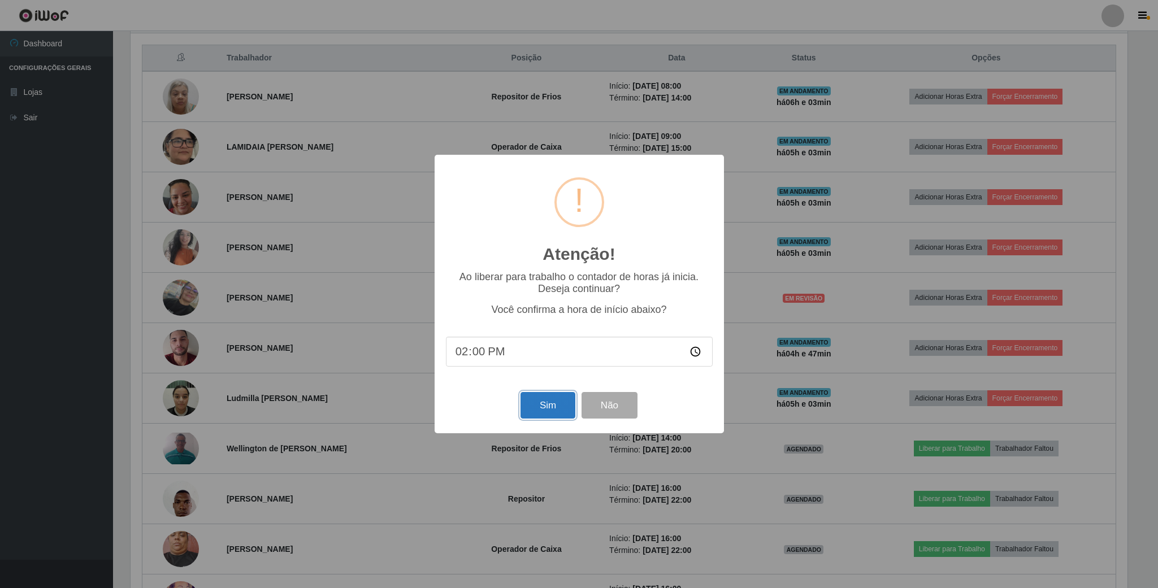
click at [531, 406] on button "Sim" at bounding box center [547, 405] width 55 height 27
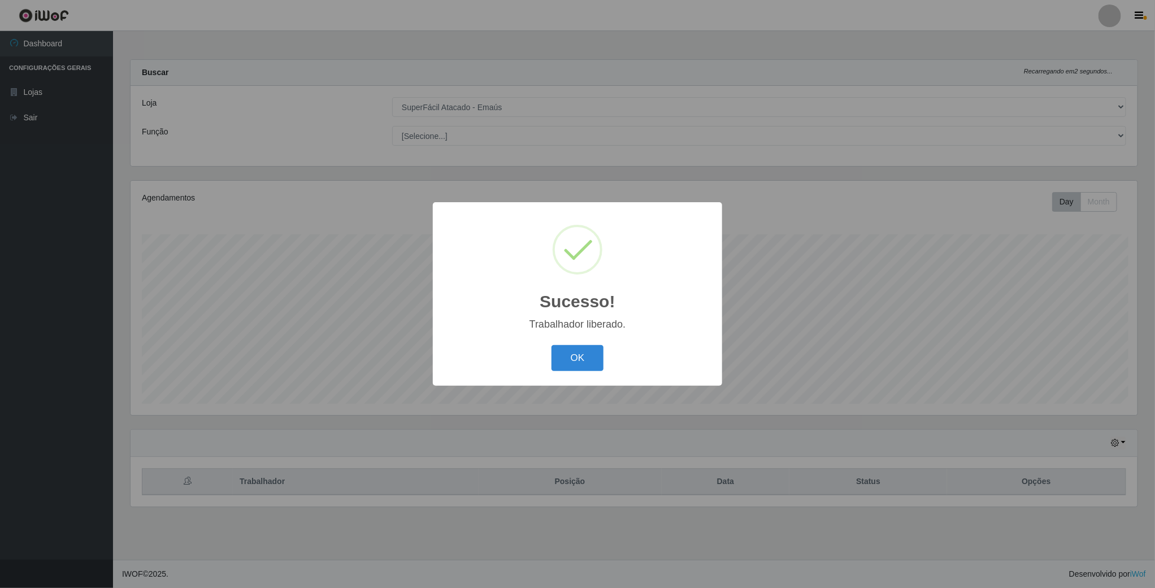
scroll to position [236, 1008]
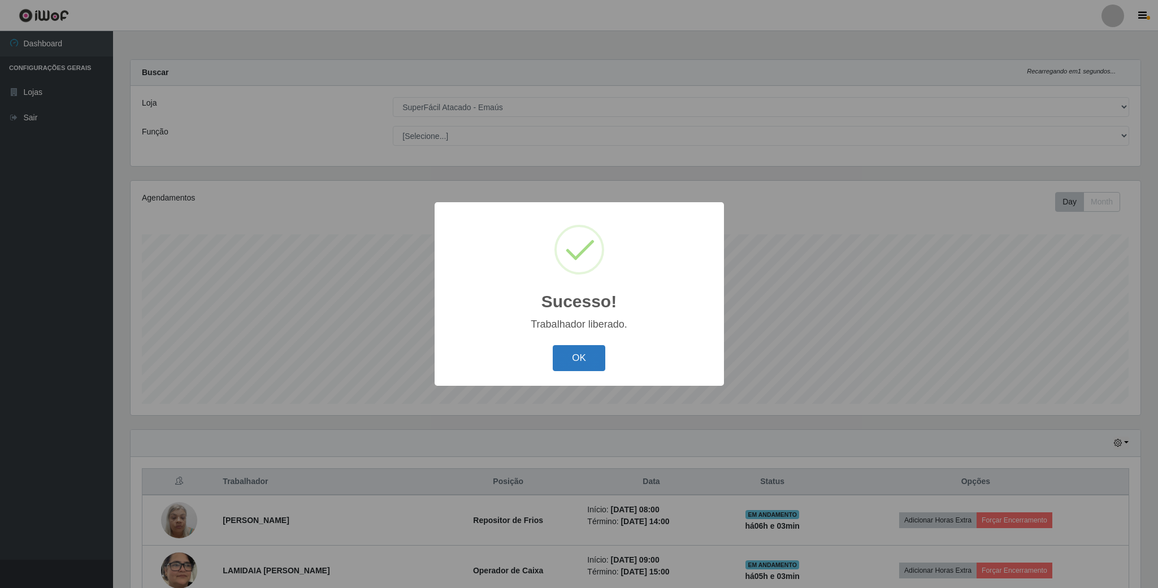
click at [591, 358] on button "OK" at bounding box center [579, 358] width 53 height 27
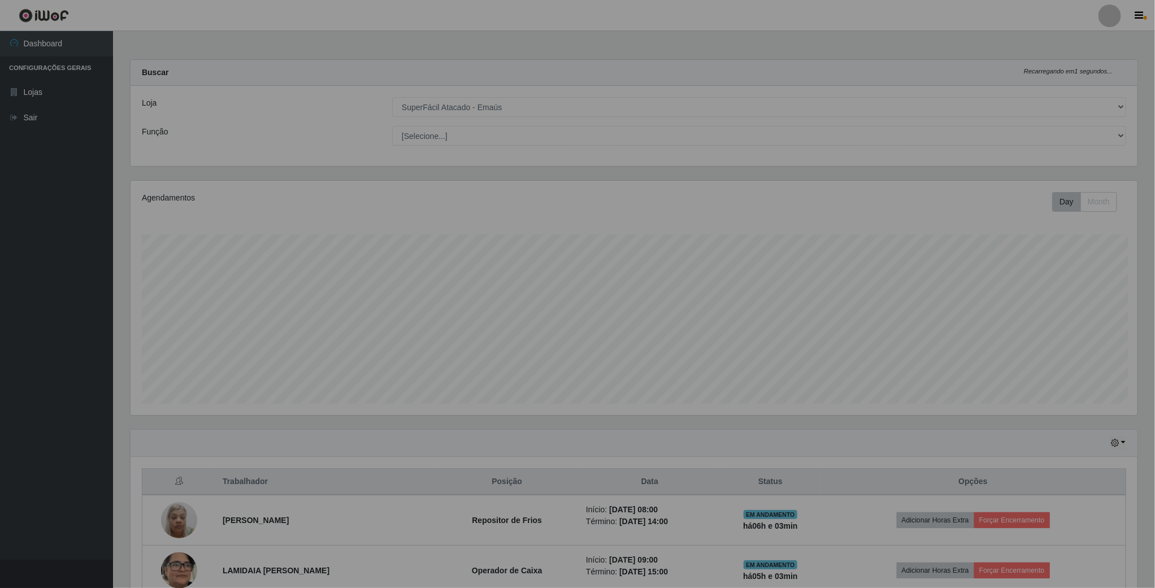
scroll to position [564710, 563938]
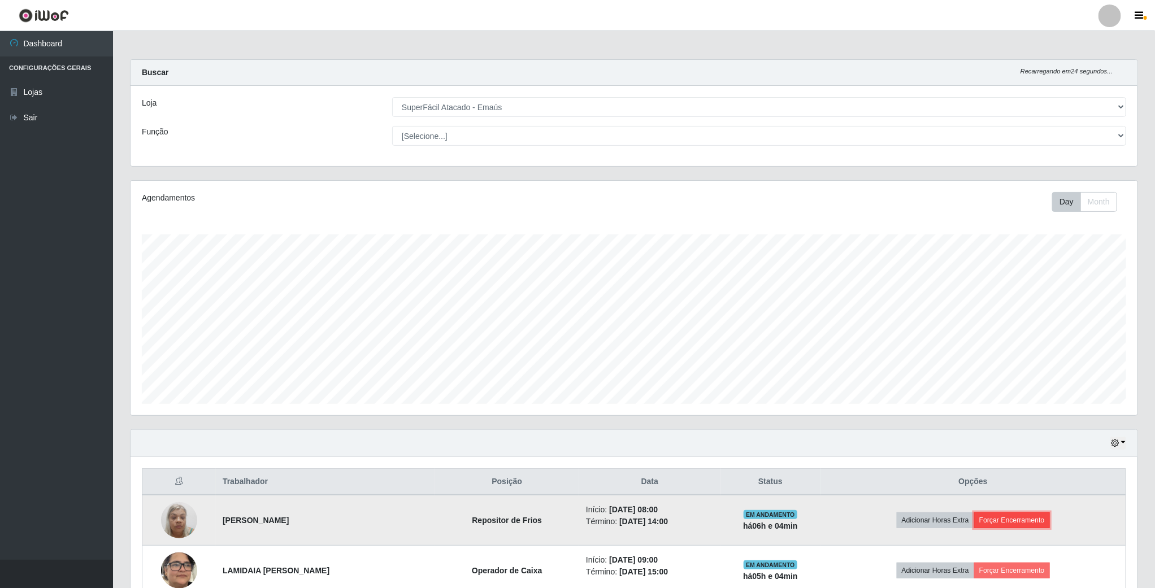
click at [995, 524] on button "Forçar Encerramento" at bounding box center [1012, 520] width 76 height 16
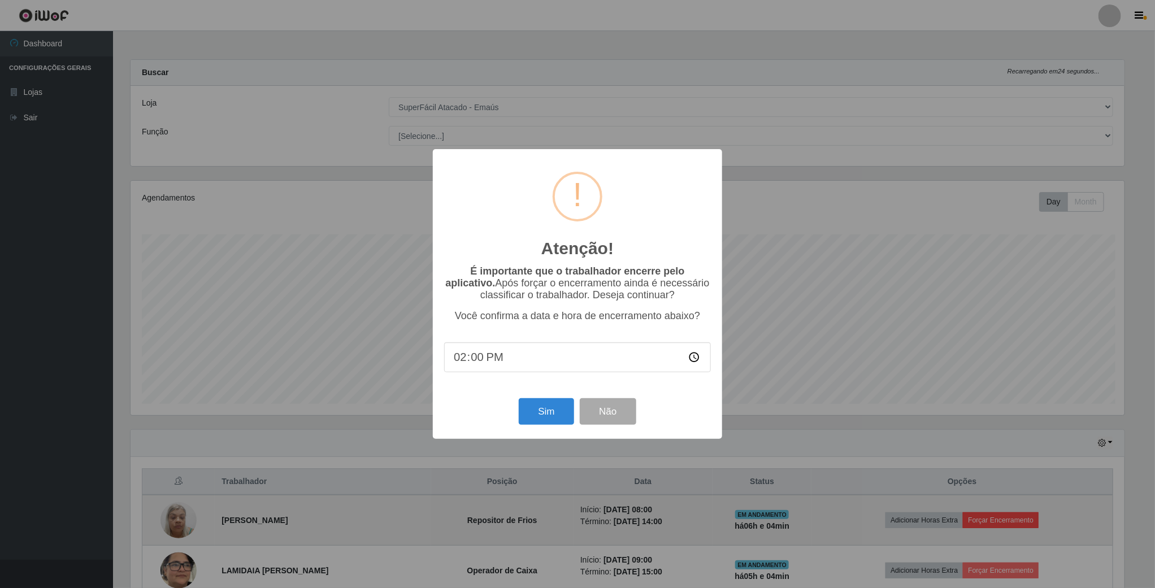
scroll to position [236, 997]
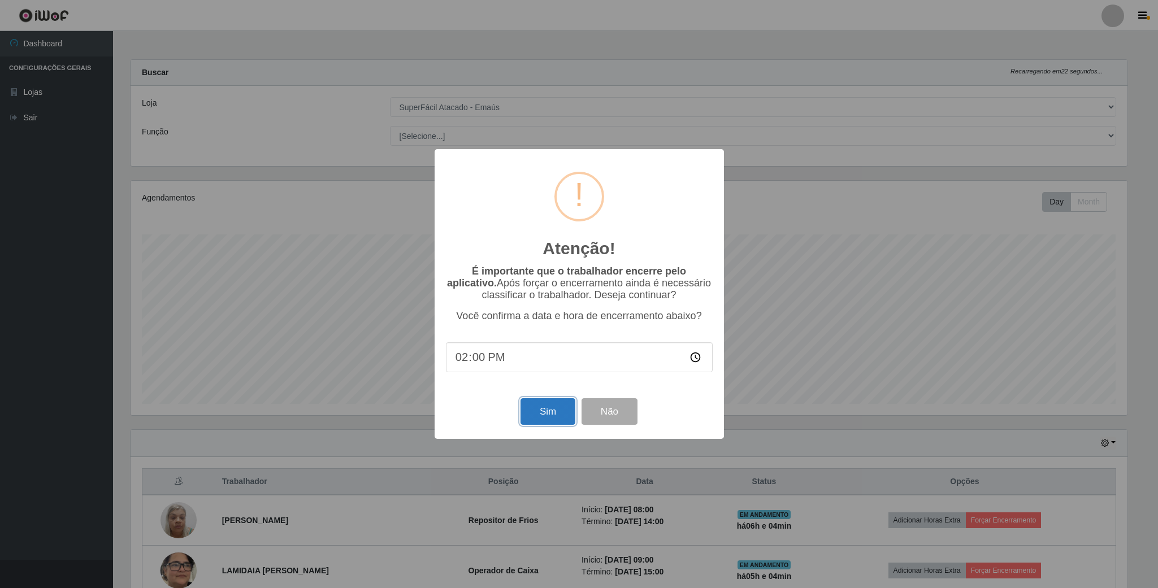
click at [545, 412] on button "Sim" at bounding box center [547, 411] width 55 height 27
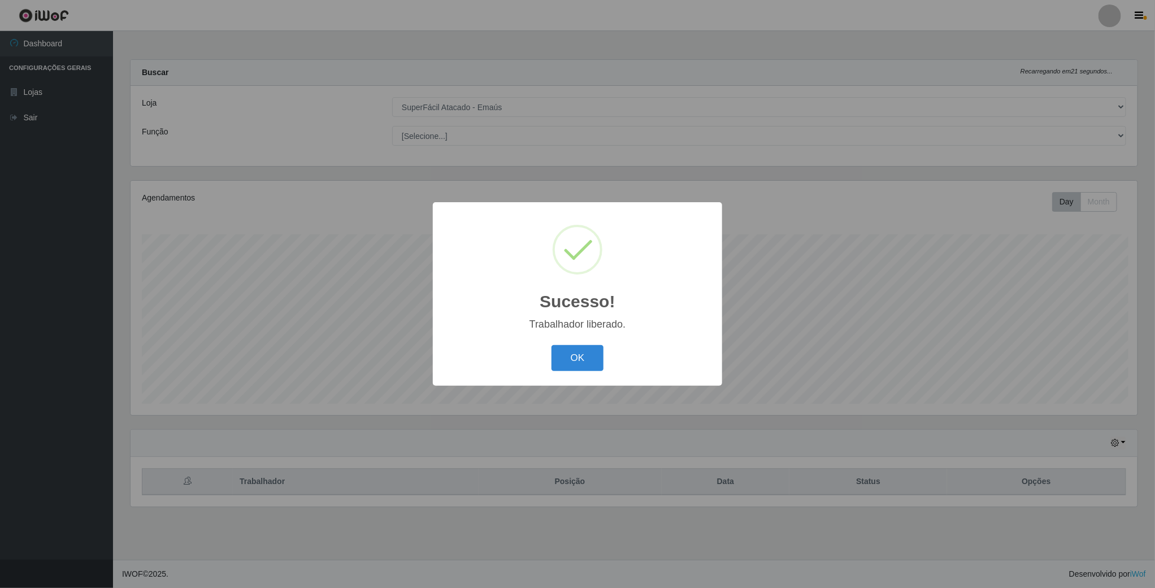
scroll to position [236, 1008]
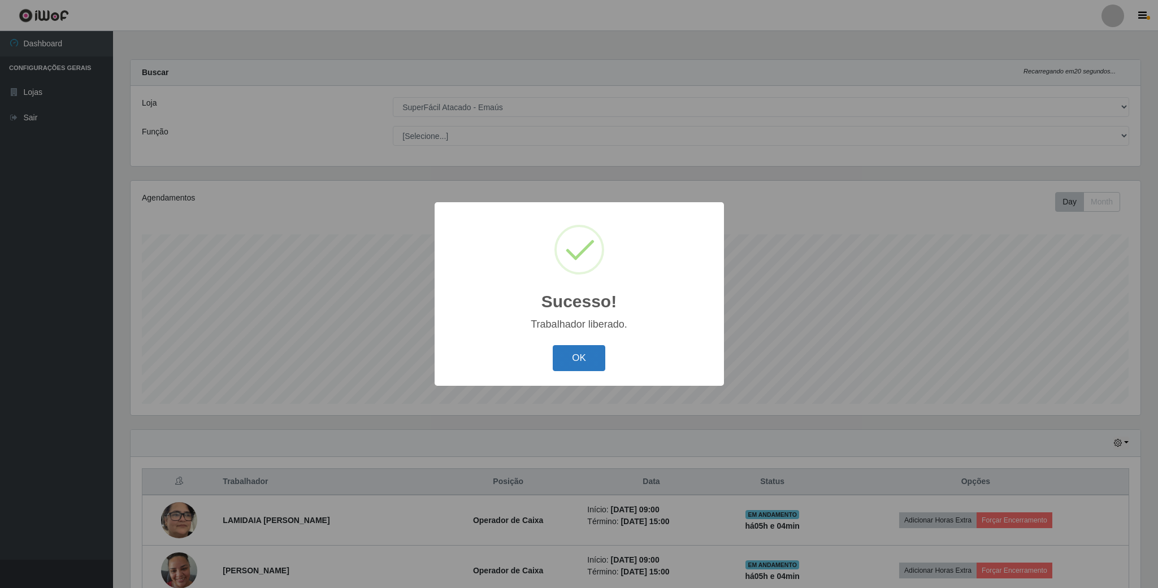
click at [580, 363] on button "OK" at bounding box center [579, 358] width 53 height 27
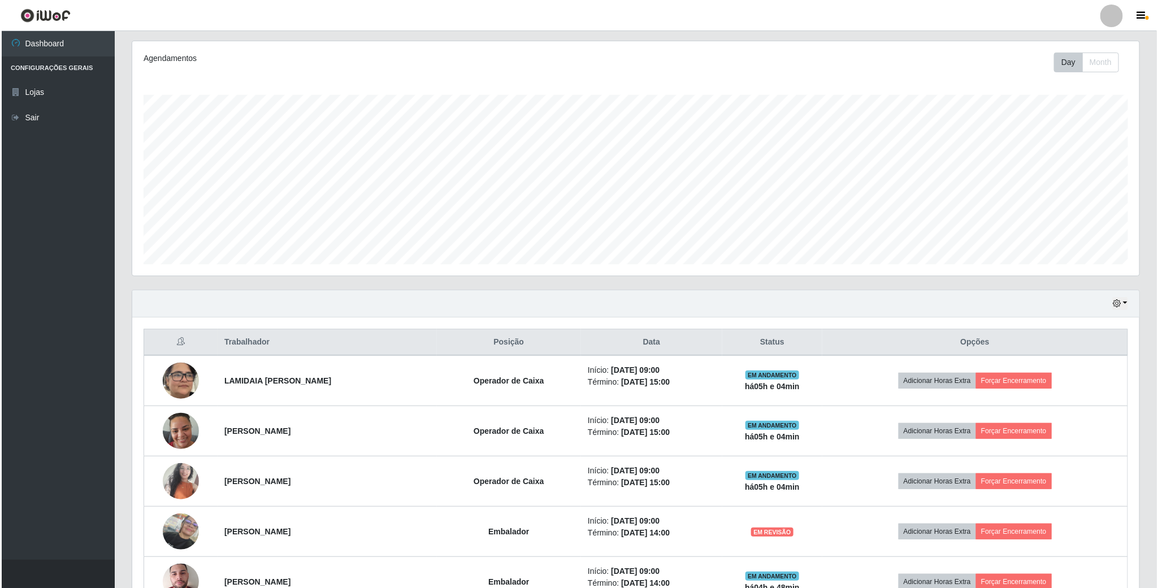
scroll to position [169, 0]
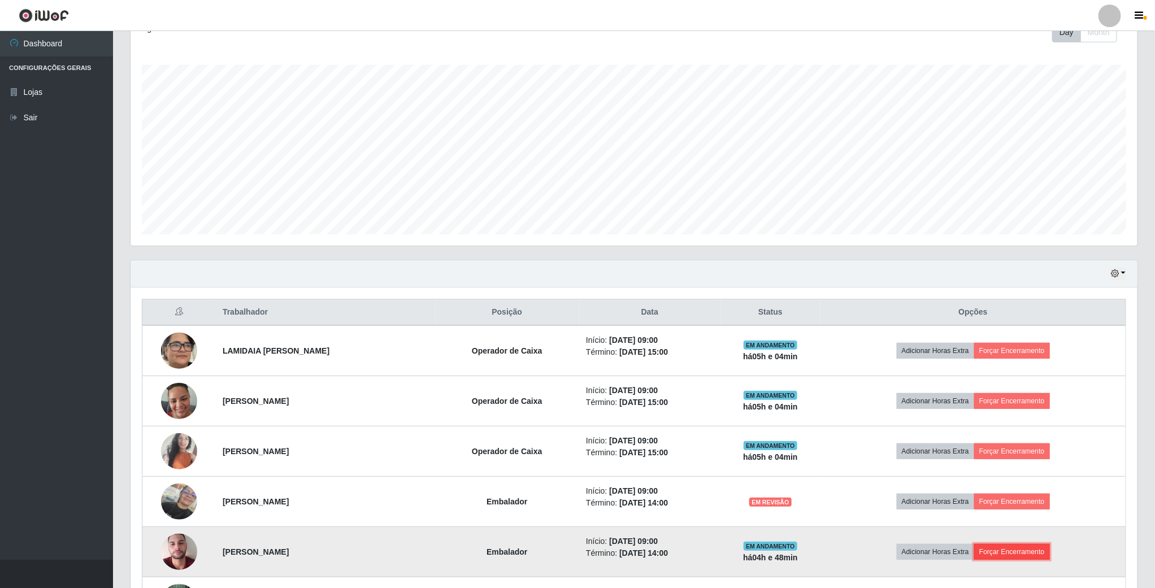
click at [1000, 559] on button "Forçar Encerramento" at bounding box center [1012, 552] width 76 height 16
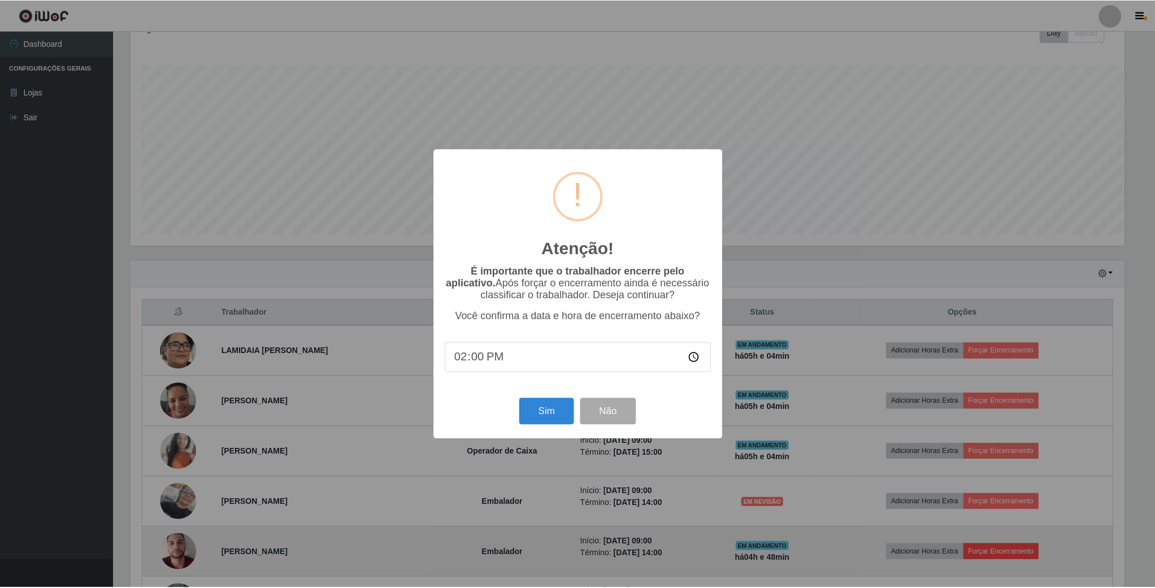
scroll to position [236, 997]
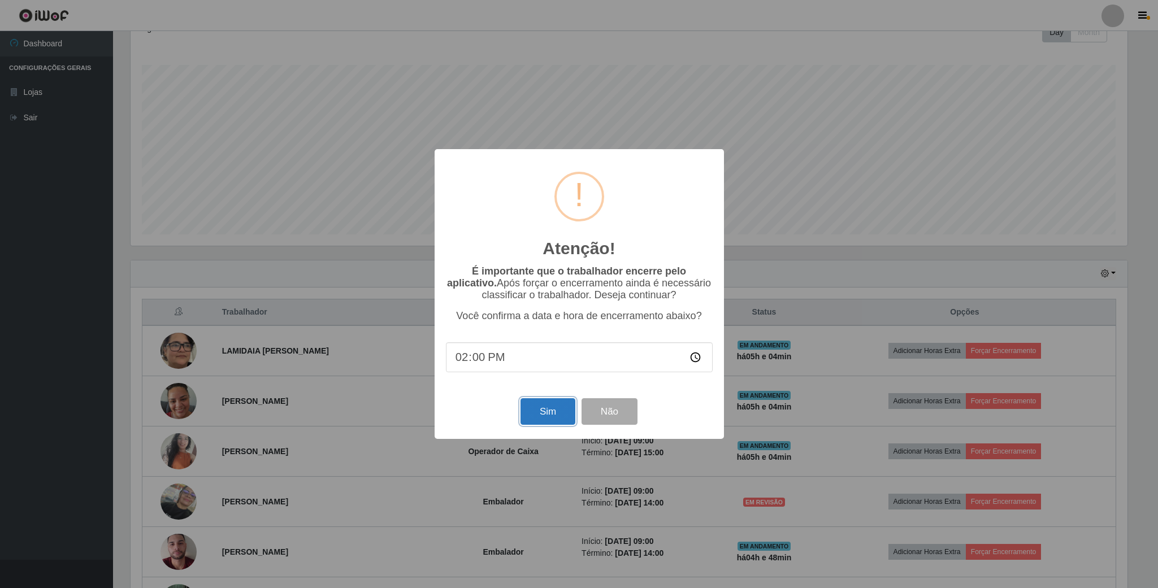
click at [529, 411] on button "Sim" at bounding box center [547, 411] width 55 height 27
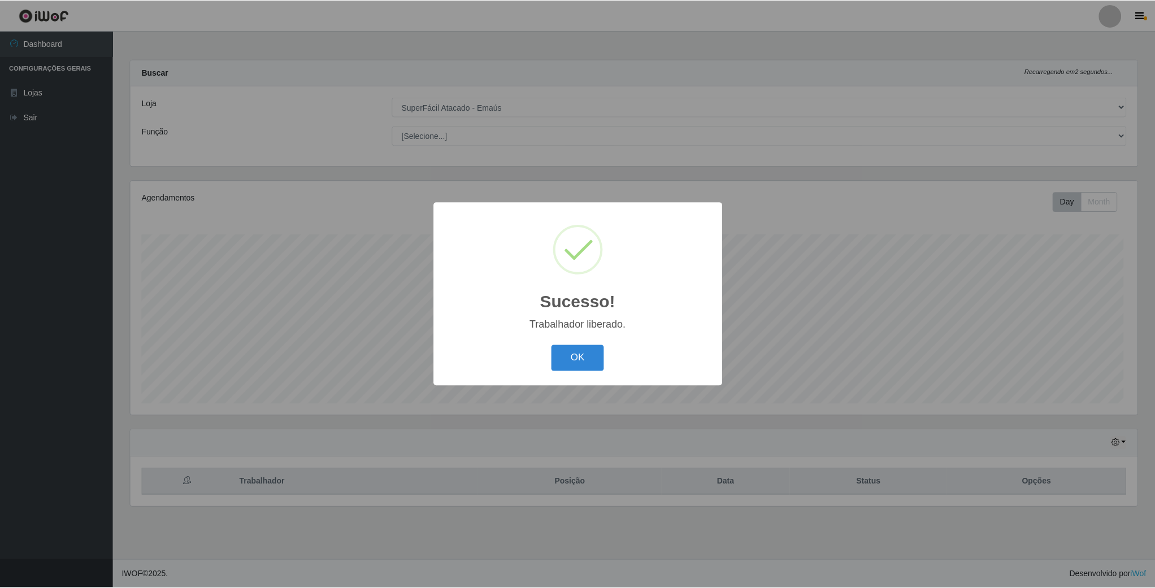
scroll to position [236, 1008]
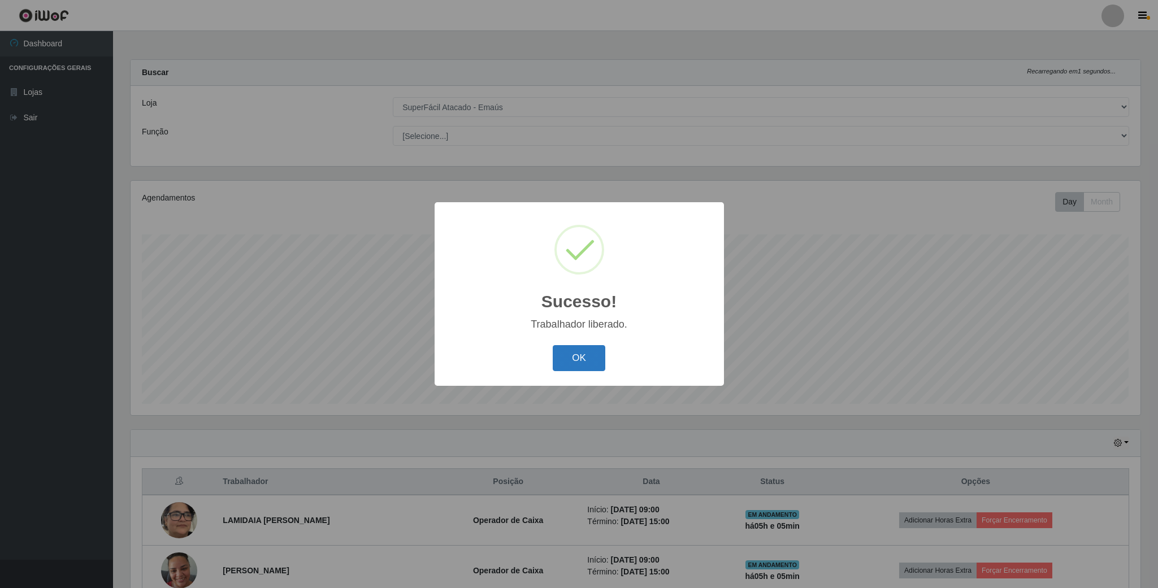
click at [568, 358] on button "OK" at bounding box center [579, 358] width 53 height 27
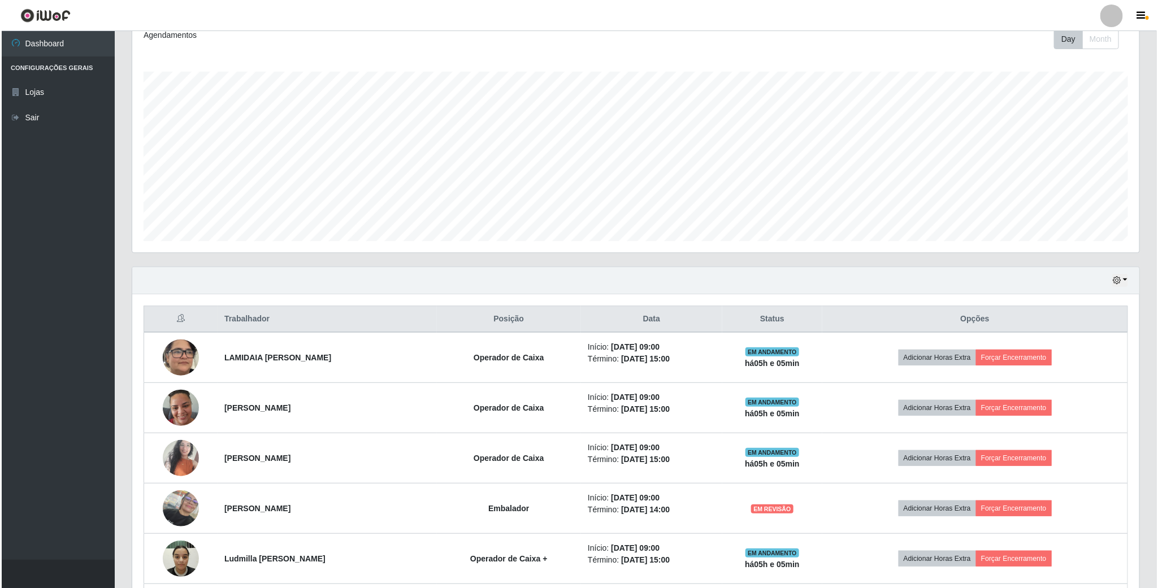
scroll to position [169, 0]
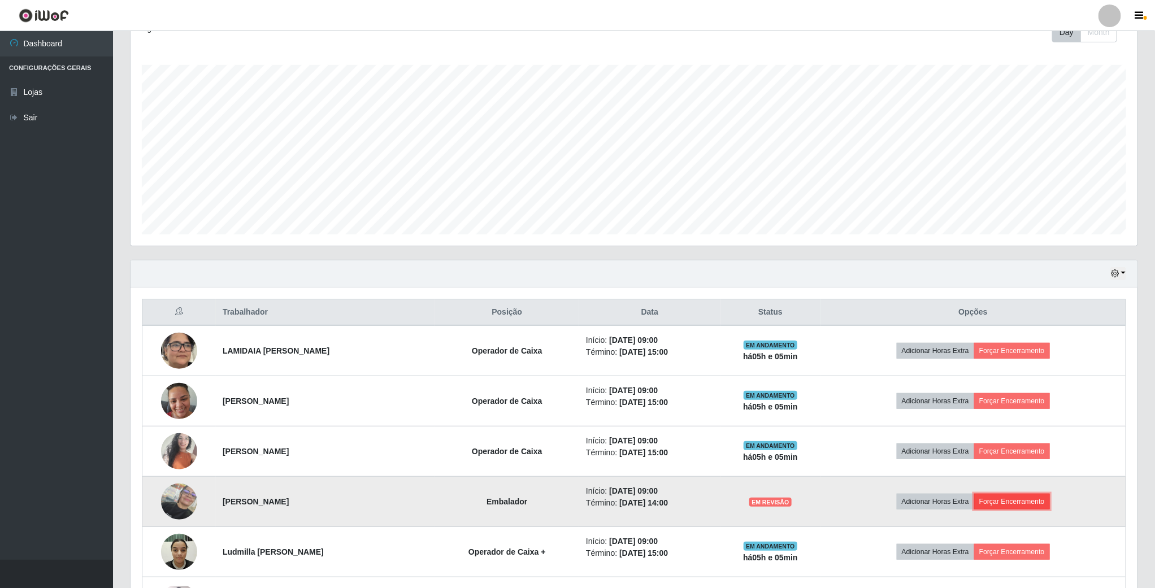
click at [991, 506] on button "Forçar Encerramento" at bounding box center [1012, 502] width 76 height 16
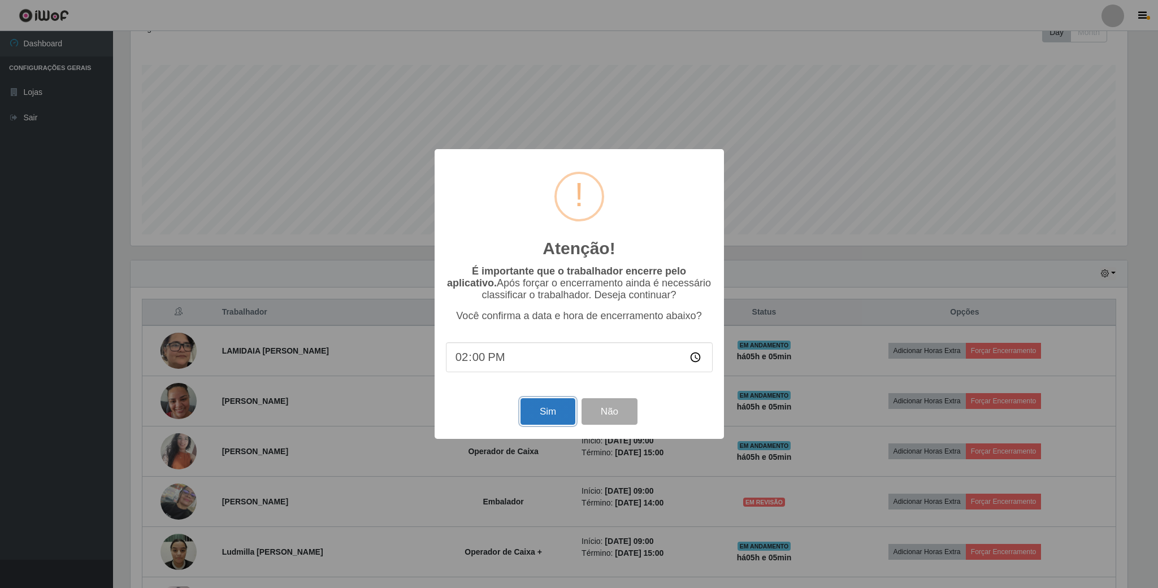
click at [537, 412] on button "Sim" at bounding box center [547, 411] width 55 height 27
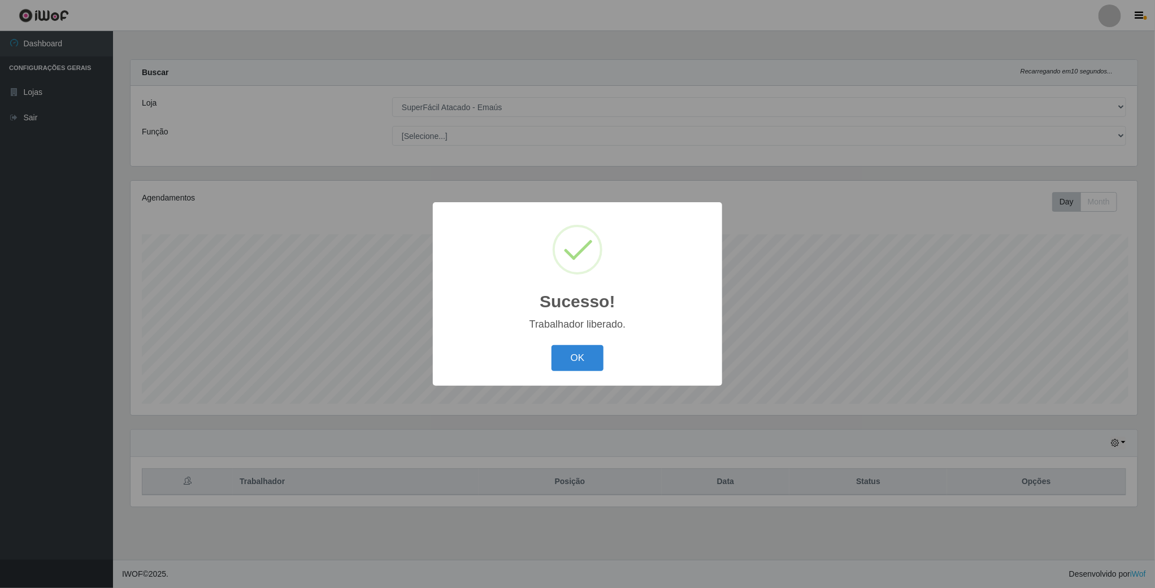
scroll to position [236, 1008]
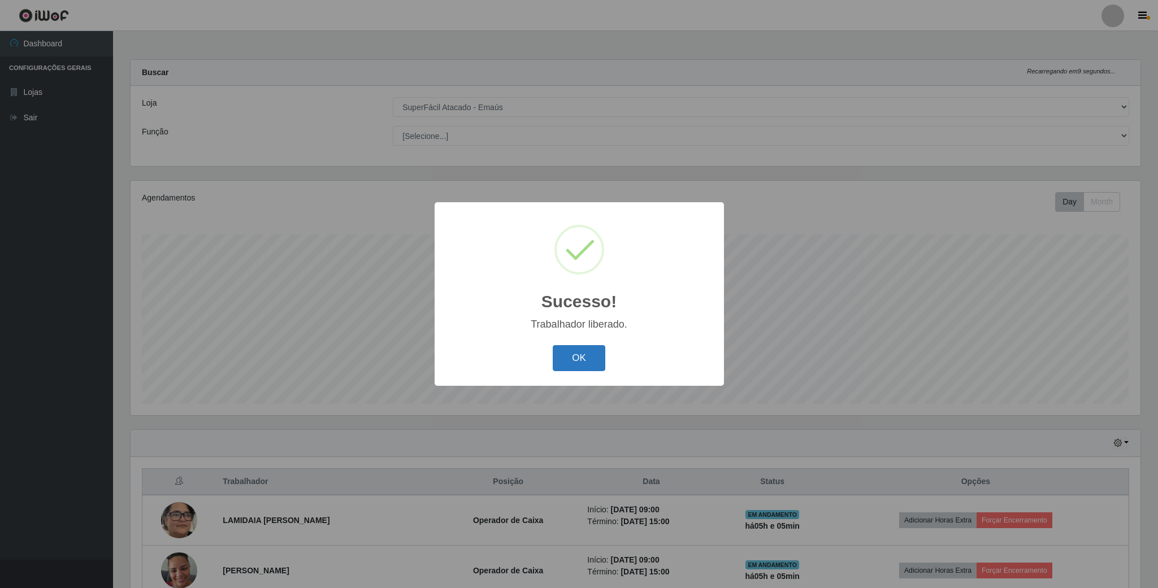
click at [581, 356] on button "OK" at bounding box center [579, 358] width 53 height 27
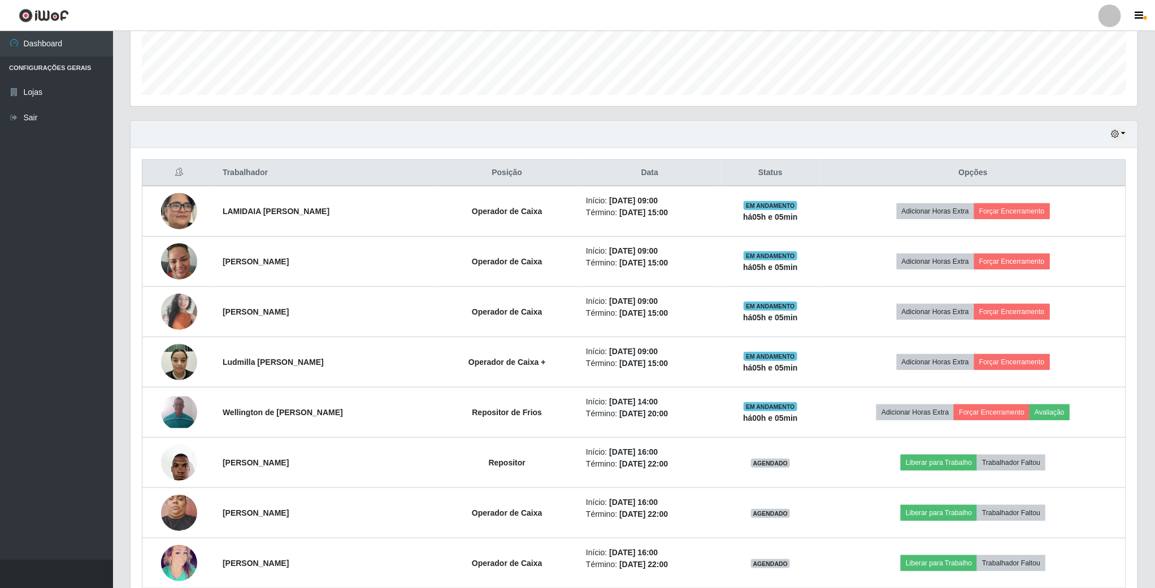
scroll to position [339, 0]
